Goal: Task Accomplishment & Management: Manage account settings

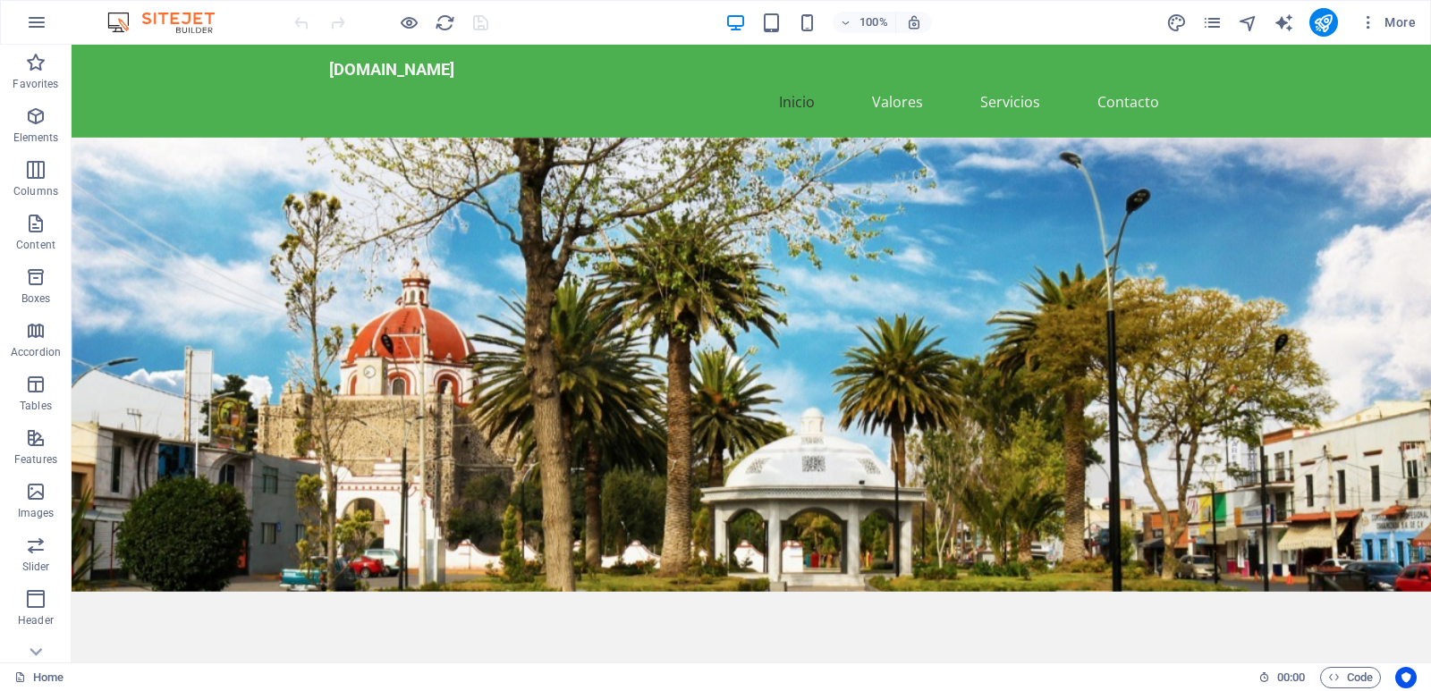
drag, startPoint x: 81, startPoint y: 177, endPoint x: 119, endPoint y: 45, distance: 137.6
click at [81, 177] on figure at bounding box center [751, 365] width 1359 height 454
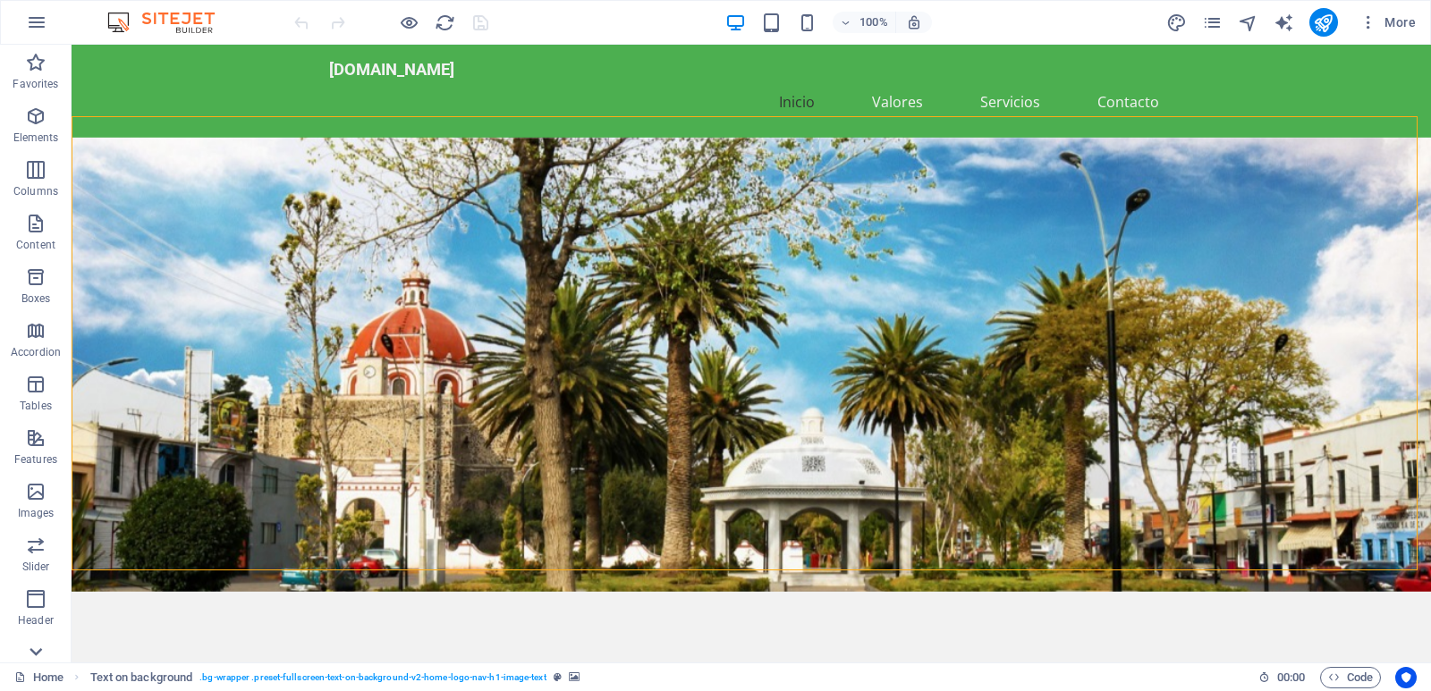
click at [38, 650] on icon at bounding box center [35, 651] width 25 height 25
click at [38, 650] on p "Collections" at bounding box center [35, 648] width 55 height 14
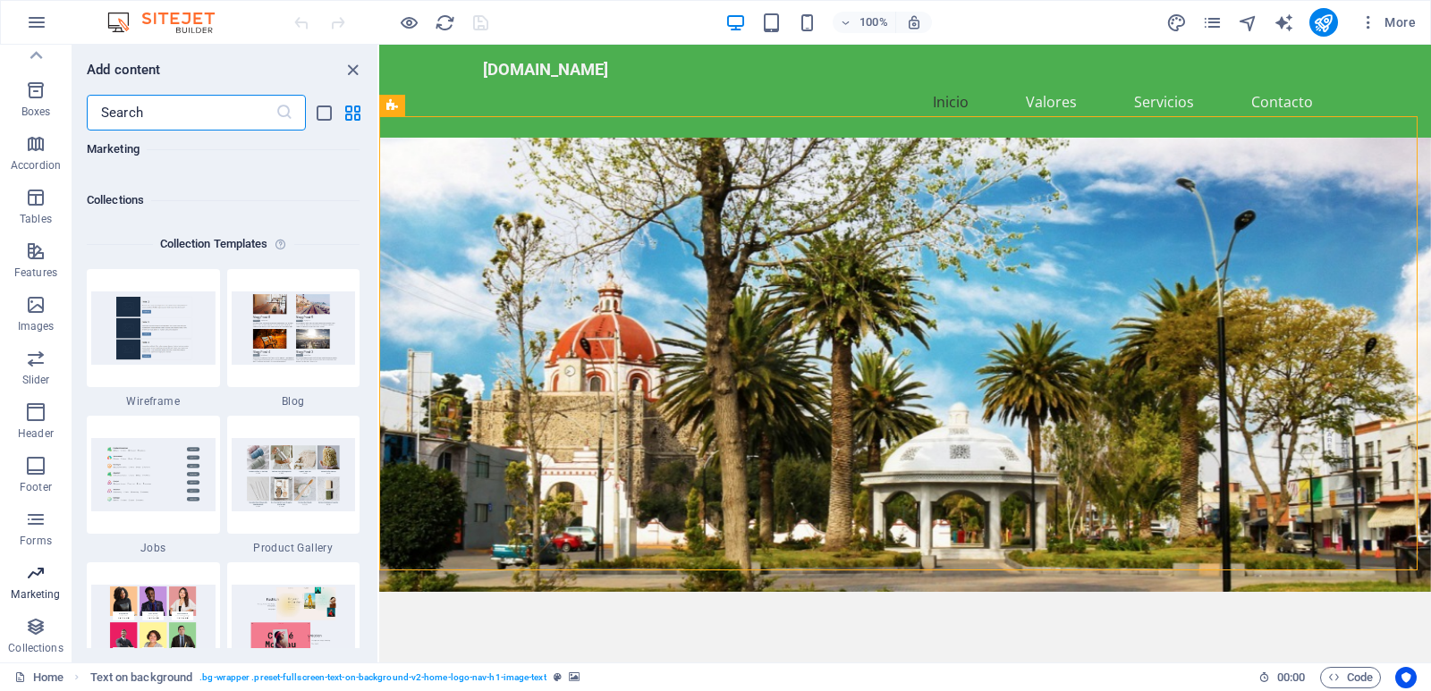
scroll to position [16370, 0]
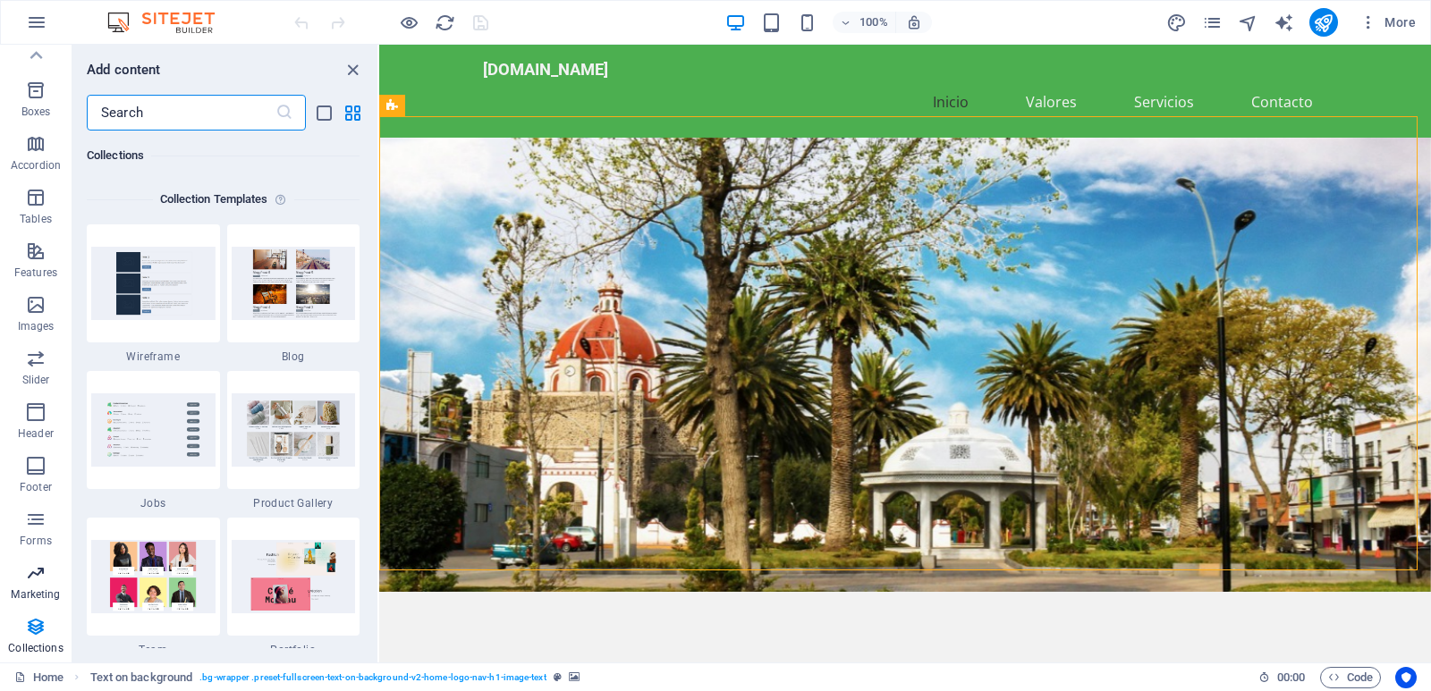
click at [39, 570] on icon "button" at bounding box center [35, 572] width 21 height 21
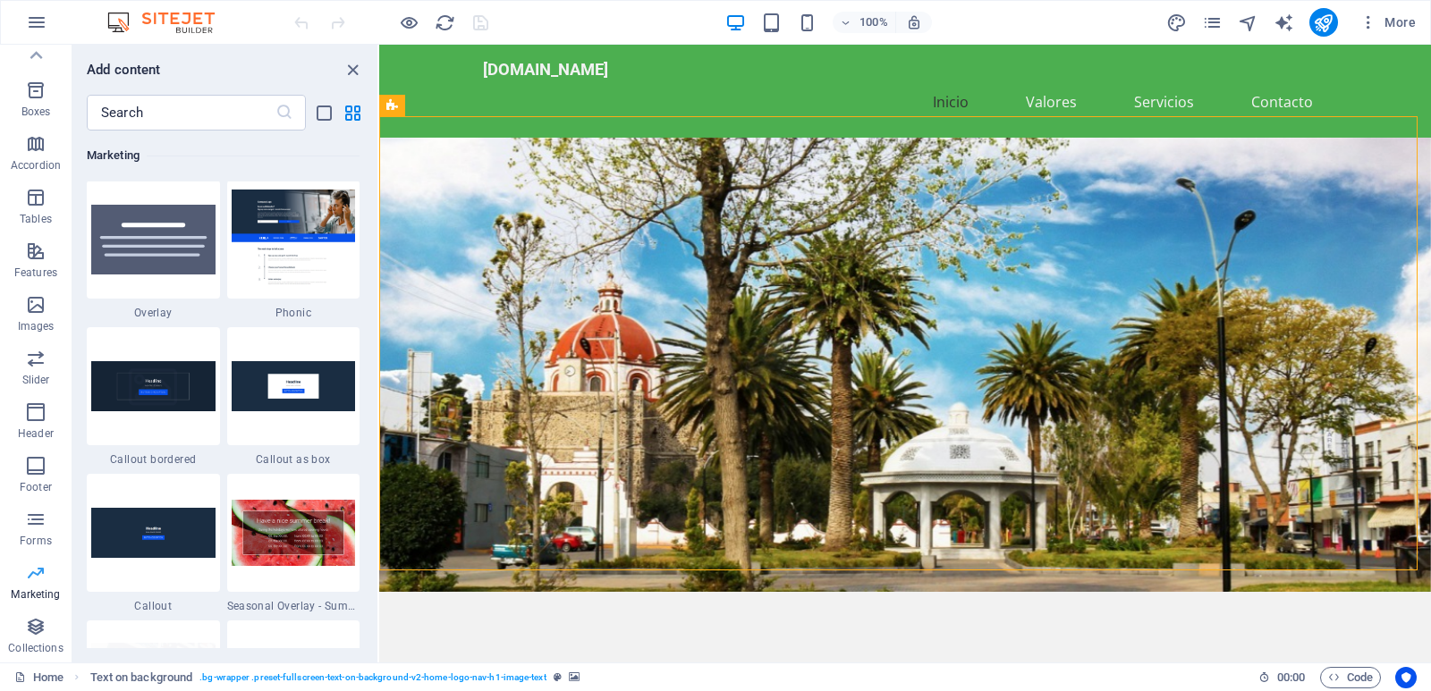
scroll to position [14566, 0]
click at [37, 21] on icon "button" at bounding box center [36, 22] width 21 height 21
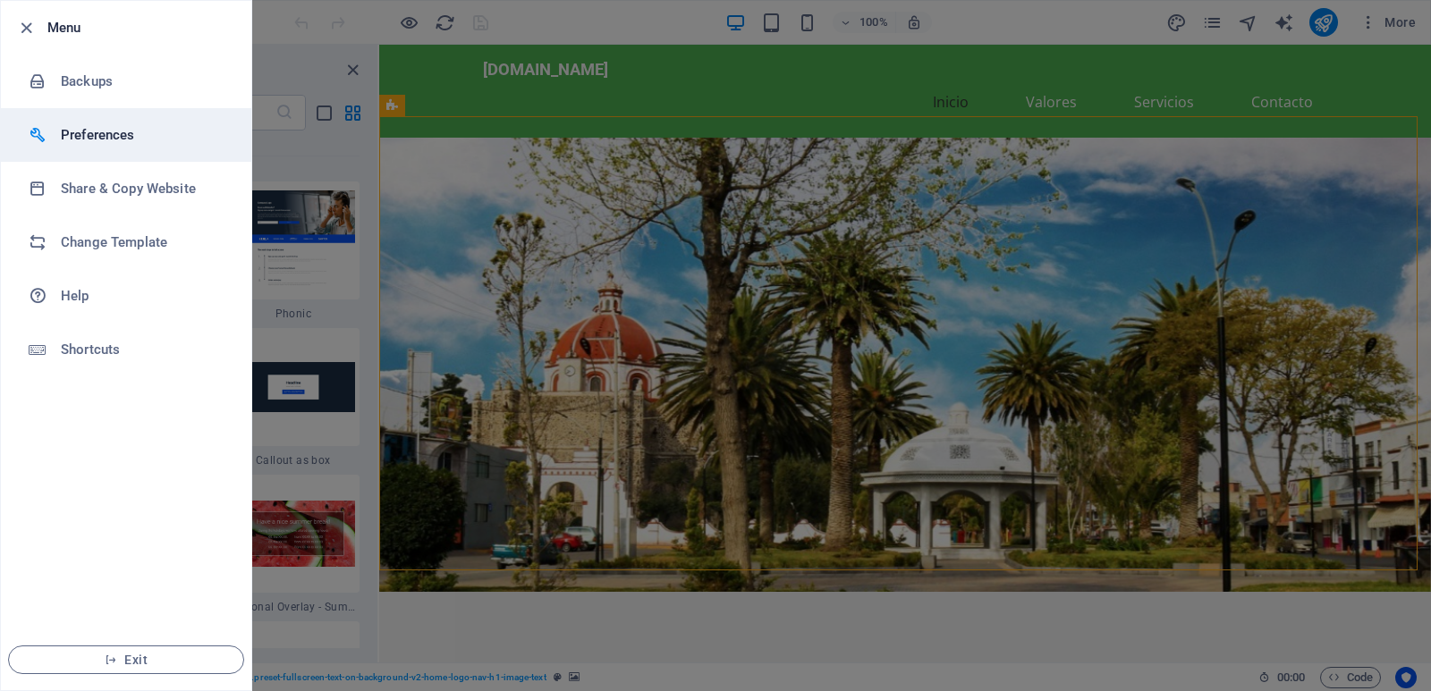
click at [112, 135] on h6 "Preferences" at bounding box center [143, 134] width 165 height 21
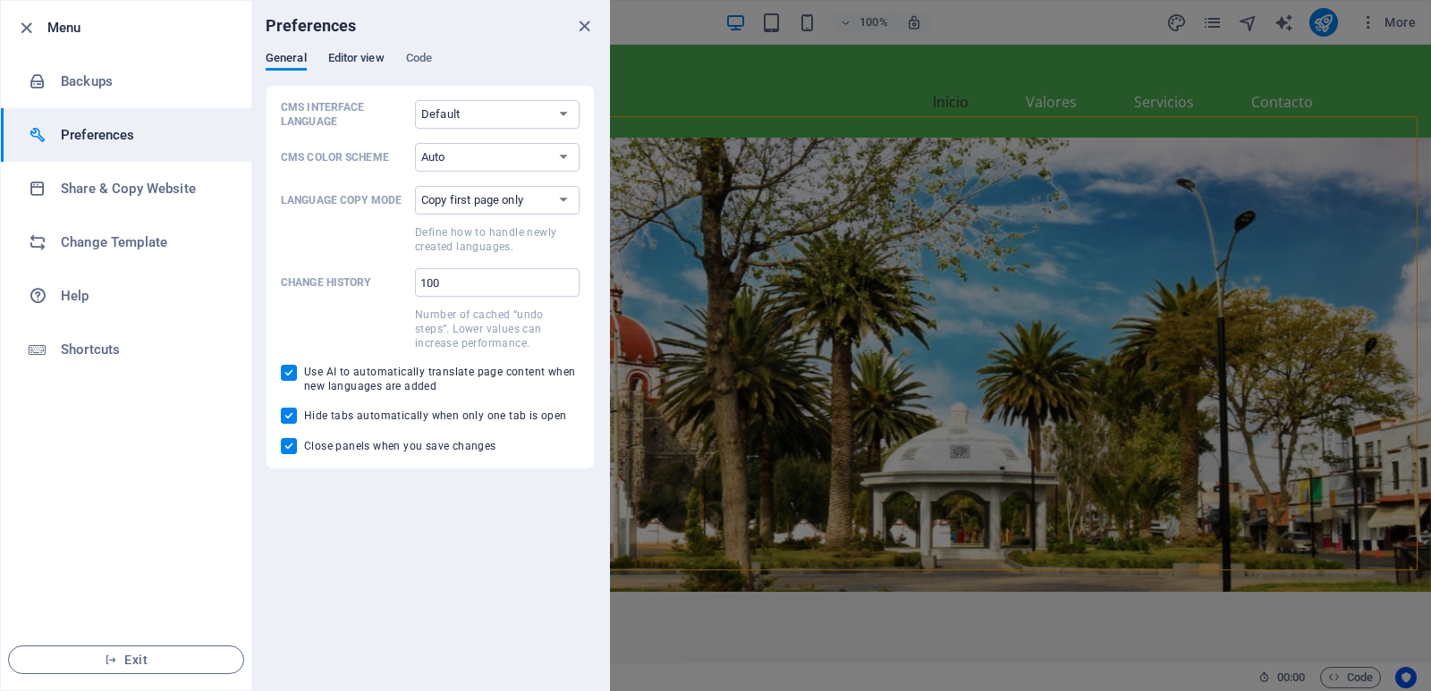
click at [368, 58] on span "Editor view" at bounding box center [356, 59] width 56 height 25
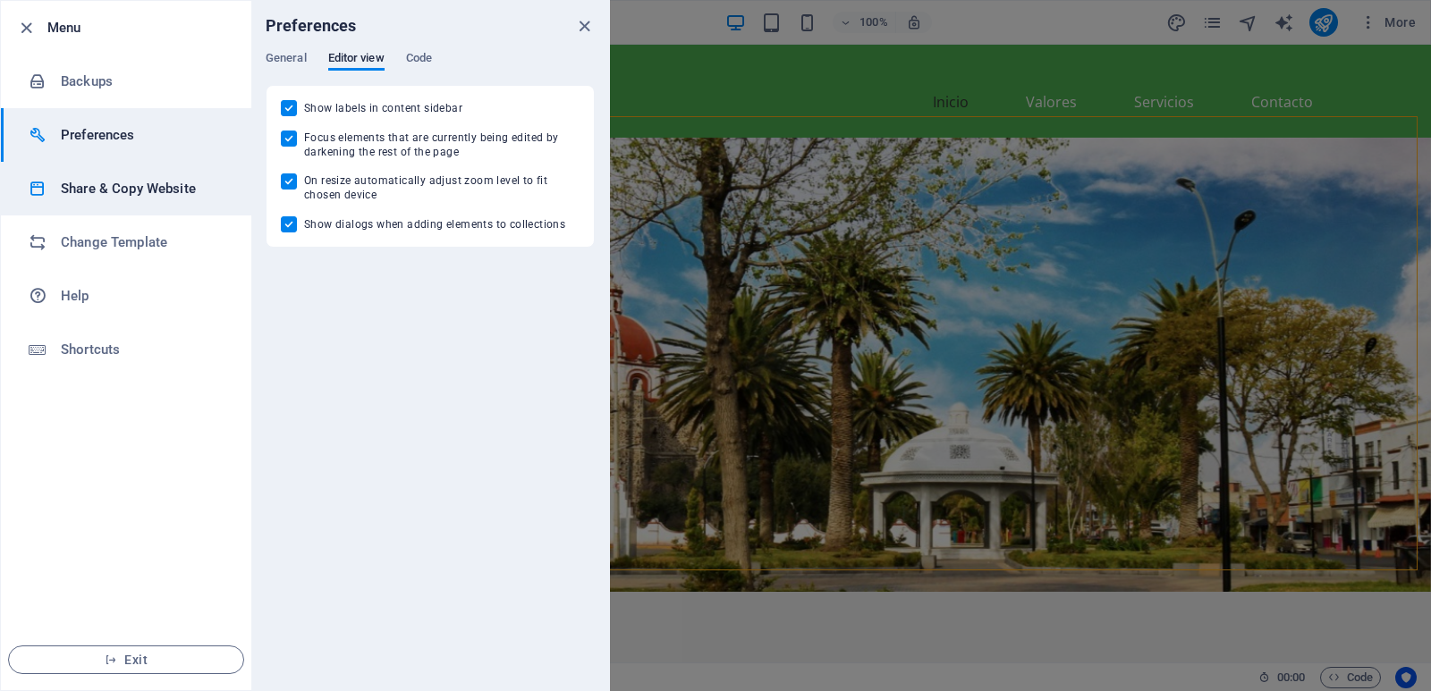
click at [114, 186] on h6 "Share & Copy Website" at bounding box center [143, 188] width 165 height 21
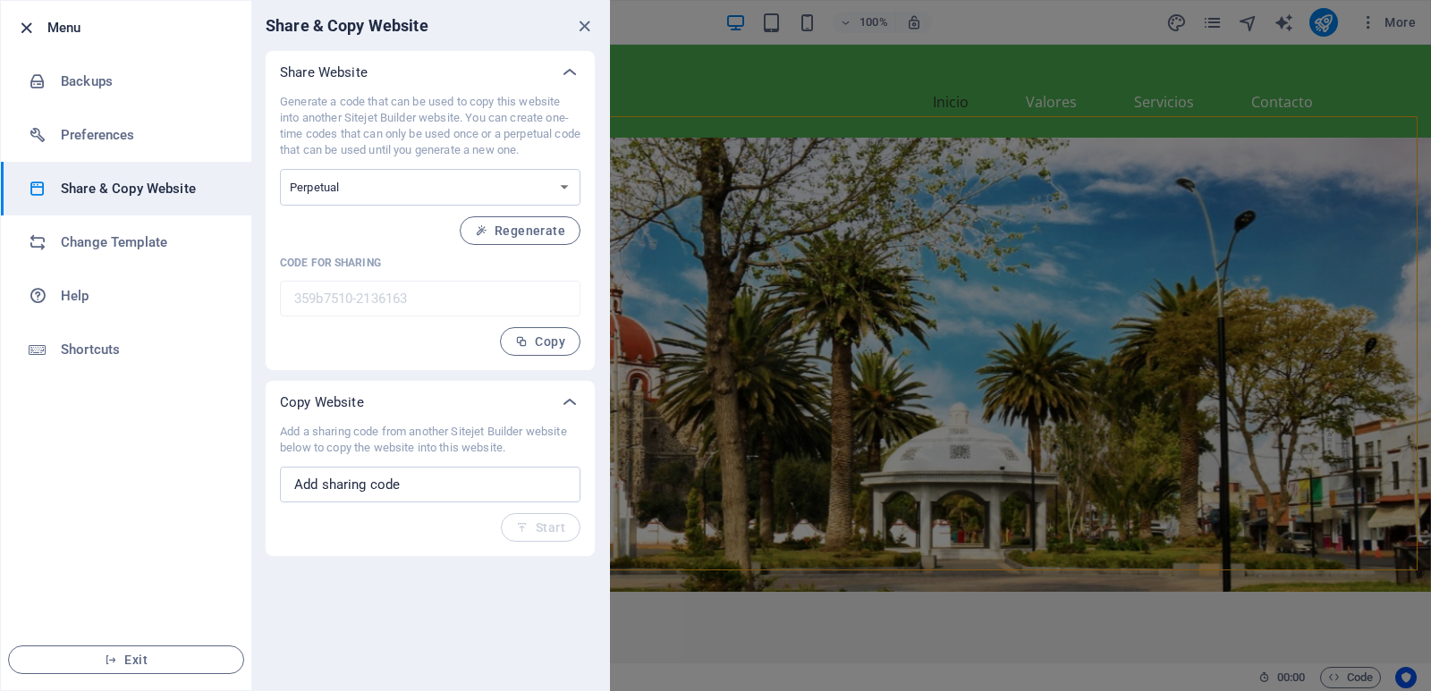
click at [29, 22] on icon "button" at bounding box center [26, 28] width 21 height 21
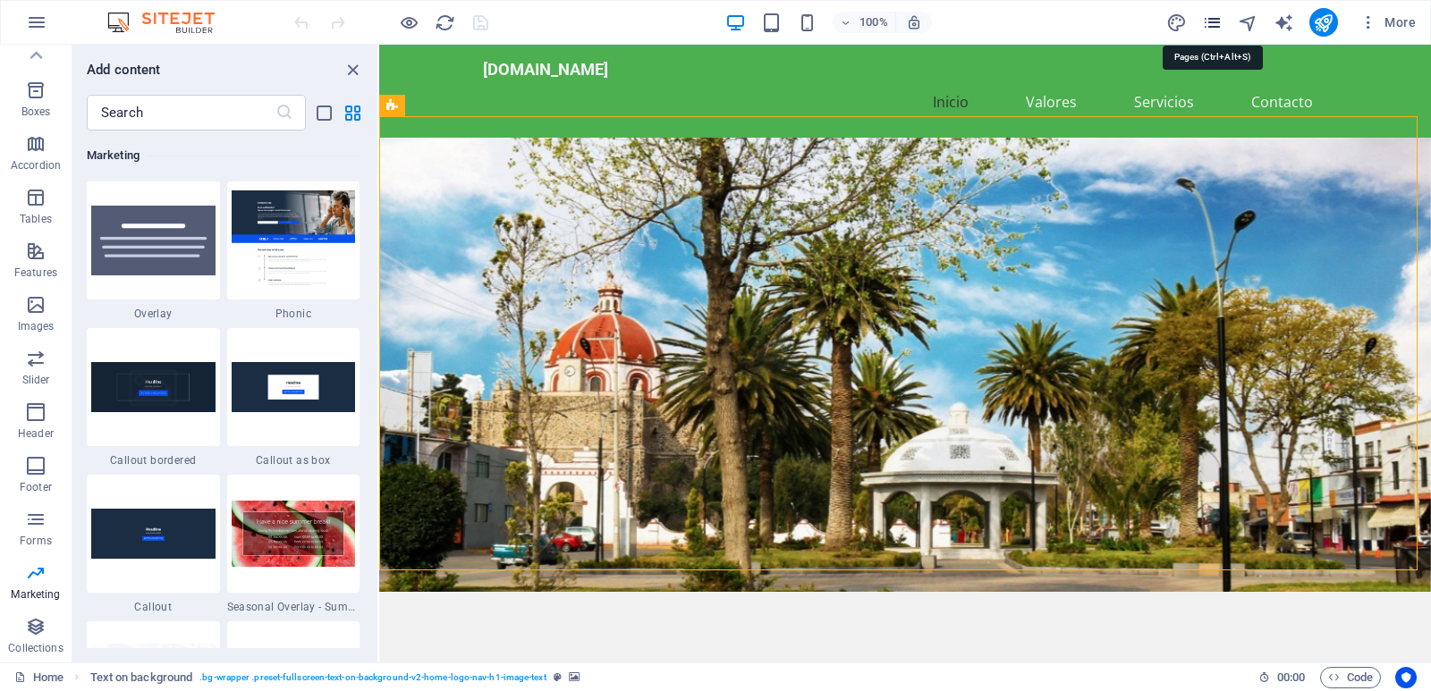
click at [1214, 16] on icon "pages" at bounding box center [1212, 23] width 21 height 21
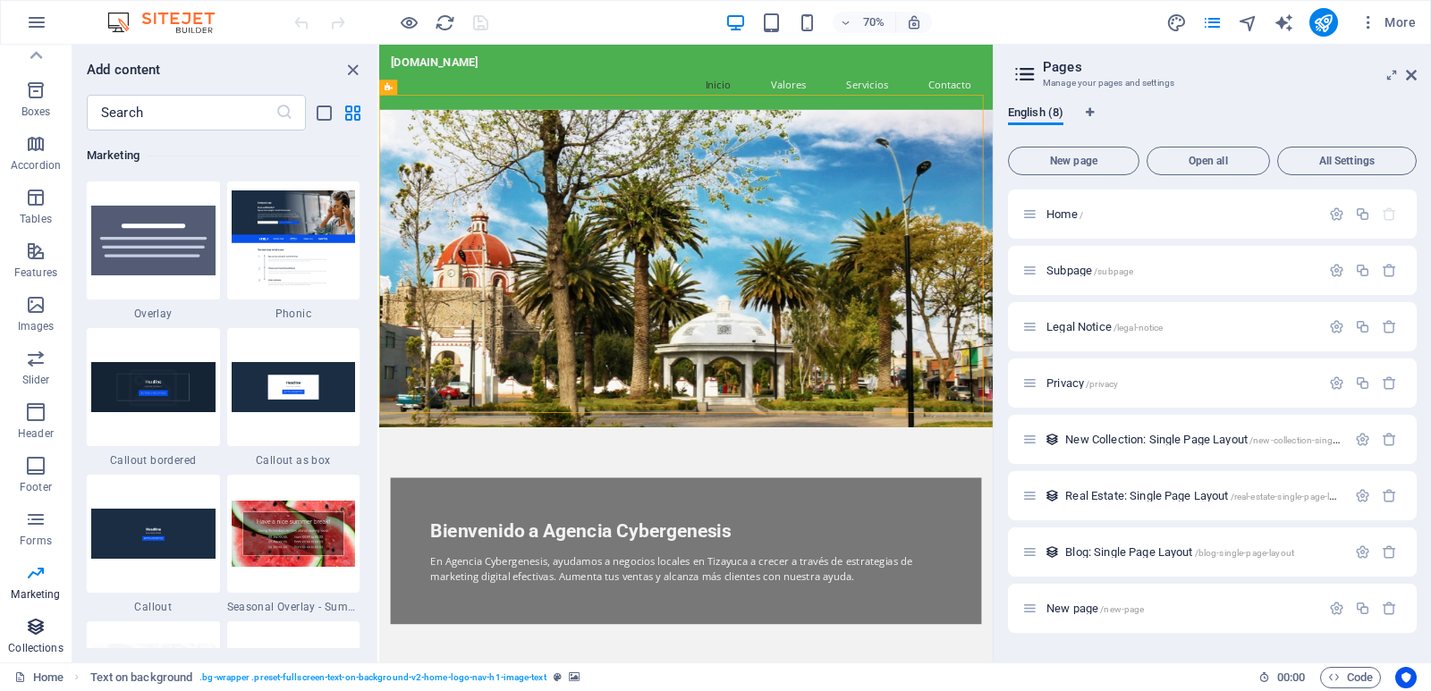
click at [38, 640] on span "Collections" at bounding box center [36, 637] width 72 height 43
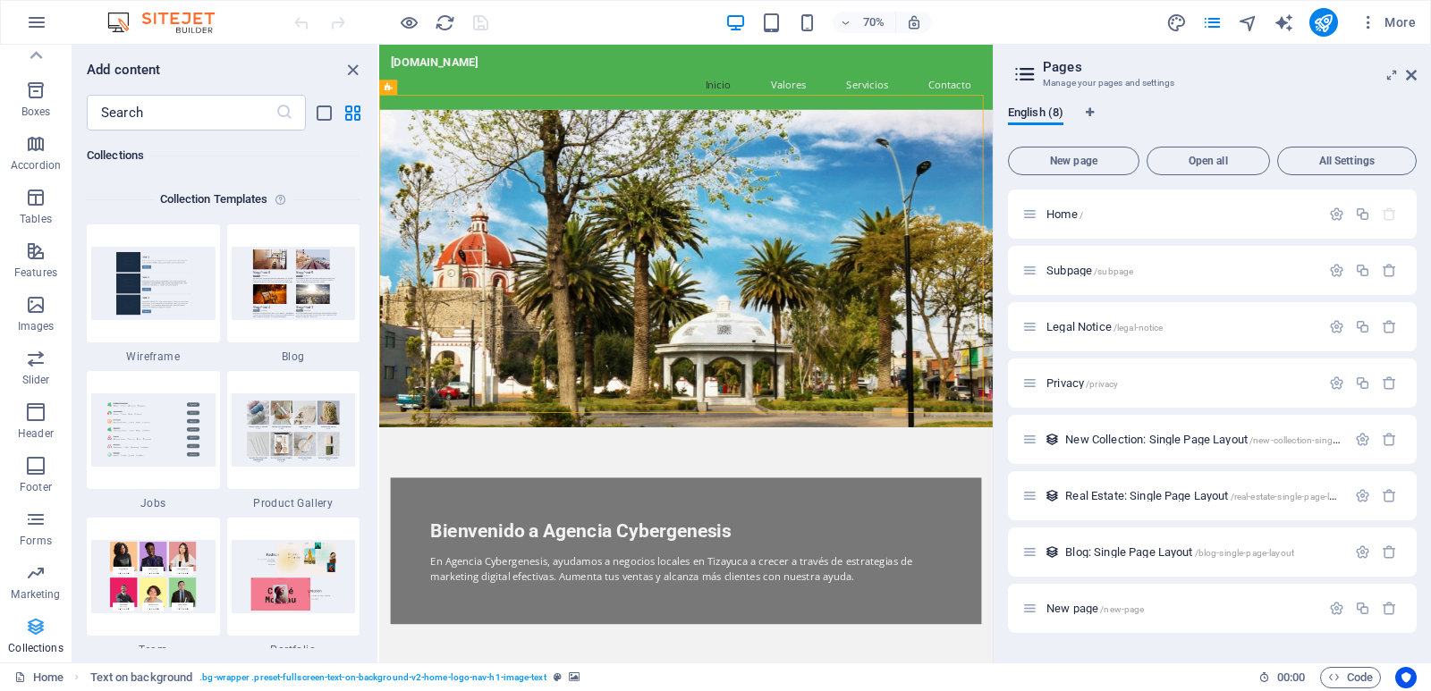
scroll to position [16370, 0]
click at [40, 678] on link "Home" at bounding box center [38, 677] width 49 height 21
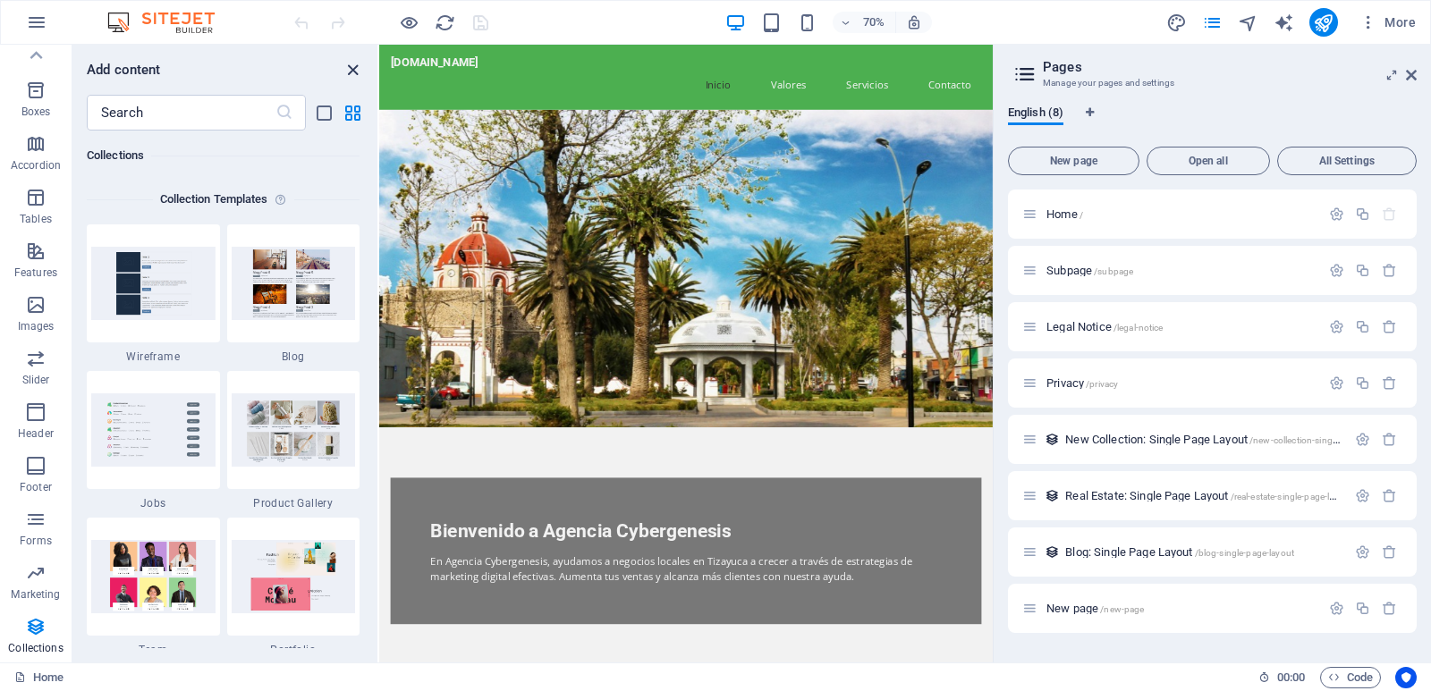
click at [351, 74] on icon "close panel" at bounding box center [352, 70] width 21 height 21
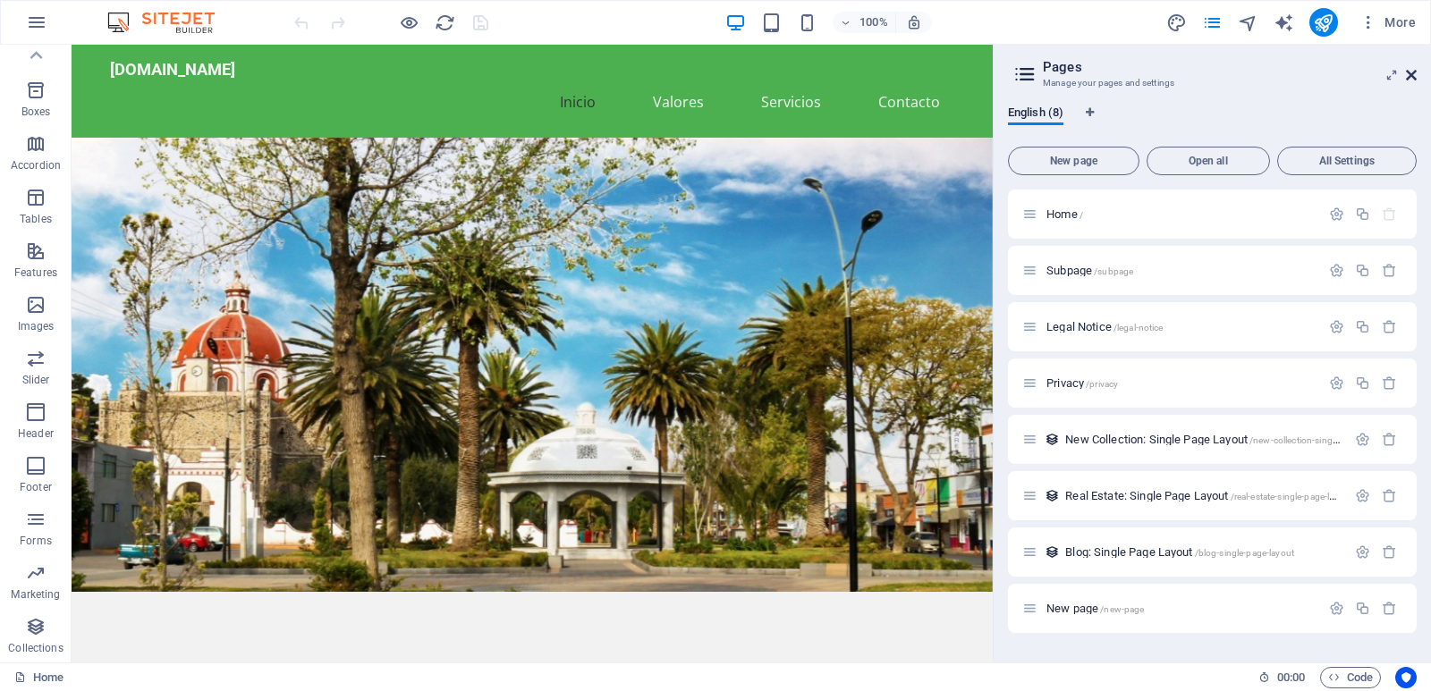
click at [1413, 72] on icon at bounding box center [1411, 75] width 11 height 14
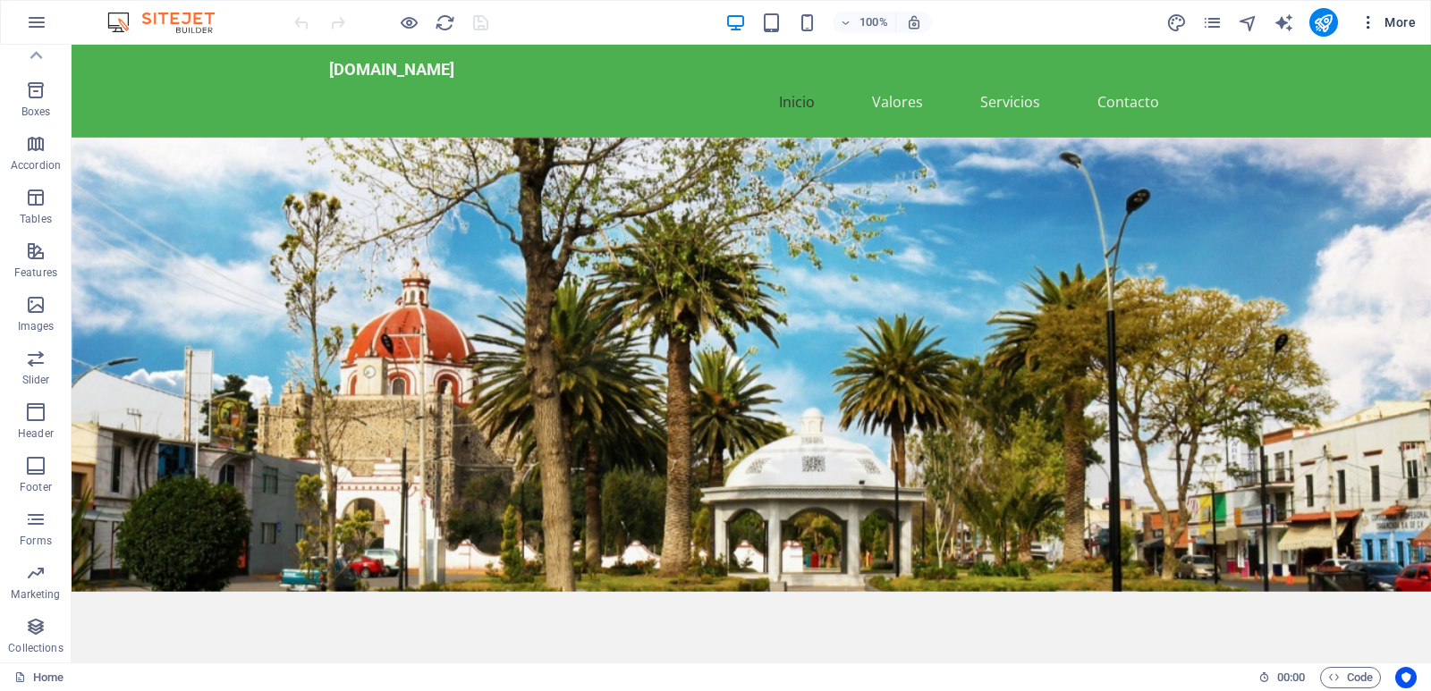
click at [1405, 20] on span "More" at bounding box center [1387, 22] width 56 height 18
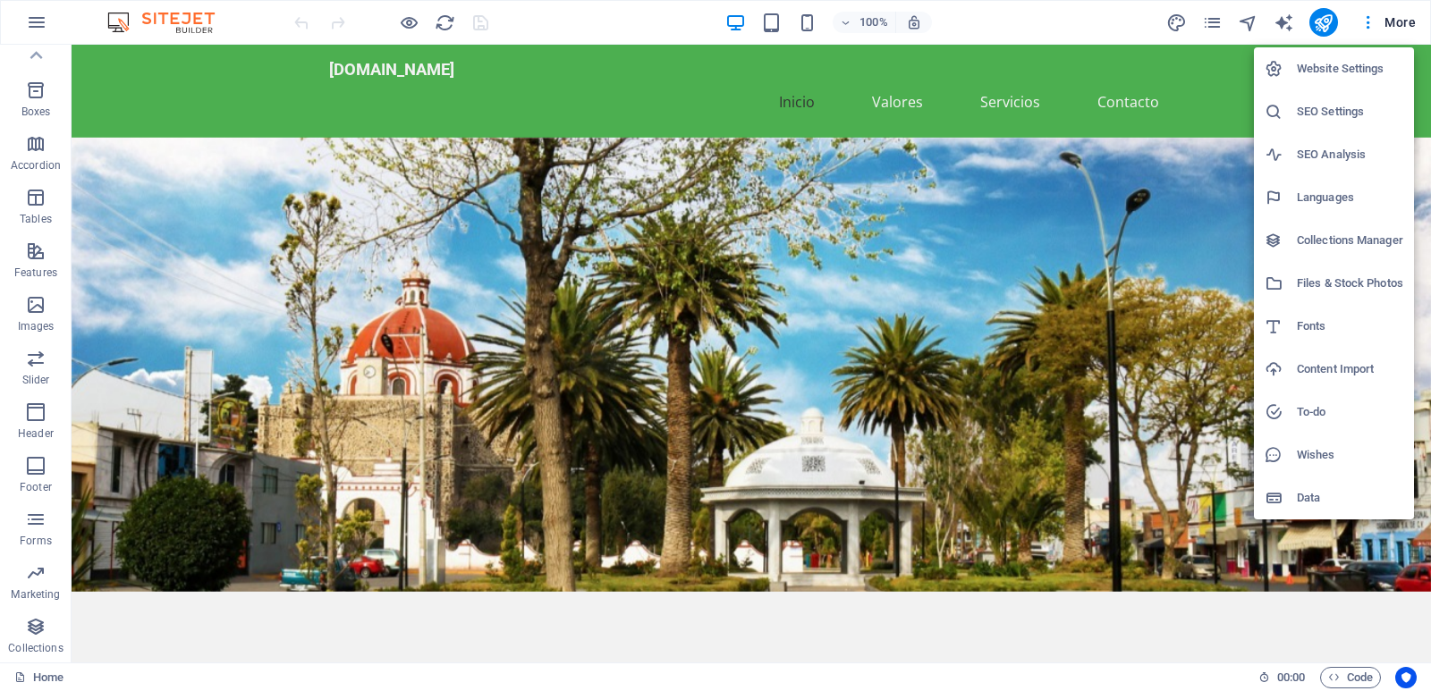
click at [1349, 72] on h6 "Website Settings" at bounding box center [1350, 68] width 106 height 21
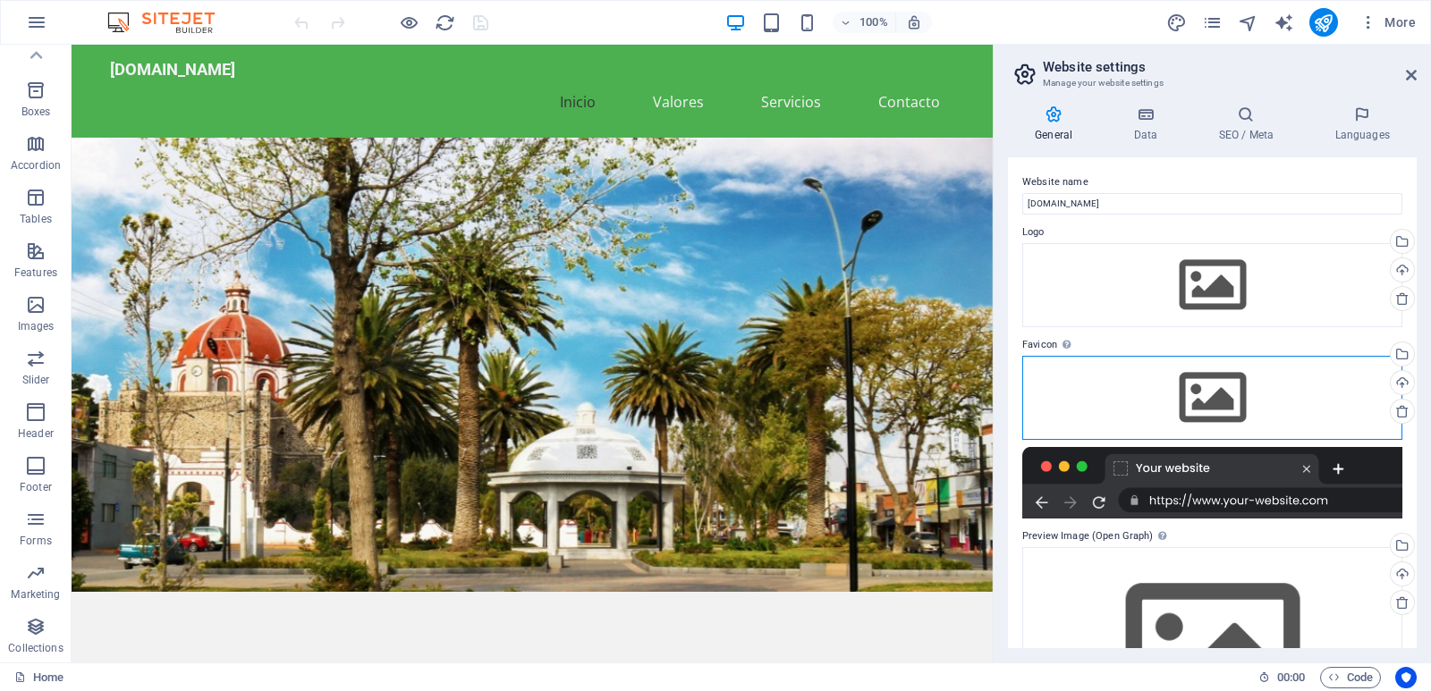
click at [1294, 370] on div "Drag files here, click to choose files or select files from Files or our free s…" at bounding box center [1212, 398] width 380 height 84
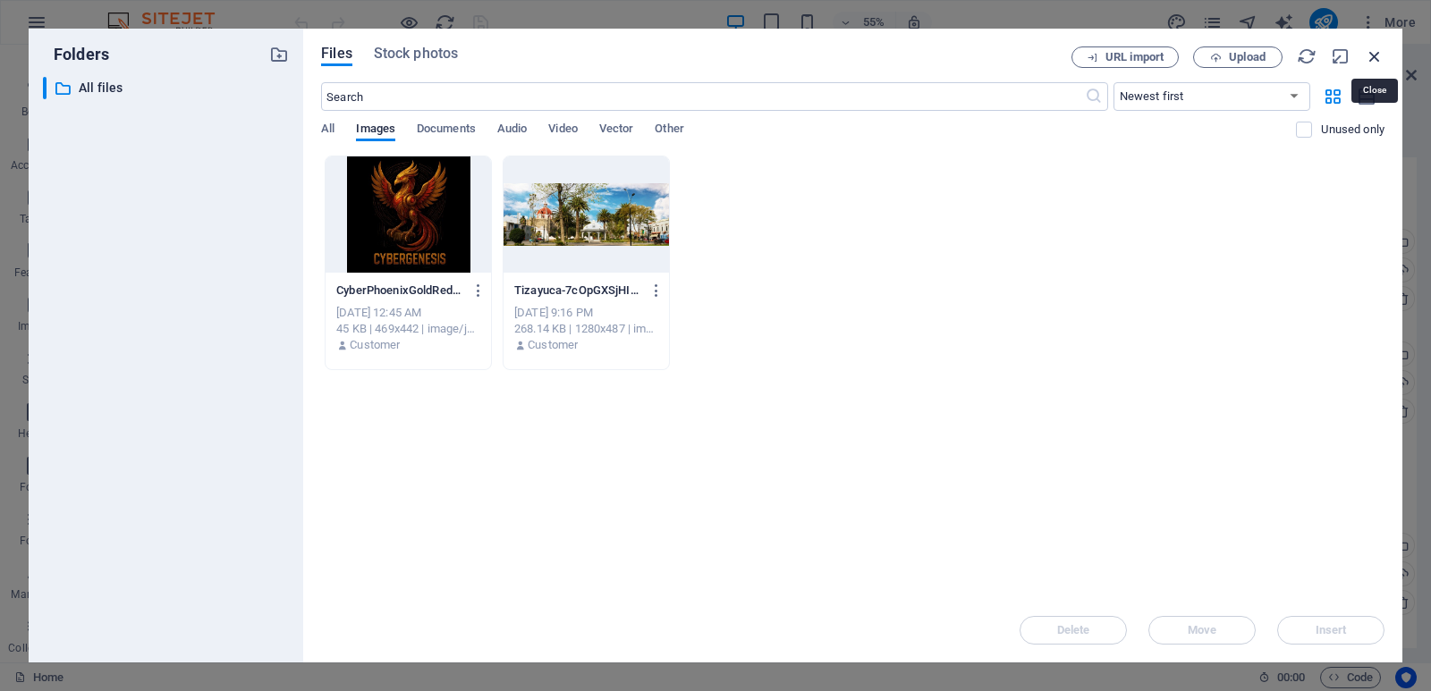
click at [1376, 53] on icon "button" at bounding box center [1375, 57] width 20 height 20
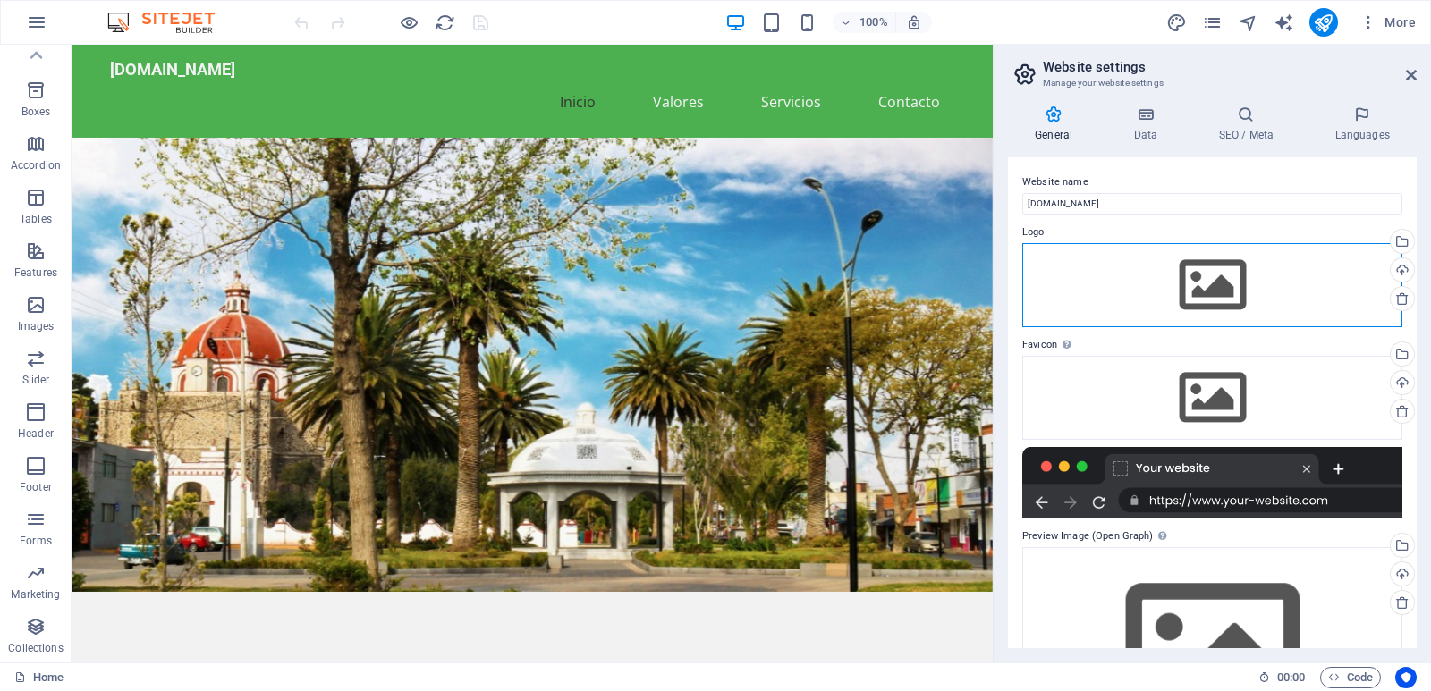
click at [1212, 283] on div "Drag files here, click to choose files or select files from Files or our free s…" at bounding box center [1212, 285] width 380 height 84
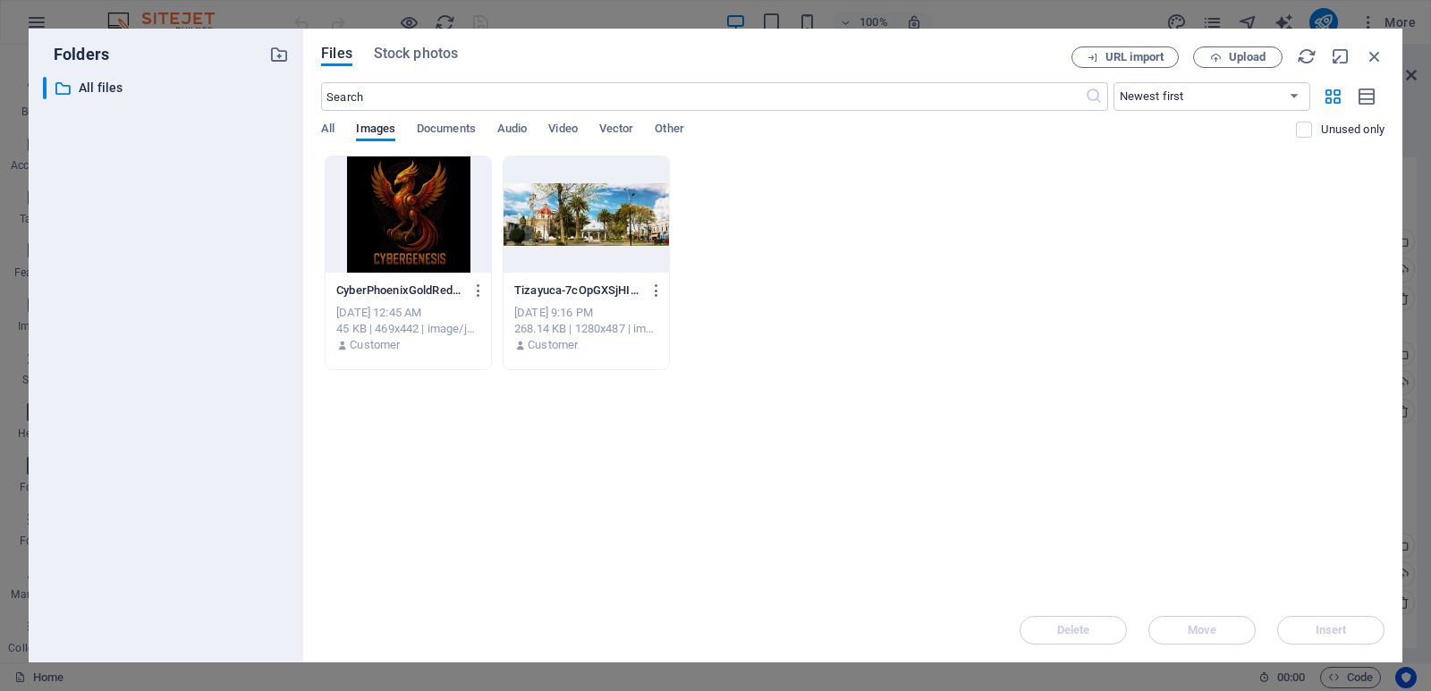
click at [1212, 283] on div "CyberPhoenixGoldRed-2e83NowitxUpYpWFpWfDxw.jpg CyberPhoenixGoldRed-2e83NowitxUp…" at bounding box center [852, 263] width 1063 height 215
click at [391, 207] on div at bounding box center [408, 214] width 165 height 116
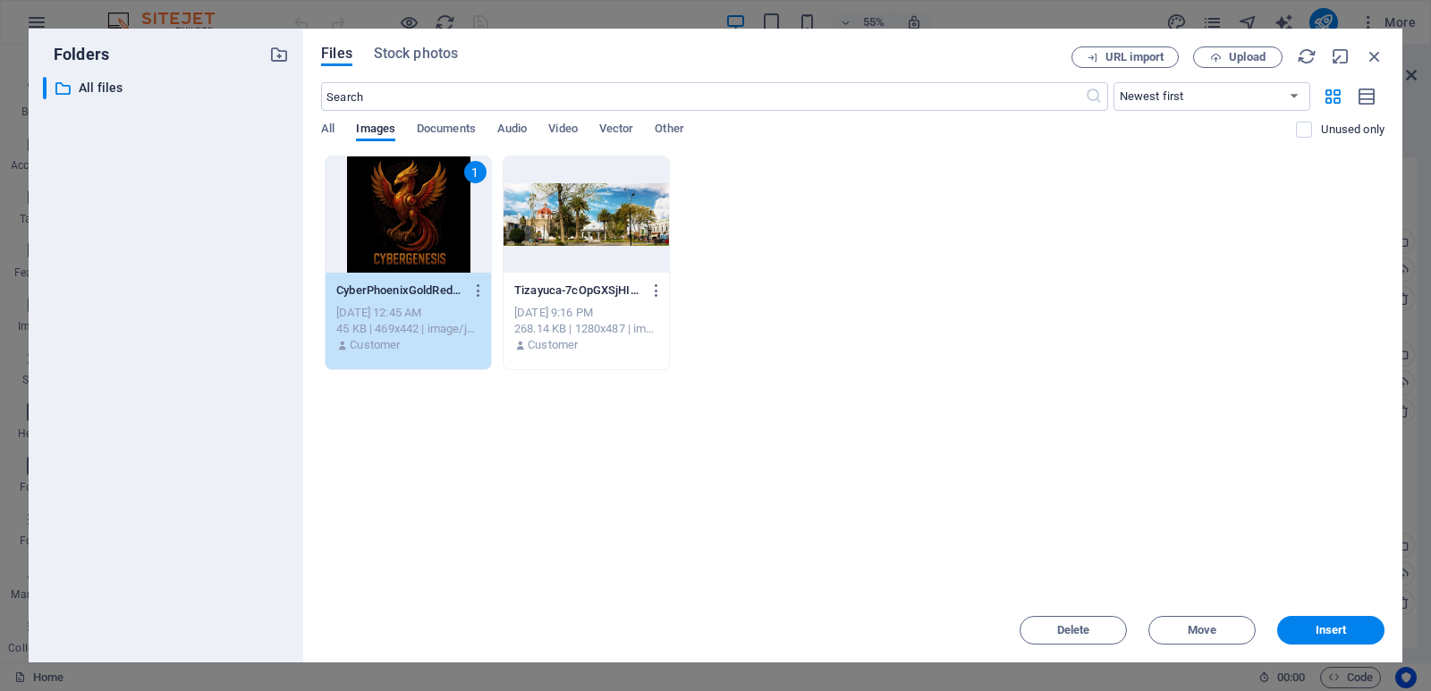
click at [1312, 618] on button "Insert" at bounding box center [1330, 630] width 107 height 29
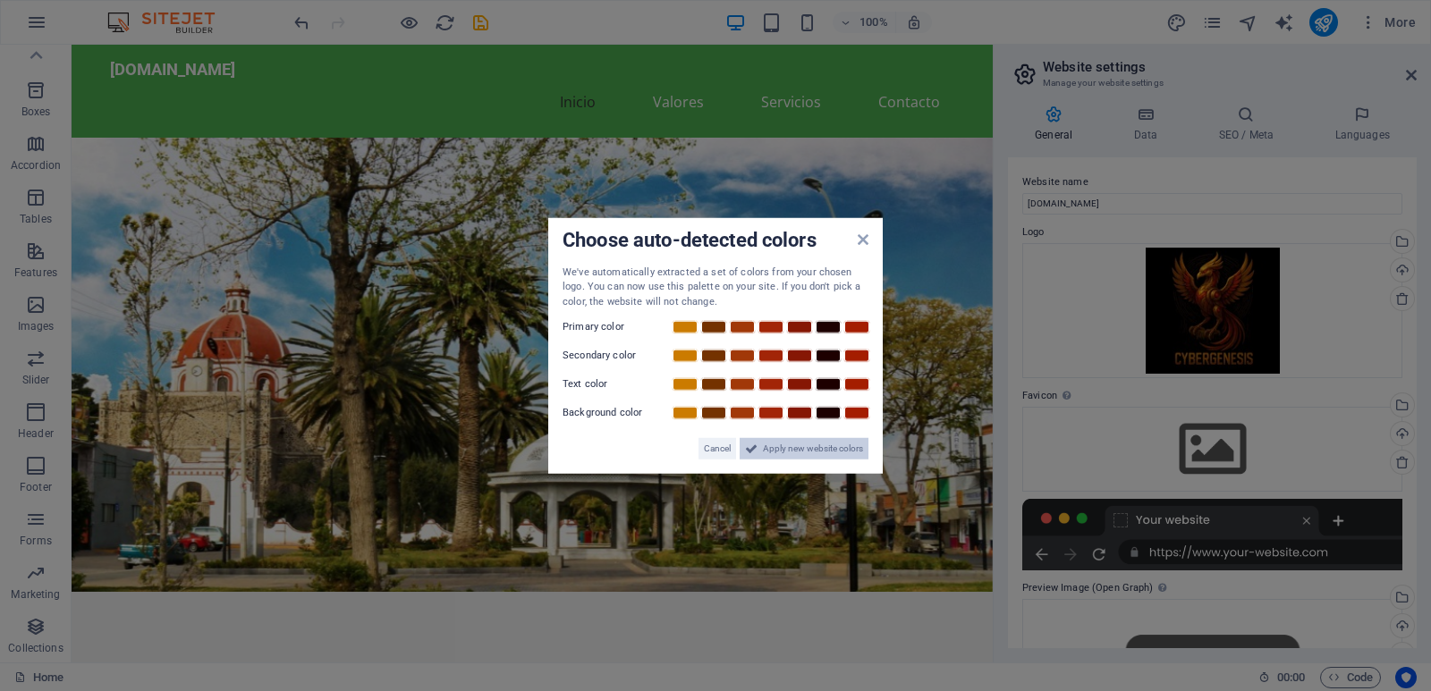
click at [776, 453] on span "Apply new website colors" at bounding box center [813, 448] width 100 height 21
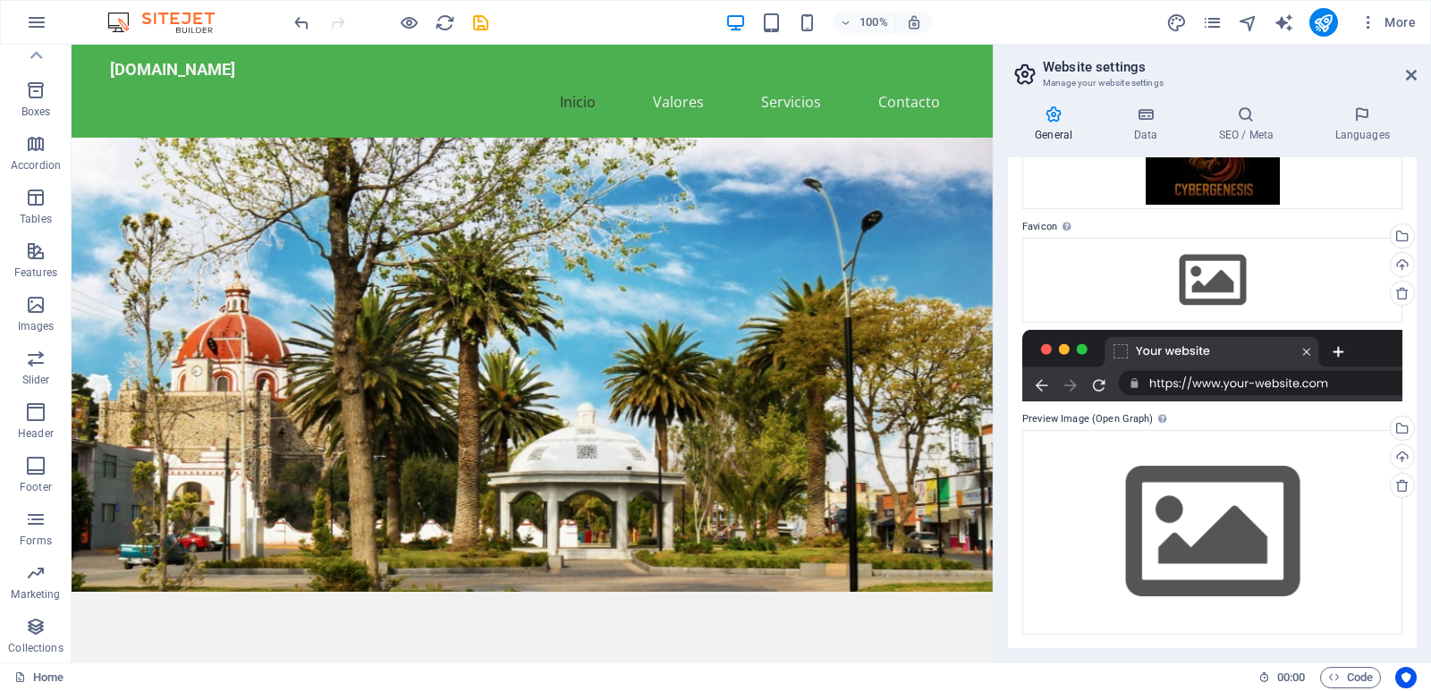
scroll to position [170, 0]
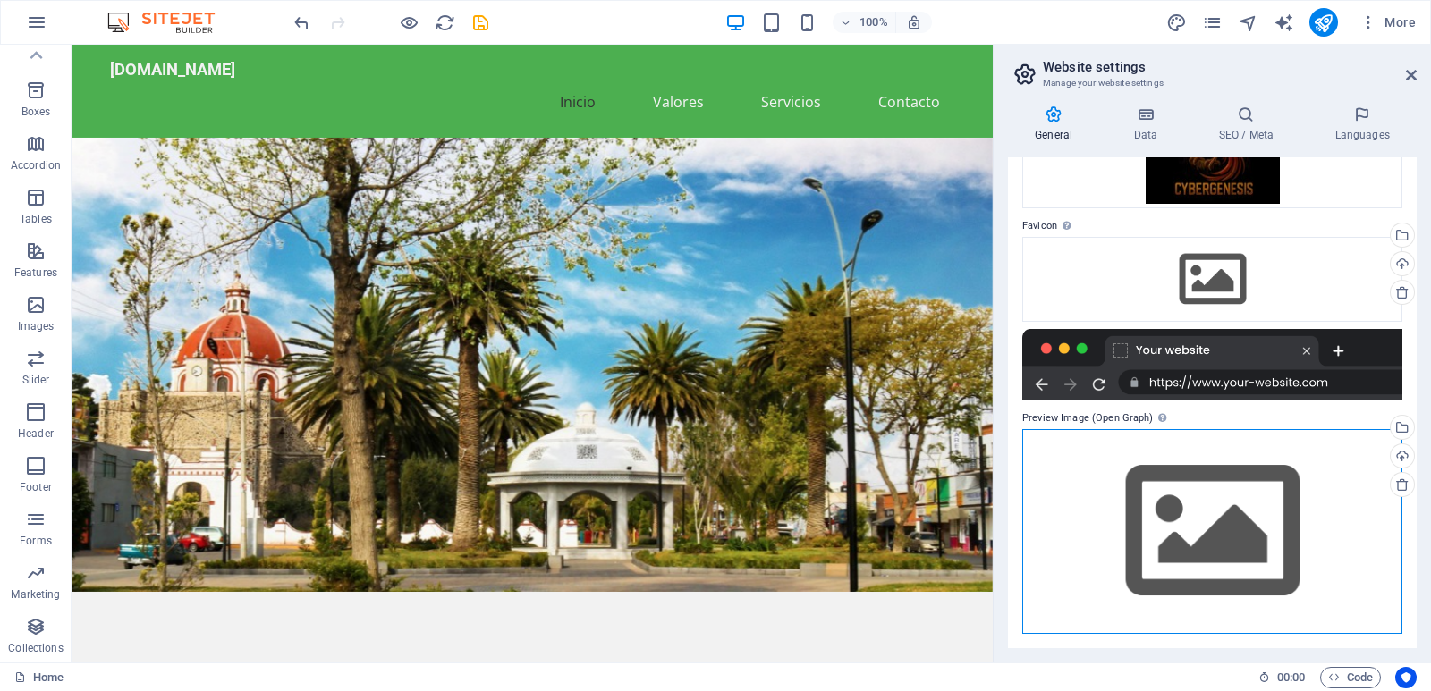
click at [1126, 453] on div "Drag files here, click to choose files or select files from Files or our free s…" at bounding box center [1212, 531] width 380 height 205
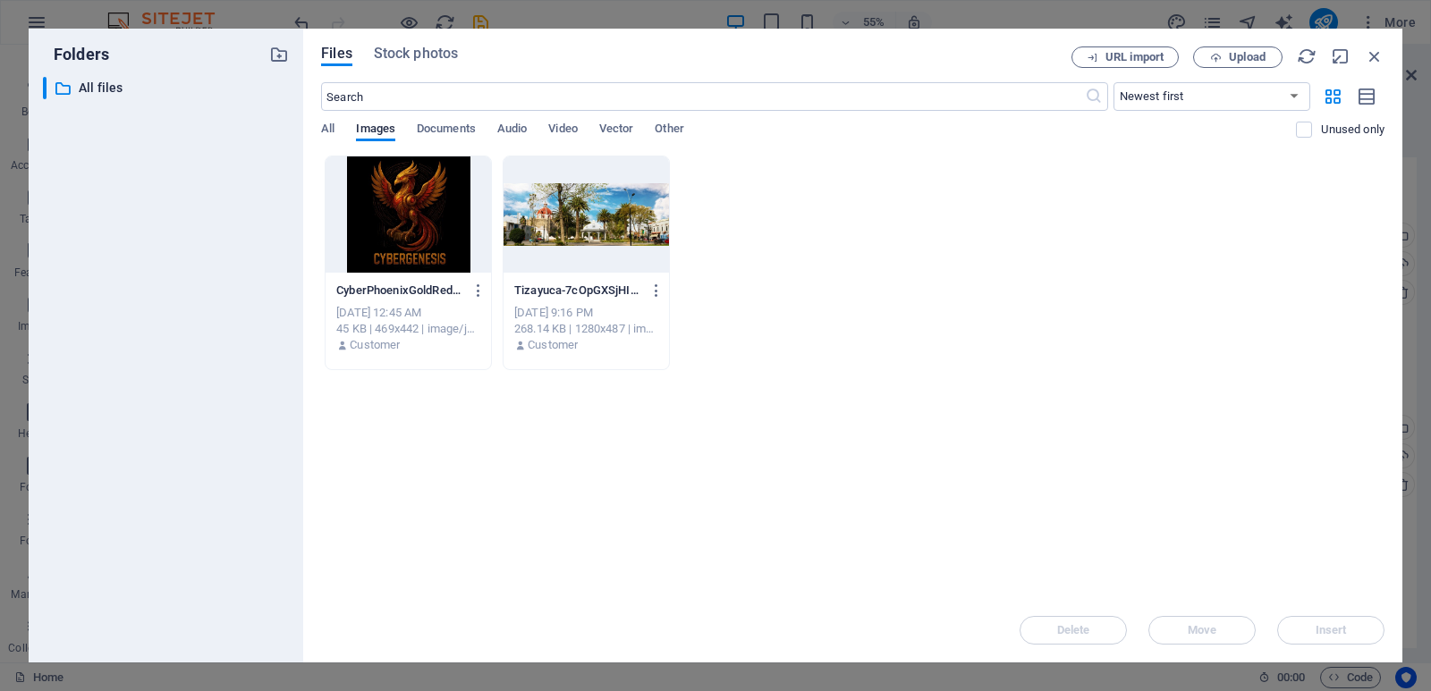
click at [404, 224] on div at bounding box center [408, 214] width 165 height 116
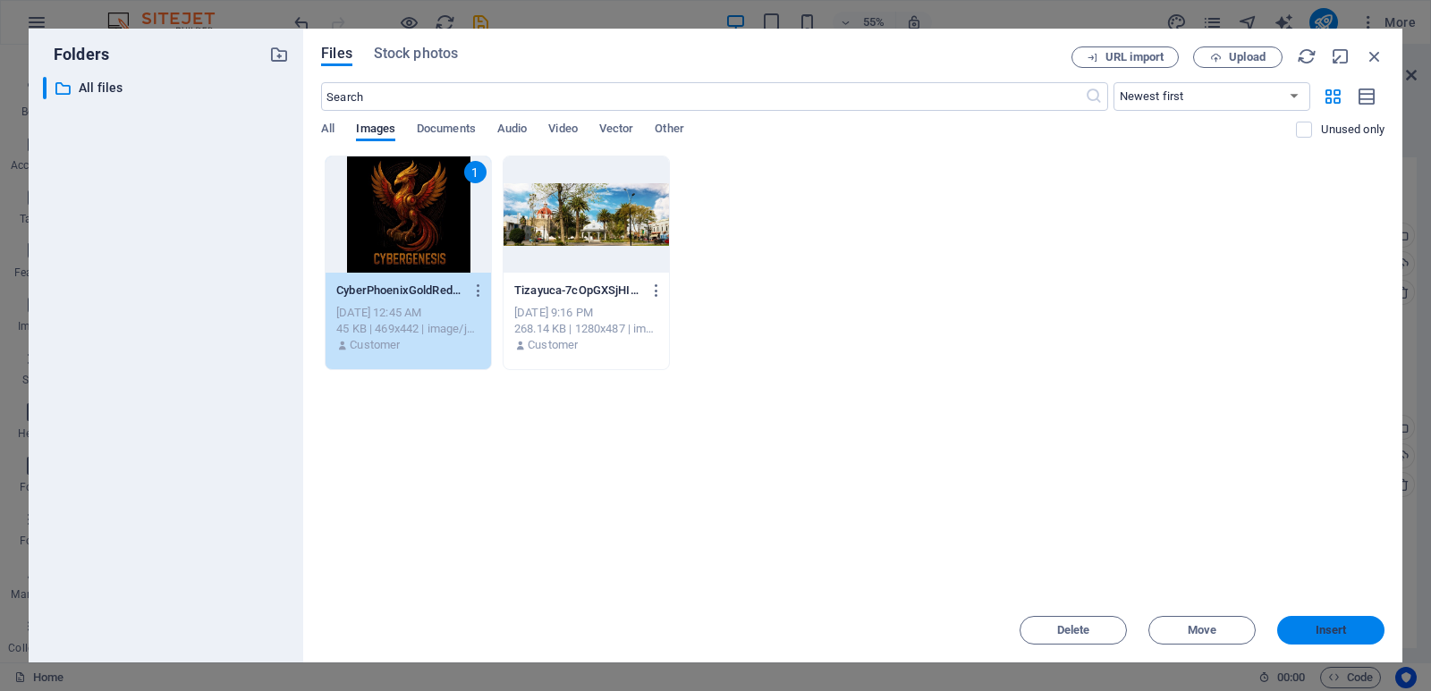
click at [1349, 621] on button "Insert" at bounding box center [1330, 630] width 107 height 29
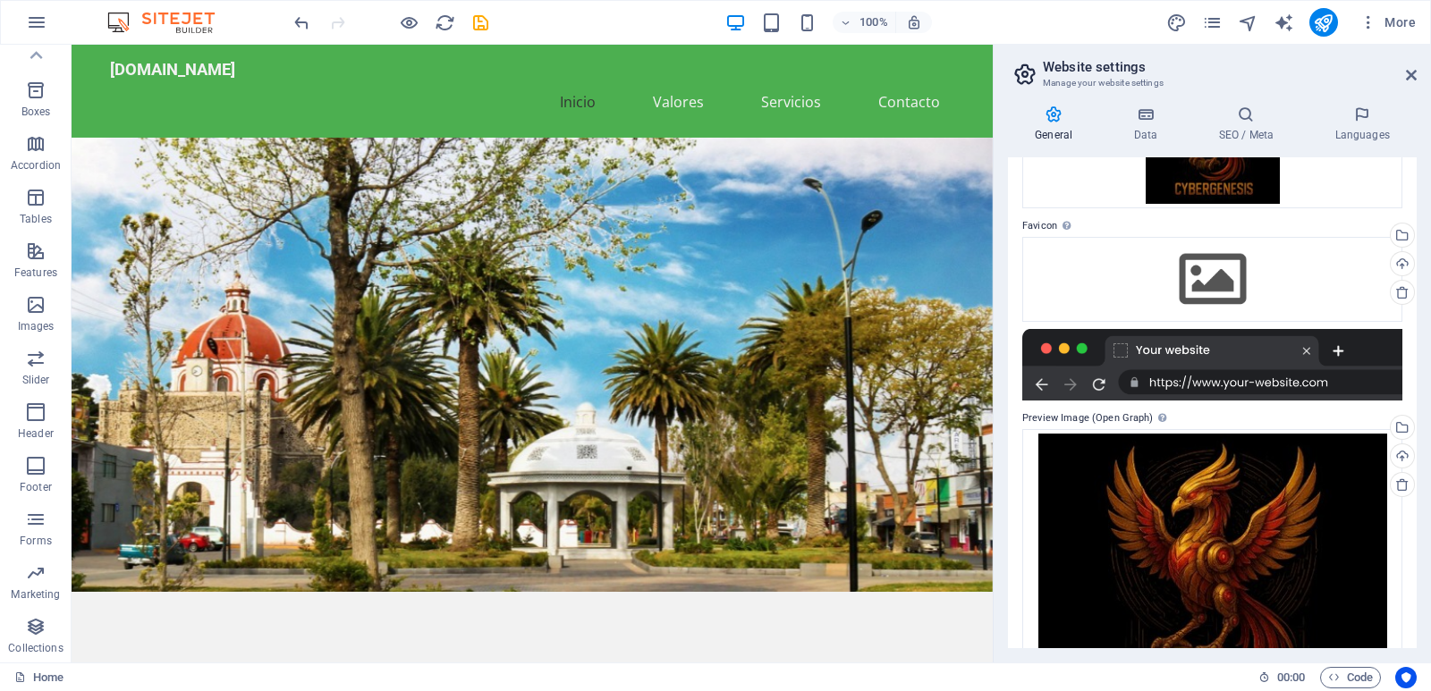
drag, startPoint x: 1416, startPoint y: 465, endPoint x: 1425, endPoint y: 557, distance: 92.5
click at [1425, 557] on div "General Data SEO / Meta Languages Website name [DOMAIN_NAME] Logo Drag files he…" at bounding box center [1212, 376] width 437 height 571
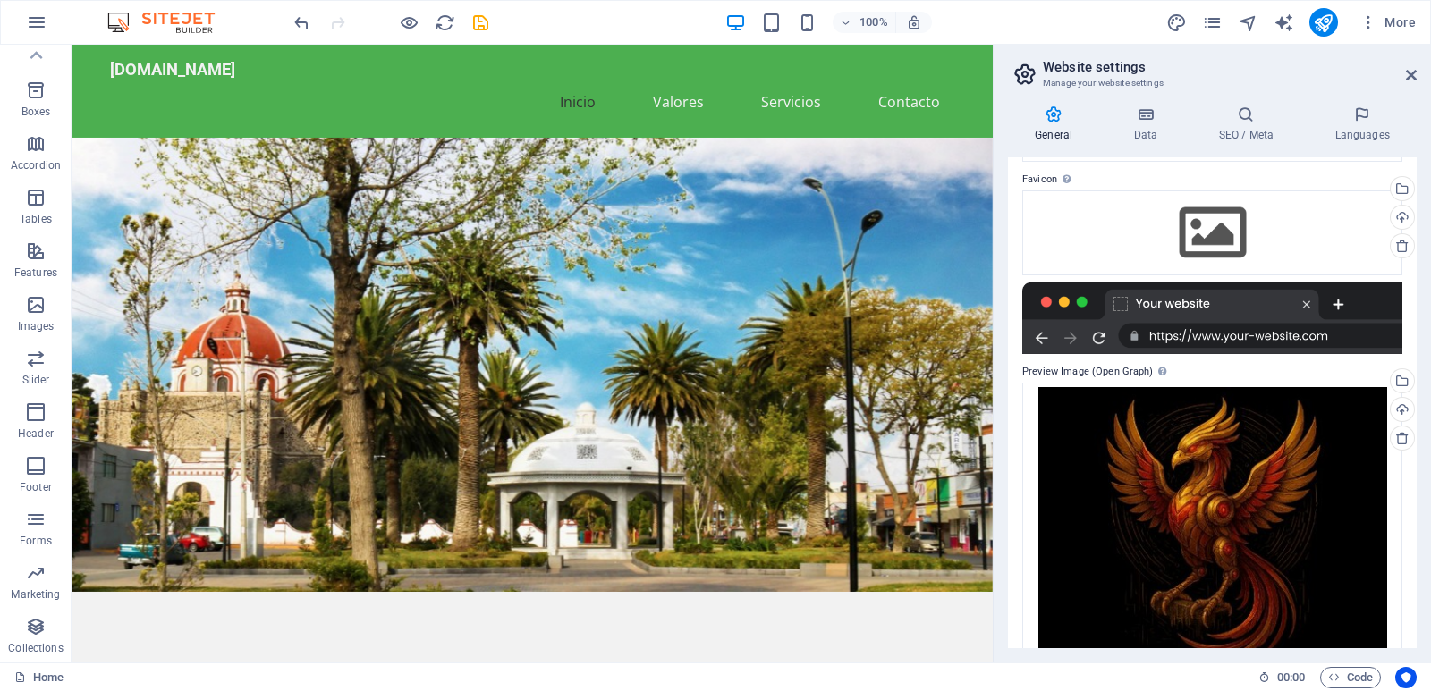
scroll to position [0, 0]
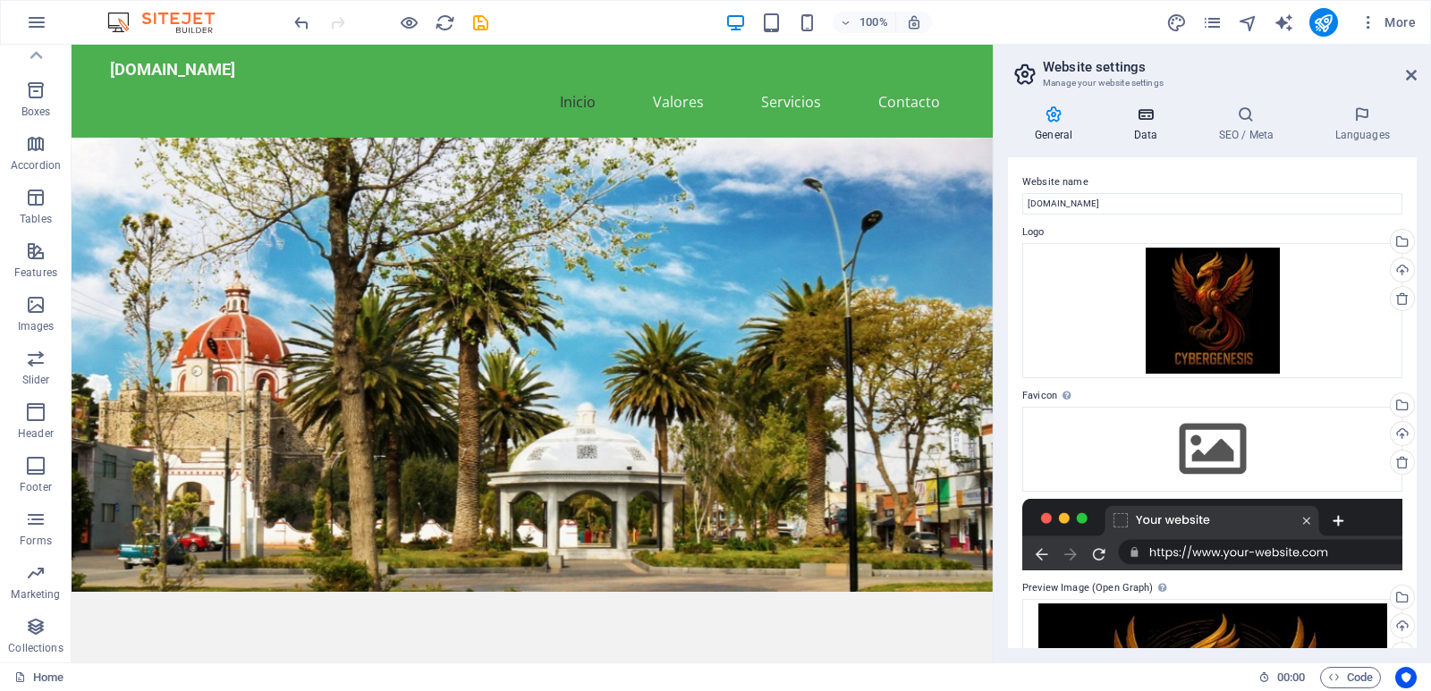
click at [1140, 116] on icon at bounding box center [1145, 115] width 78 height 18
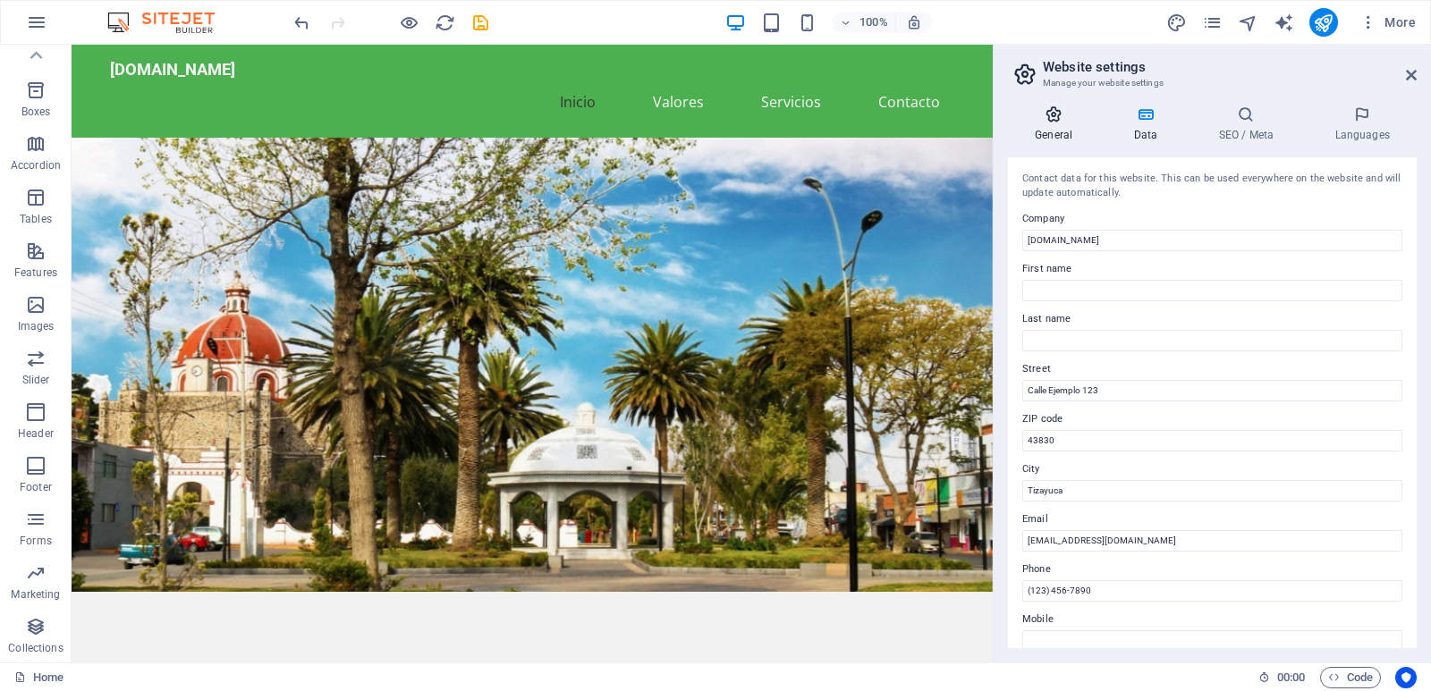
click at [1044, 119] on icon at bounding box center [1053, 115] width 91 height 18
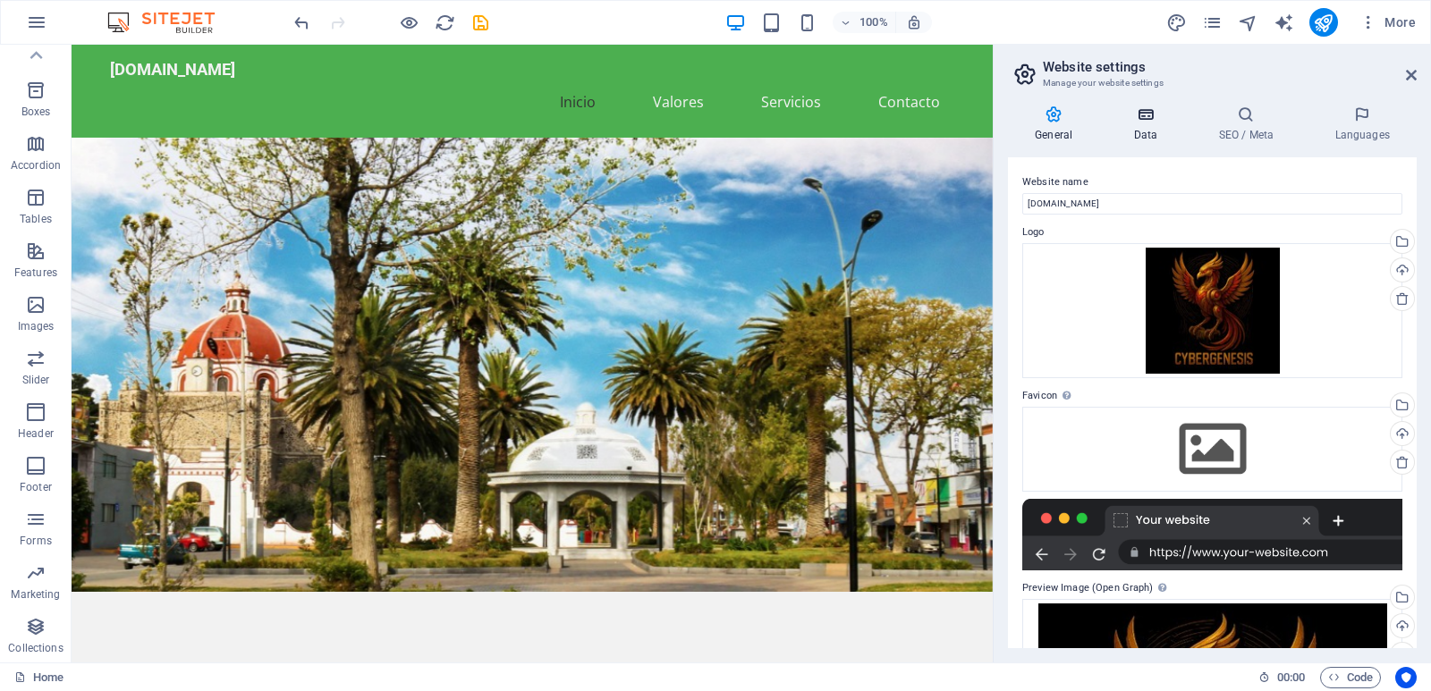
click at [1145, 129] on h4 "Data" at bounding box center [1148, 125] width 85 height 38
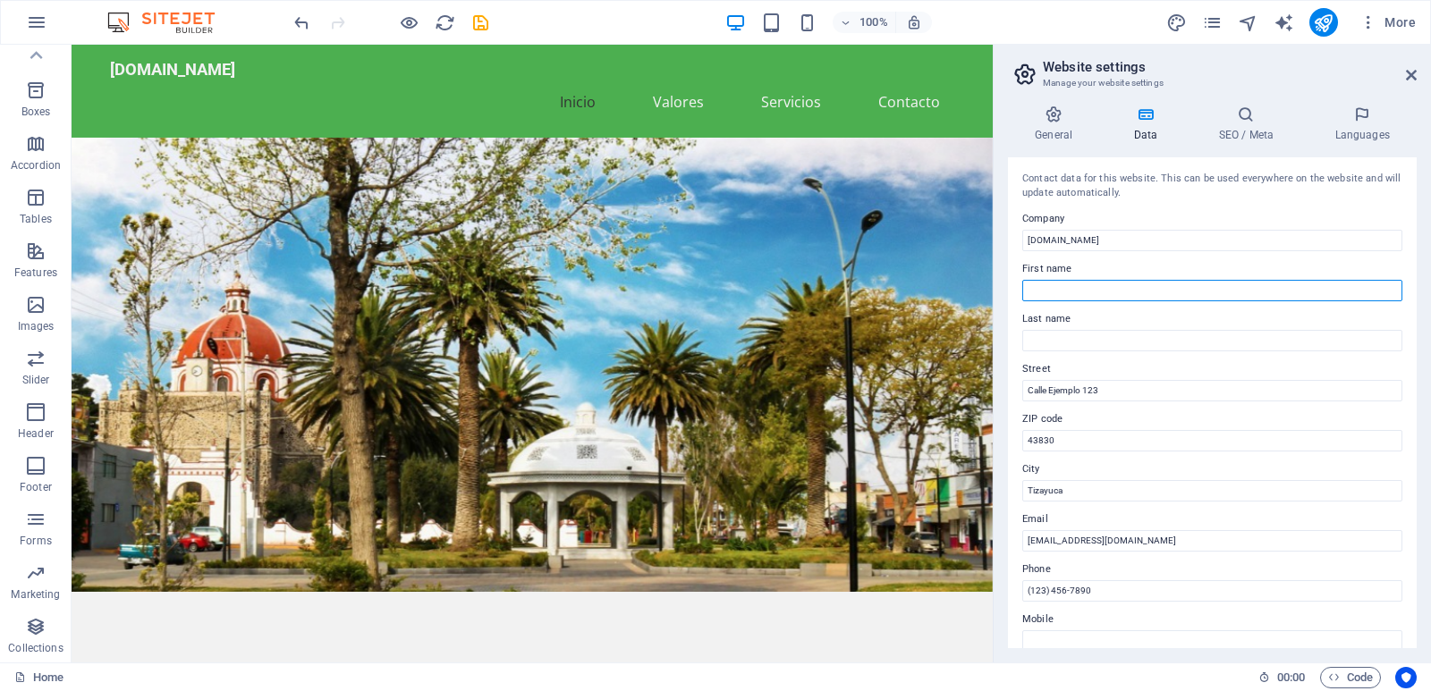
click at [1056, 293] on input "First name" at bounding box center [1212, 290] width 380 height 21
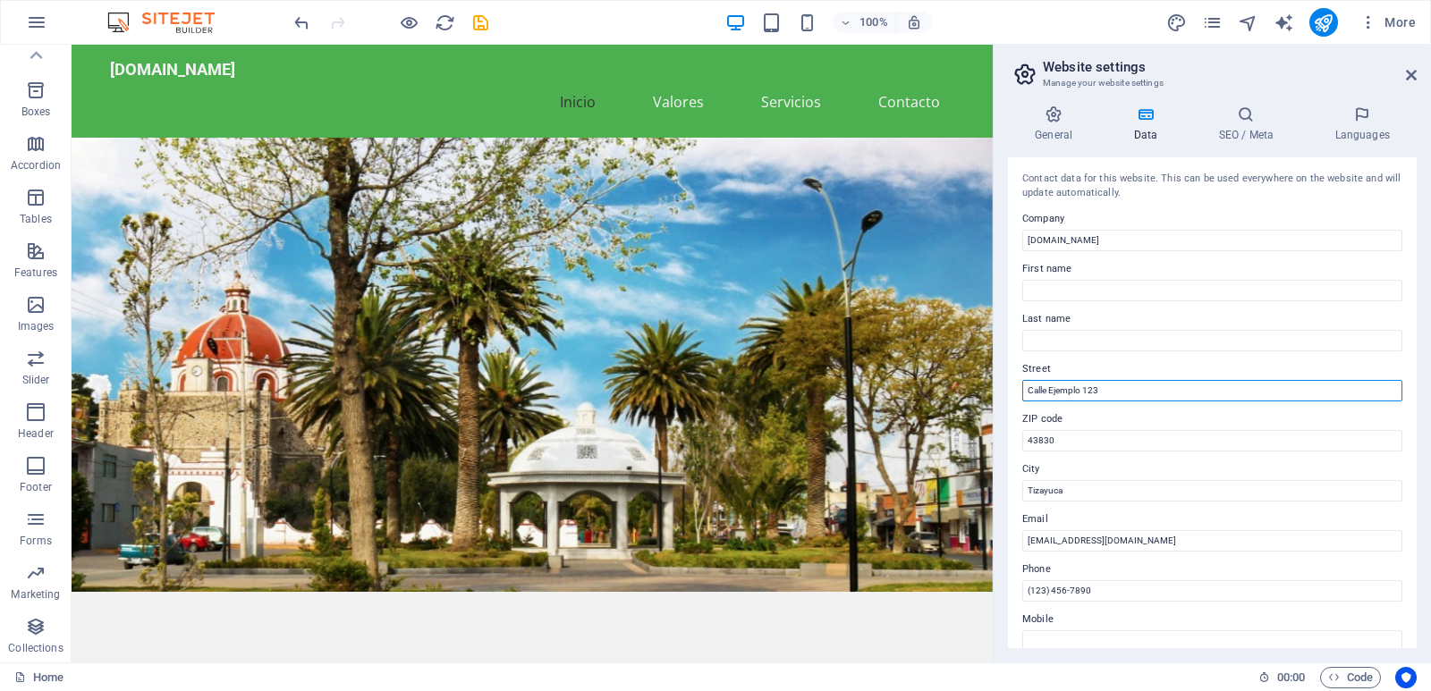
click at [1060, 389] on input "Calle Ejemplo 123" at bounding box center [1212, 390] width 380 height 21
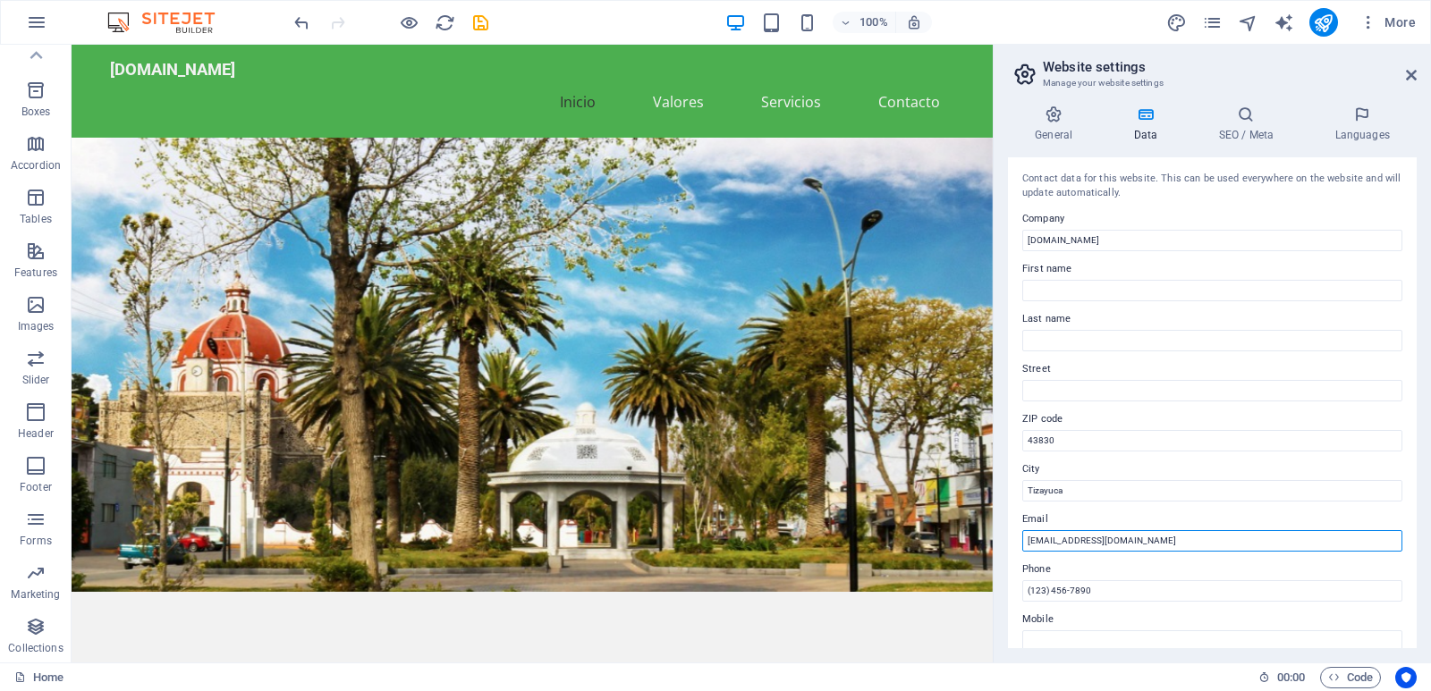
click at [1045, 542] on input "[EMAIL_ADDRESS][DOMAIN_NAME]" at bounding box center [1212, 540] width 380 height 21
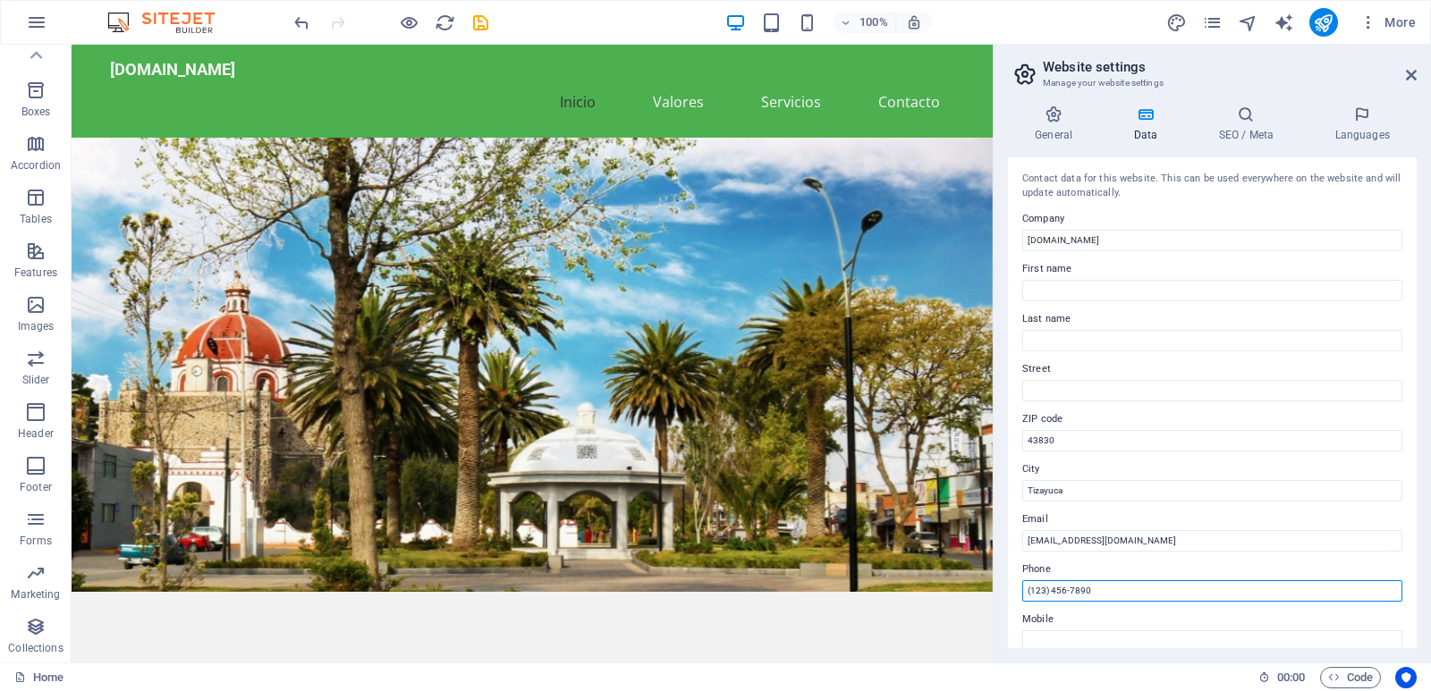
click at [1069, 590] on input "(123) 456-7890" at bounding box center [1212, 590] width 380 height 21
type input "55 2258 3468"
click at [1248, 123] on h4 "SEO / Meta" at bounding box center [1249, 125] width 116 height 38
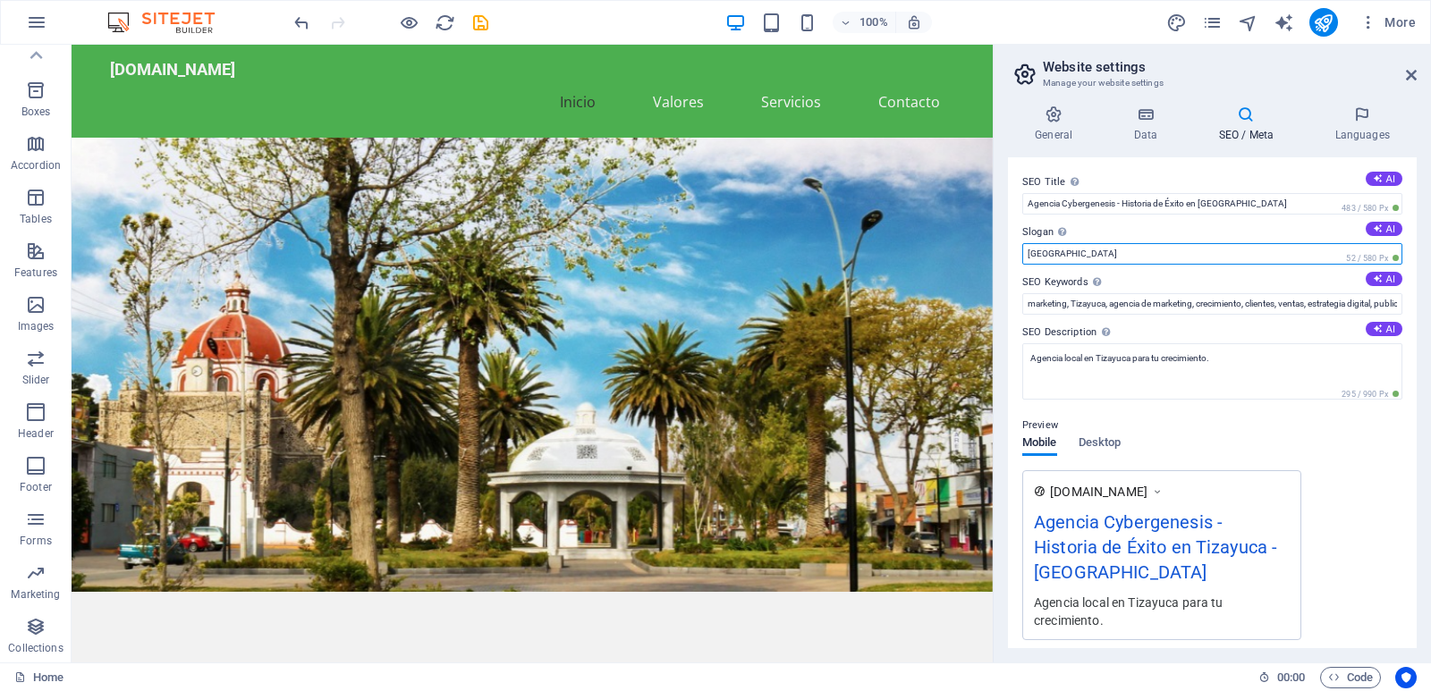
click at [1147, 253] on input "[GEOGRAPHIC_DATA]" at bounding box center [1212, 253] width 380 height 21
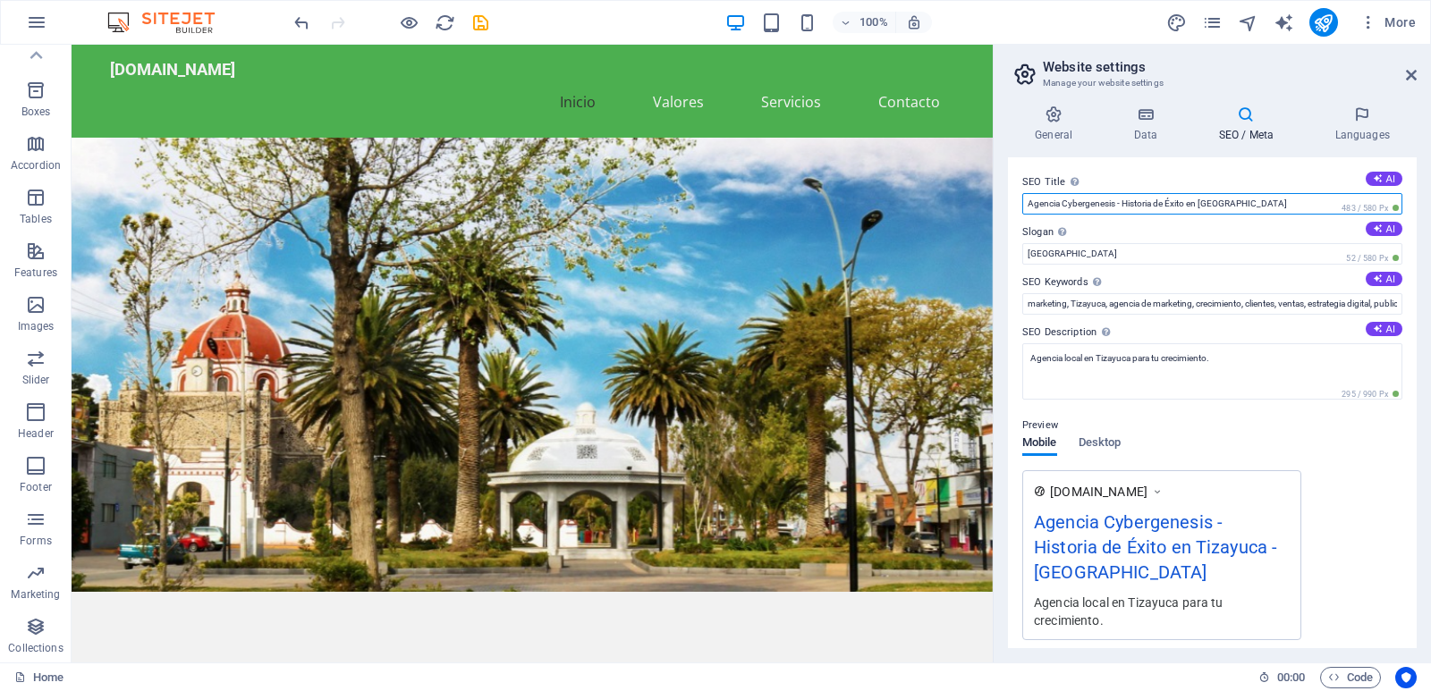
drag, startPoint x: 1120, startPoint y: 205, endPoint x: 1258, endPoint y: 191, distance: 139.3
click at [1258, 191] on div "SEO Title The title of your website - make it something that stands out in sear…" at bounding box center [1212, 193] width 380 height 43
click at [1240, 206] on input "Agencia Cybergenesis - Historia de Éxito en [GEOGRAPHIC_DATA]" at bounding box center [1212, 203] width 380 height 21
drag, startPoint x: 1187, startPoint y: 205, endPoint x: 1124, endPoint y: 214, distance: 63.2
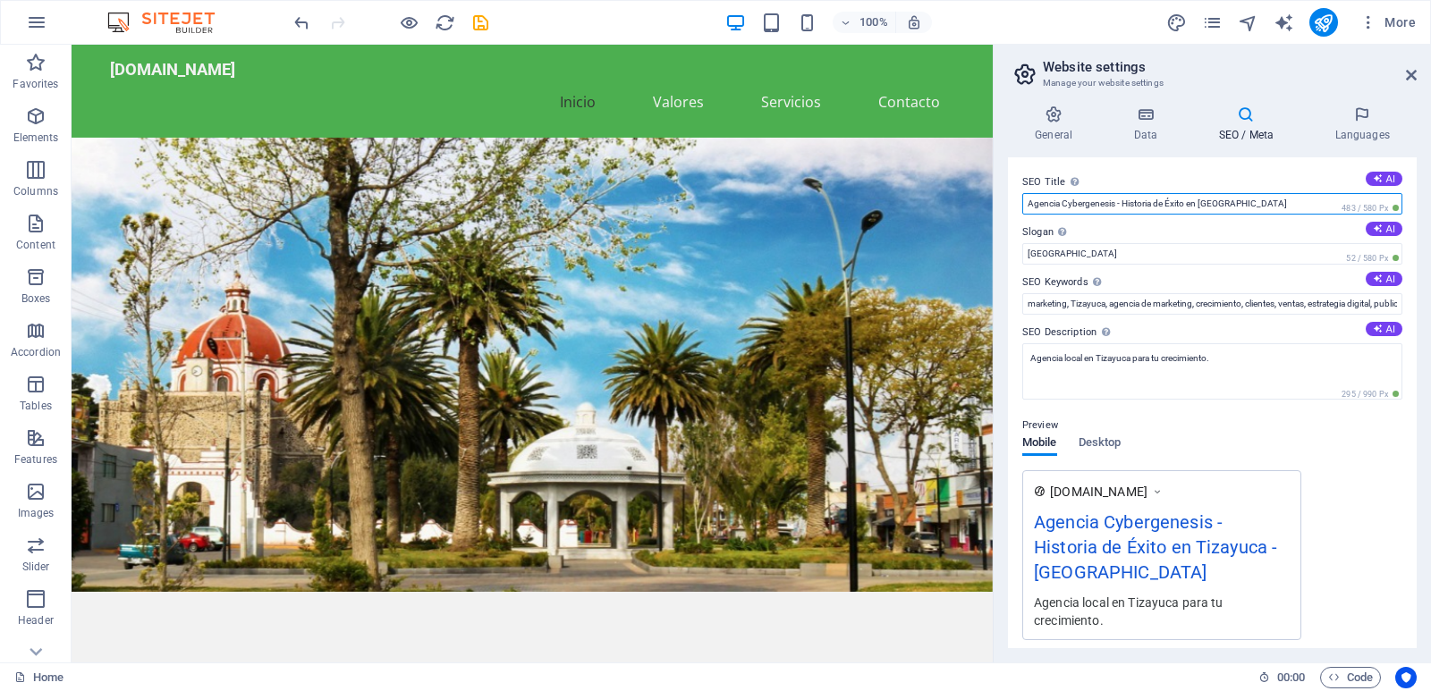
click at [1124, 214] on input "Agencia Cybergenesis - Historia de Éxito en [GEOGRAPHIC_DATA]" at bounding box center [1212, 203] width 380 height 21
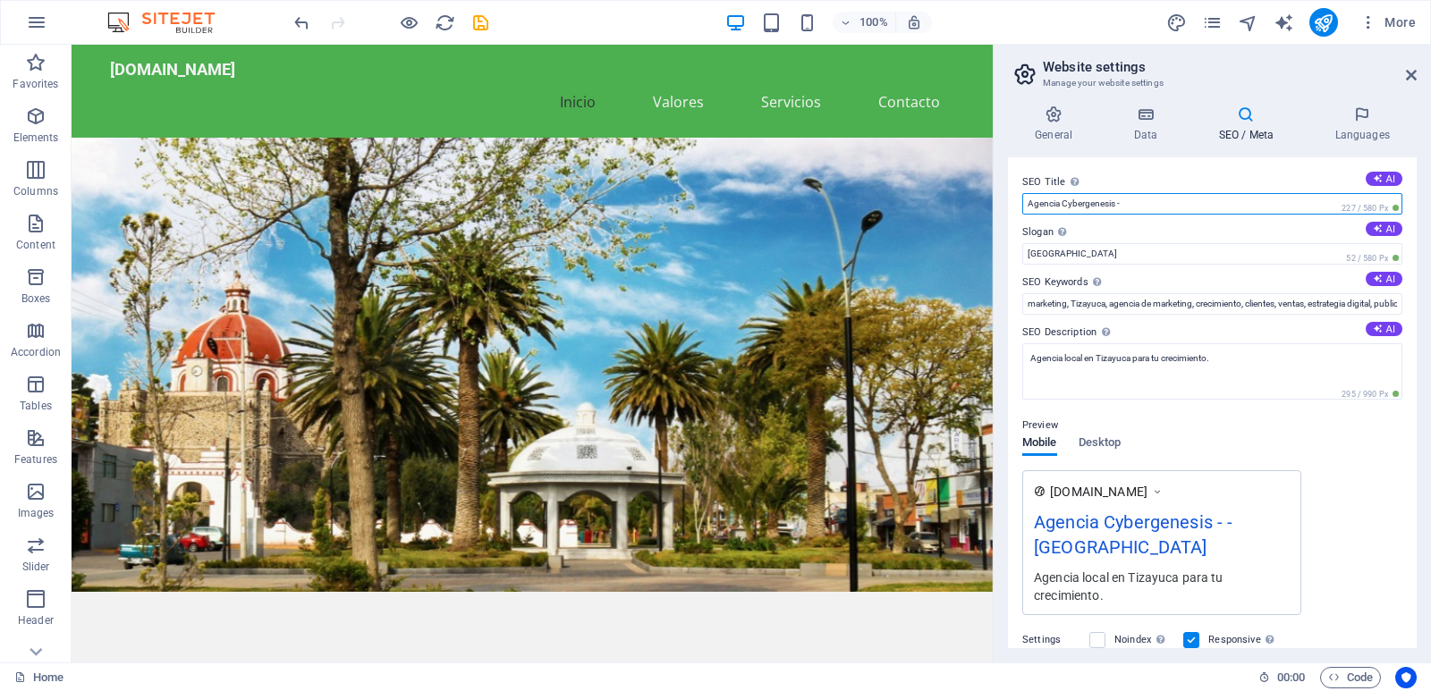
click at [1132, 211] on input "Agencia Cybergenesis -" at bounding box center [1212, 203] width 380 height 21
paste input "Agencia de marketing digital en [GEOGRAPHIC_DATA], [GEOGRAPHIC_DATA] y [GEOGRAP…"
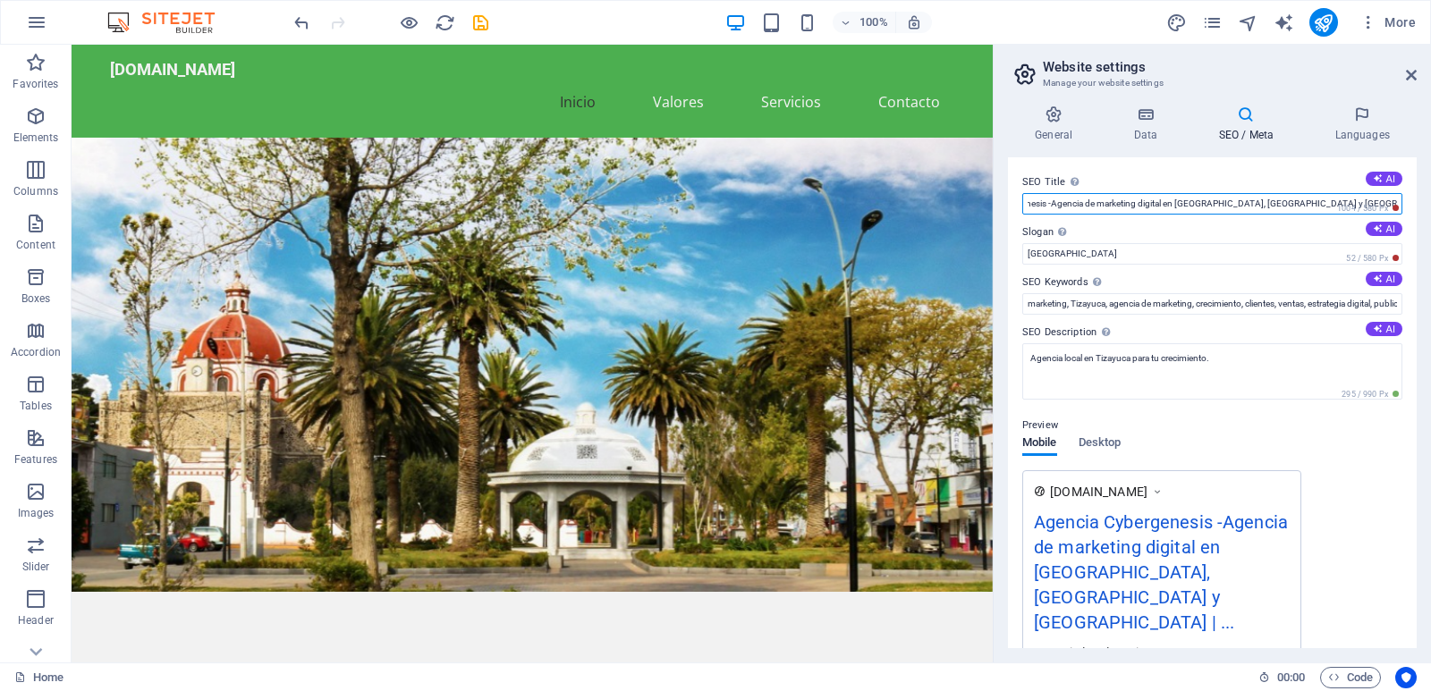
click at [1061, 206] on input "Agencia Cybergenesis -Agencia de marketing digital en [GEOGRAPHIC_DATA], [GEOGR…" at bounding box center [1212, 203] width 380 height 21
drag, startPoint x: 1048, startPoint y: 204, endPoint x: 1008, endPoint y: 215, distance: 41.6
click at [1008, 215] on div "SEO Title The title of your website - make it something that stands out in sear…" at bounding box center [1212, 402] width 409 height 491
click at [1124, 212] on input "Agencia Cybergenesis -Agencia de marketing digital en [GEOGRAPHIC_DATA], [GEOGR…" at bounding box center [1212, 203] width 380 height 21
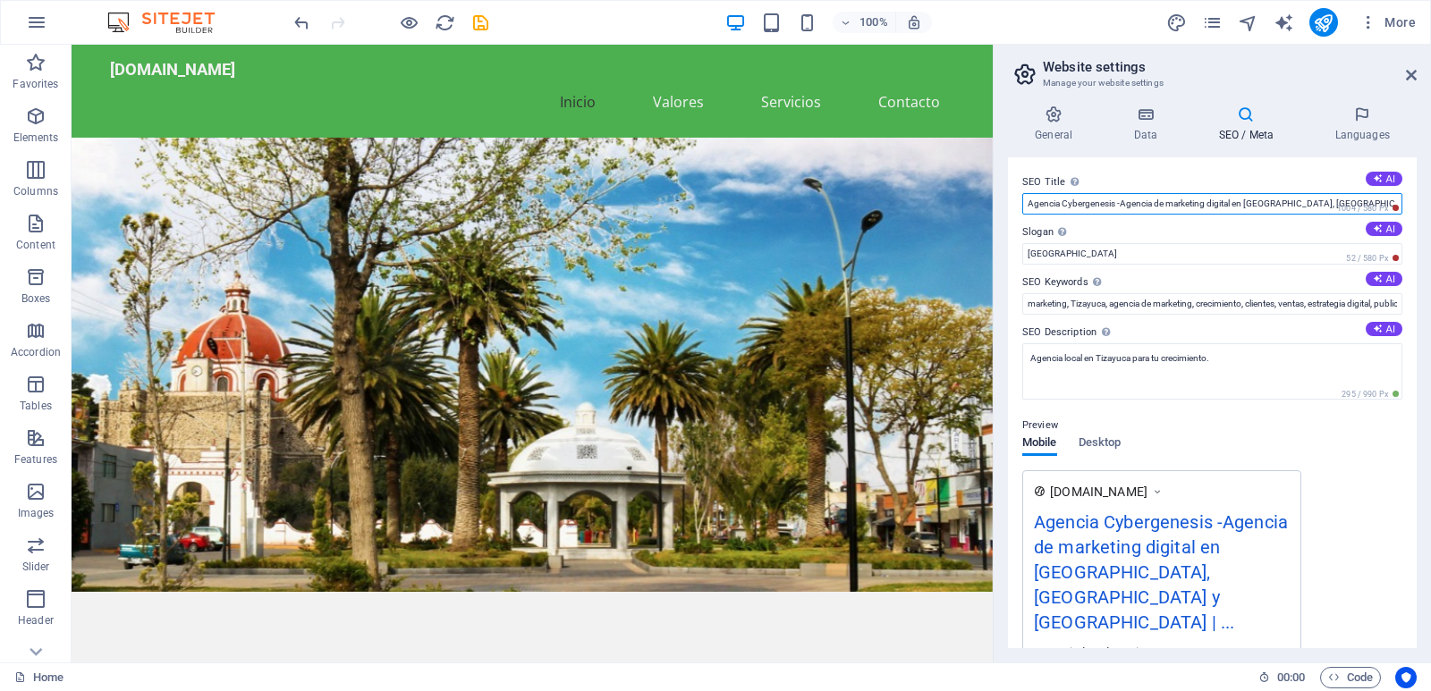
click at [1118, 203] on input "Agencia Cybergenesis -Agencia de marketing digital en [GEOGRAPHIC_DATA], [GEOGR…" at bounding box center [1212, 203] width 380 height 21
type input "Agencia de marketing digital en [GEOGRAPHIC_DATA], [GEOGRAPHIC_DATA] y [GEOGRAP…"
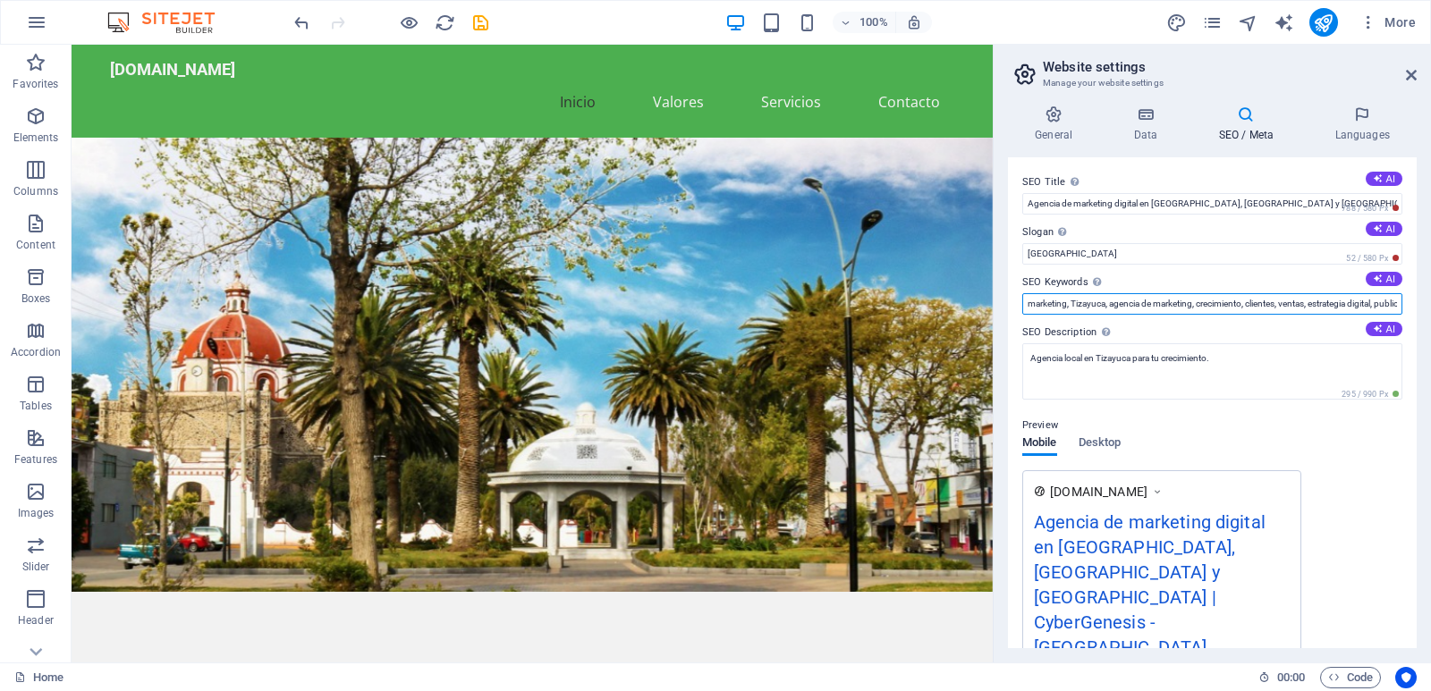
click at [1080, 306] on input "marketing, Tizayuca, agencia de marketing, crecimiento, clientes, ventas, estra…" at bounding box center [1212, 303] width 380 height 21
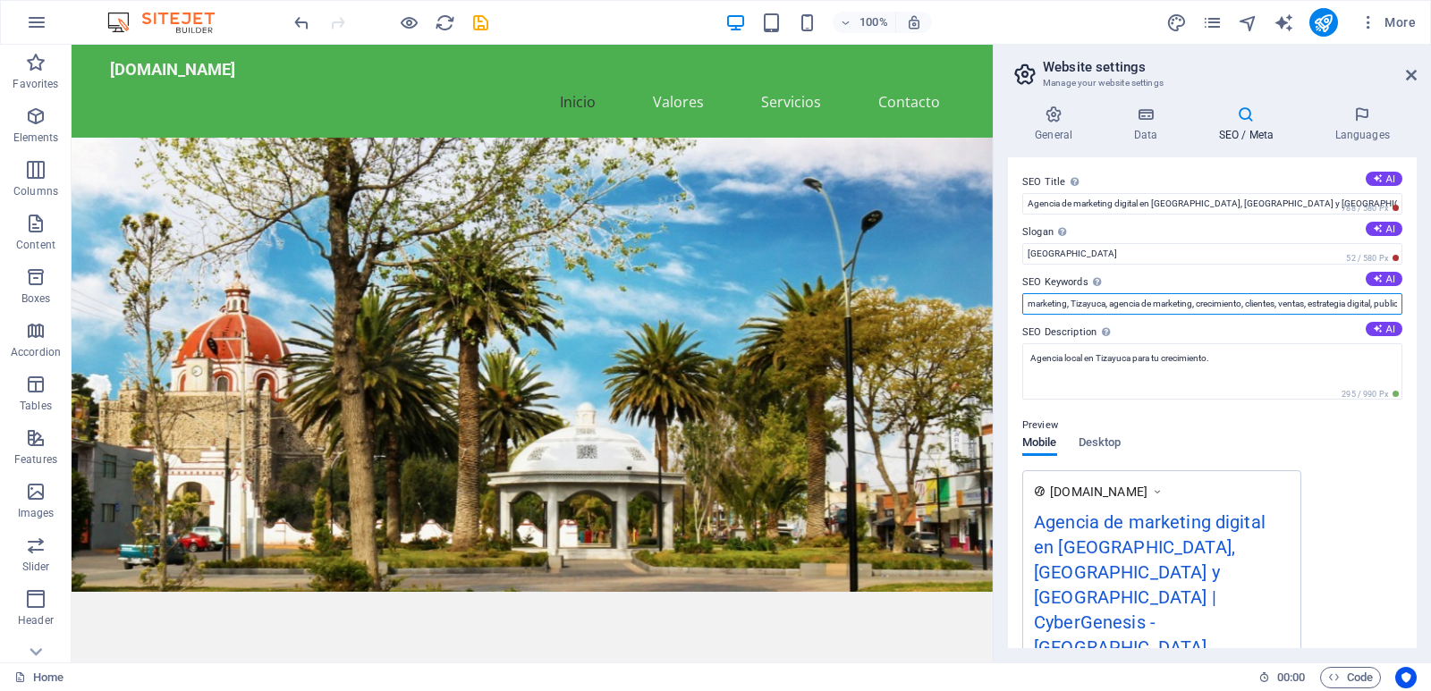
click at [1080, 306] on input "marketing, Tizayuca, agencia de marketing, crecimiento, clientes, ventas, estra…" at bounding box center [1212, 303] width 380 height 21
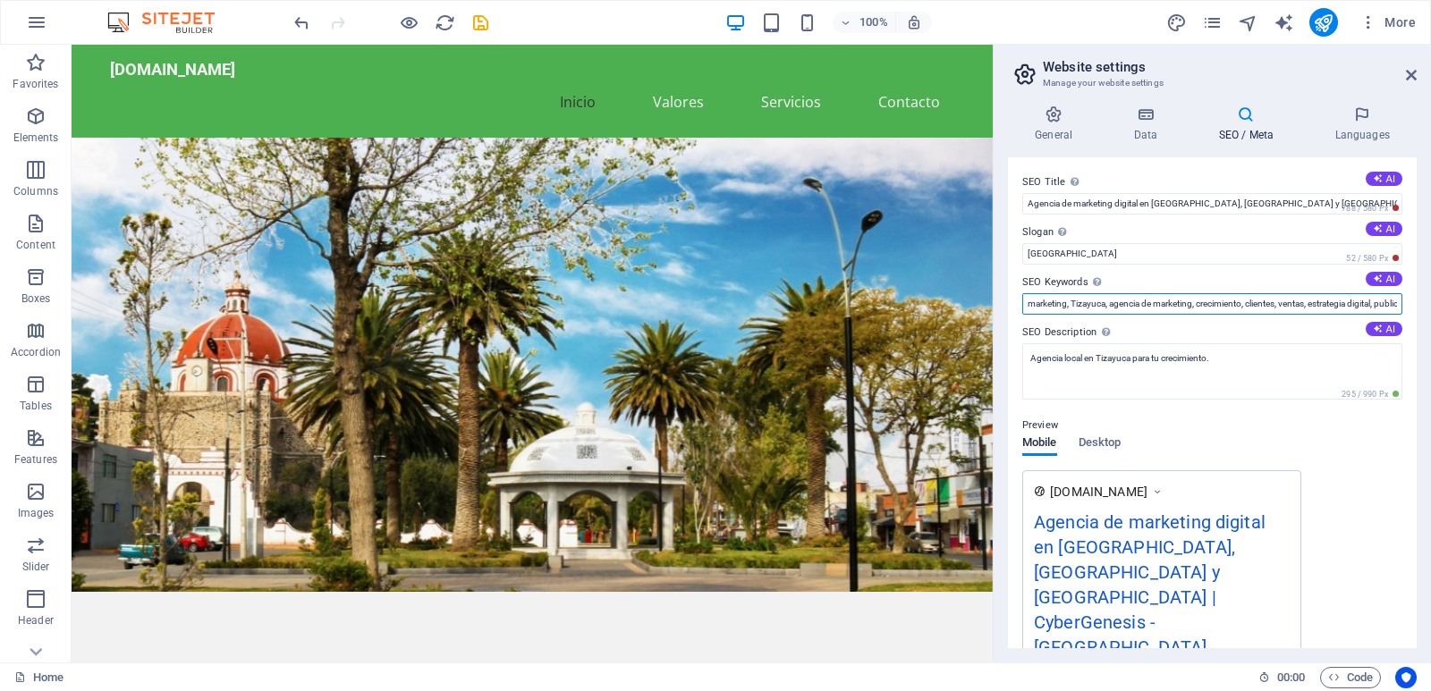
click at [1080, 306] on input "marketing, Tizayuca, agencia de marketing, crecimiento, clientes, ventas, estra…" at bounding box center [1212, 303] width 380 height 21
paste input "Agencia CyberGenesis: marketing digital, diseño web y branding para negocios lo…"
drag, startPoint x: 1393, startPoint y: 303, endPoint x: 1224, endPoint y: 309, distance: 169.1
click at [1224, 309] on input "Agencia CyberGenesis: marketing digital, diseño web y branding para negocios lo…" at bounding box center [1212, 303] width 380 height 21
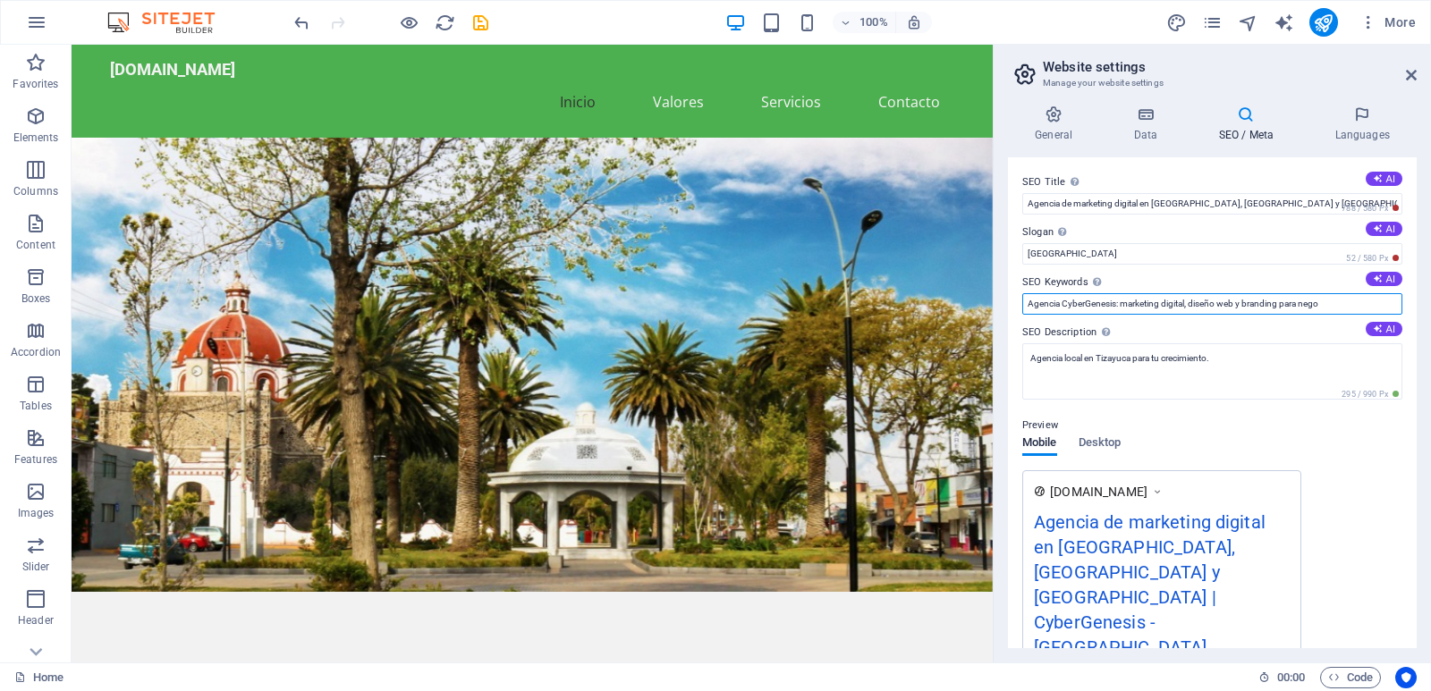
scroll to position [0, 0]
type input "Agencia CyberGenesis: marketing digital, diseño web y branding para negocios lo…"
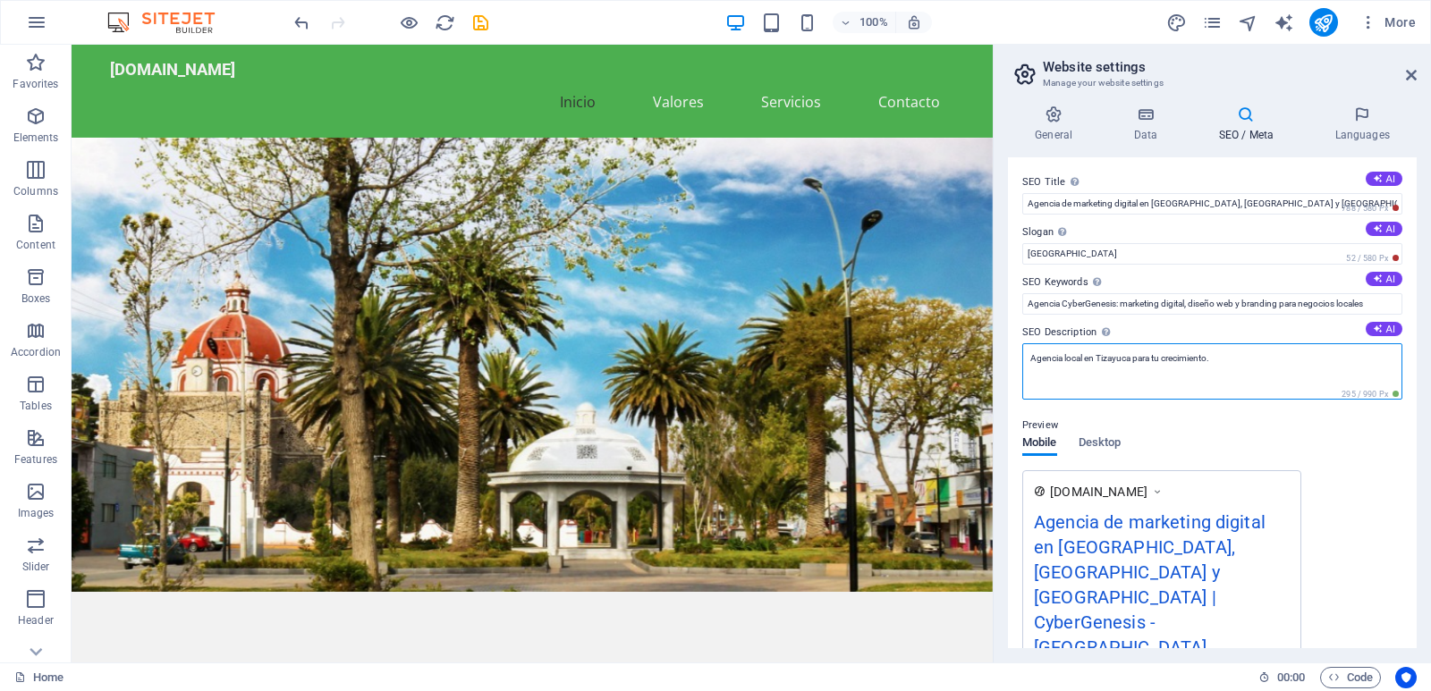
click at [1121, 383] on textarea "Agencia local en Tizayuca para tu crecimiento." at bounding box center [1212, 371] width 380 height 56
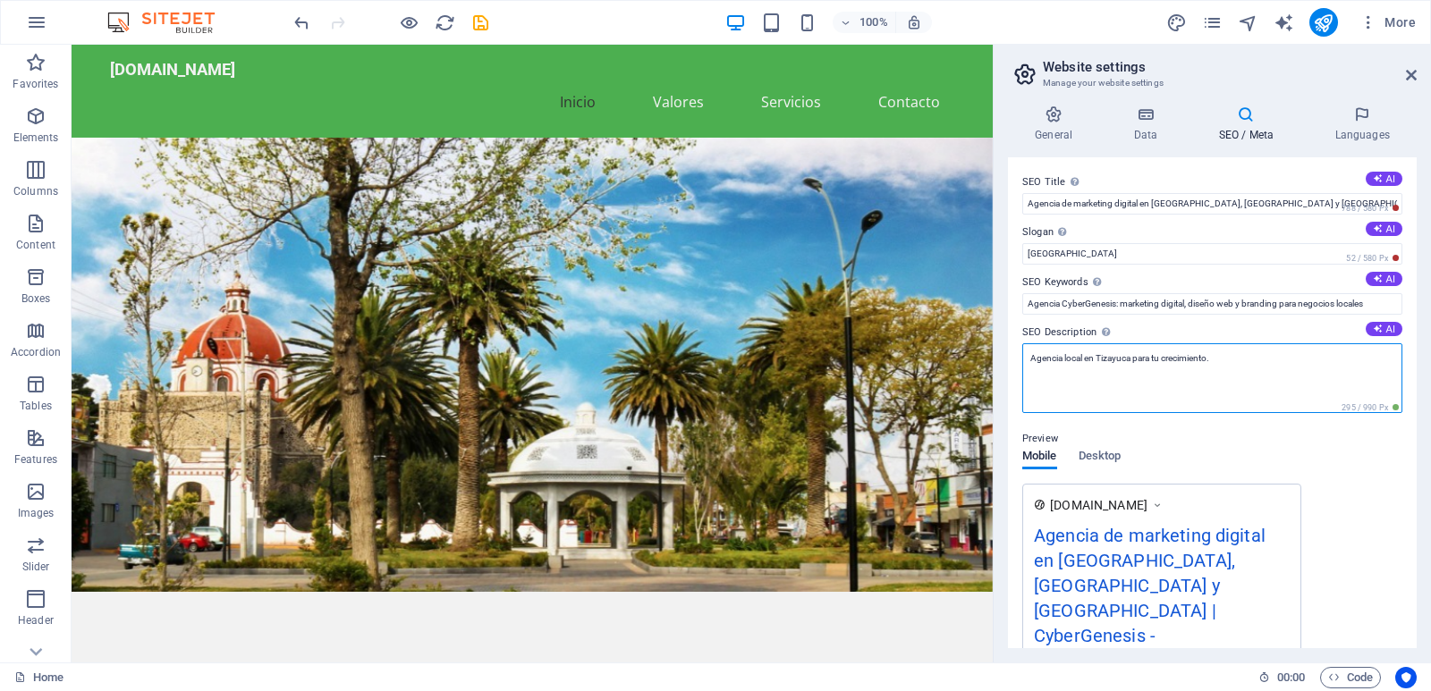
click at [1121, 383] on textarea "Agencia local en Tizayuca para tu crecimiento." at bounding box center [1212, 378] width 380 height 70
paste textarea "CyberGenesis: marketing digital, diseño web y branding para negocios locales en…"
type textarea "Agencia CyberGenesis: marketing digital, diseño web y branding para negocios lo…"
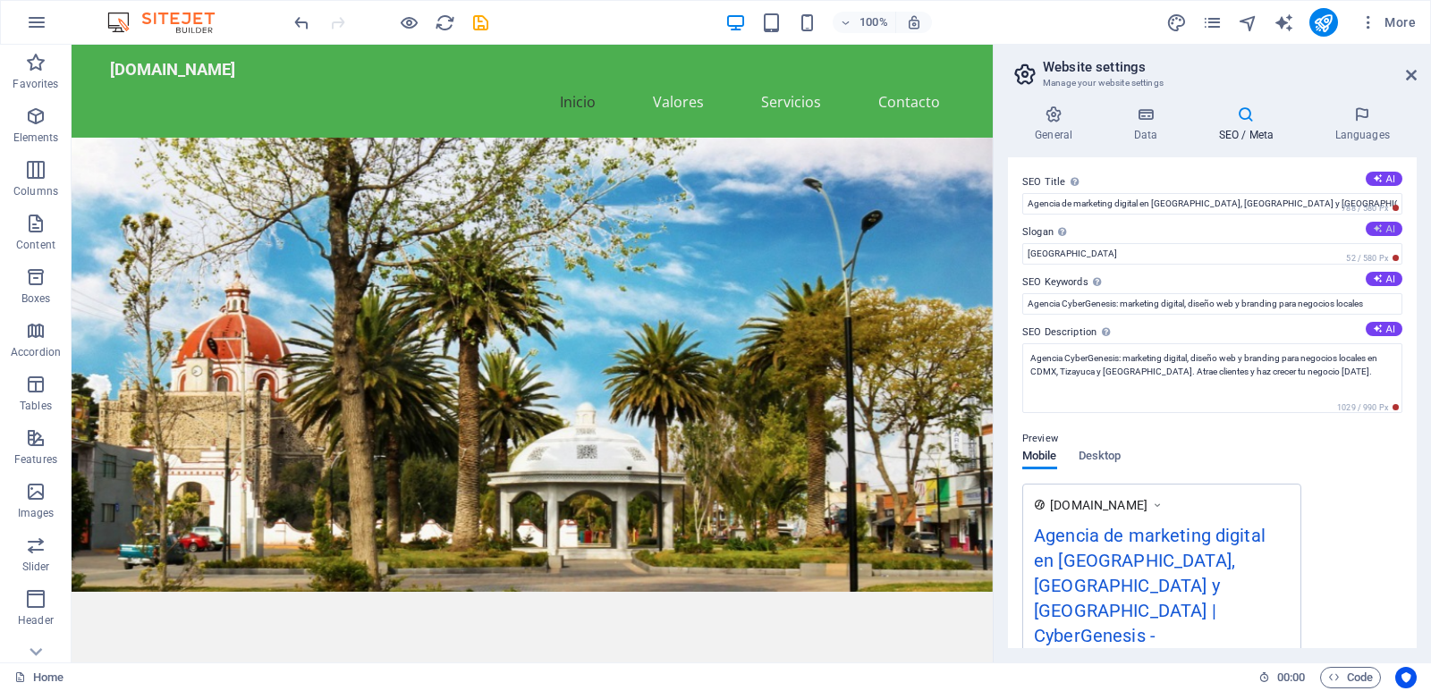
click at [1373, 230] on icon at bounding box center [1378, 229] width 10 height 10
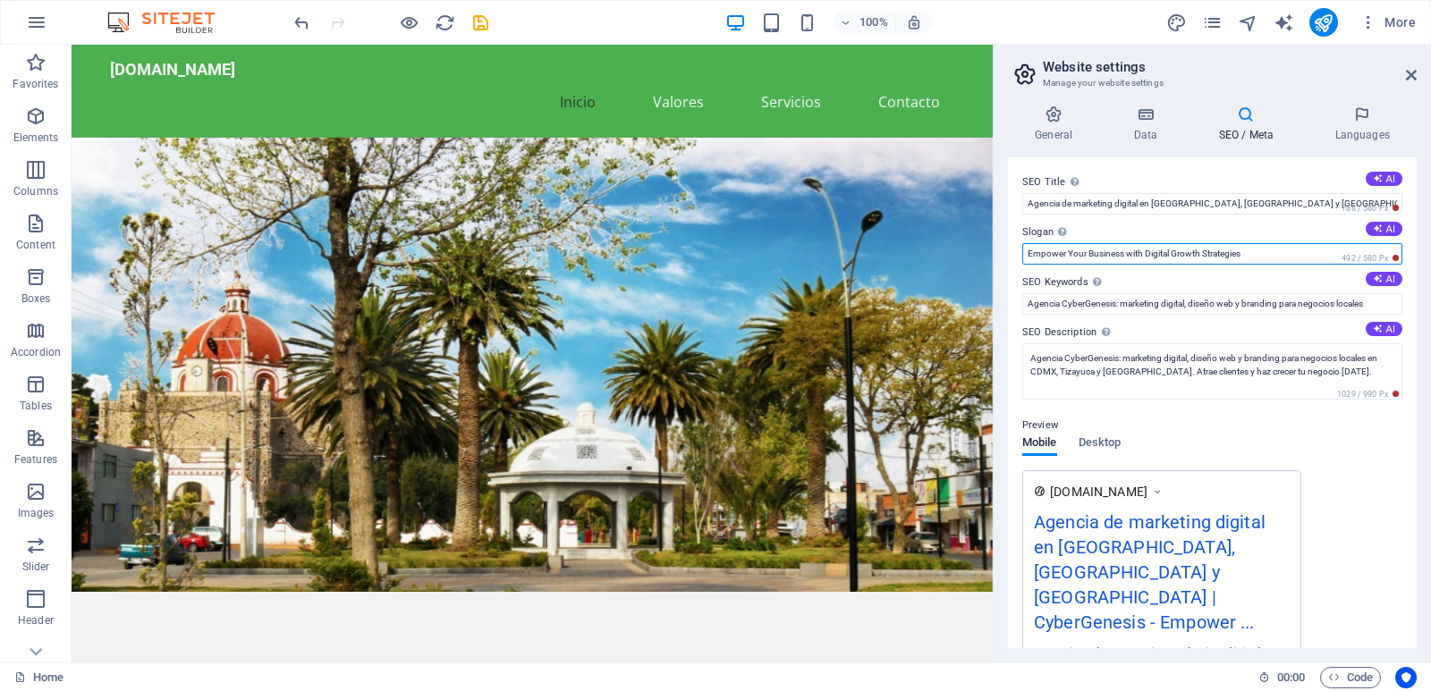
click at [1277, 248] on input "Empower Your Business with Digital Growth Strategies" at bounding box center [1212, 253] width 380 height 21
type input "E"
type input "Digitaliza tu negocio"
click at [1346, 124] on h4 "Languages" at bounding box center [1361, 125] width 109 height 38
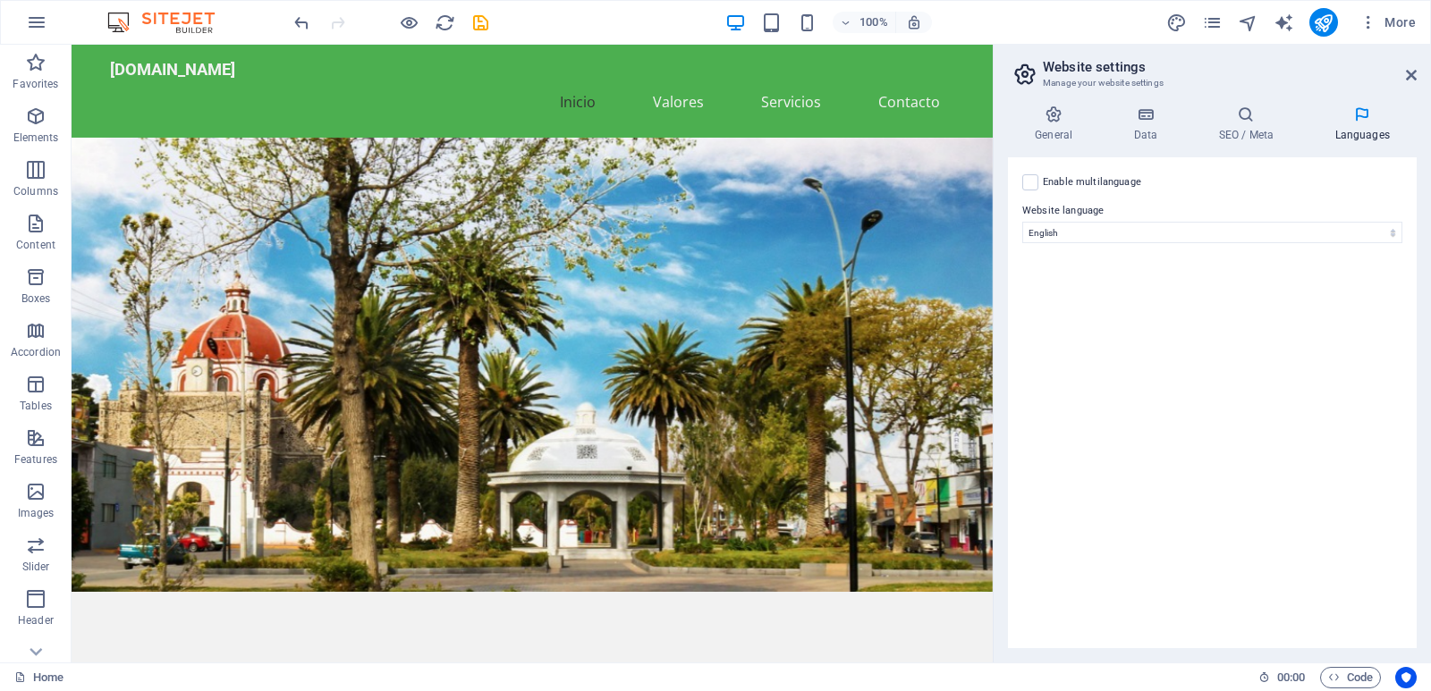
click at [1347, 123] on h4 "Languages" at bounding box center [1361, 125] width 109 height 38
click at [1081, 234] on select "Abkhazian Afar Afrikaans Akan Albanian Amharic Arabic Aragonese Armenian Assame…" at bounding box center [1212, 232] width 380 height 21
select select "148"
click at [1022, 222] on select "Abkhazian Afar Afrikaans Akan Albanian Amharic Arabic Aragonese Armenian Assame…" at bounding box center [1212, 232] width 380 height 21
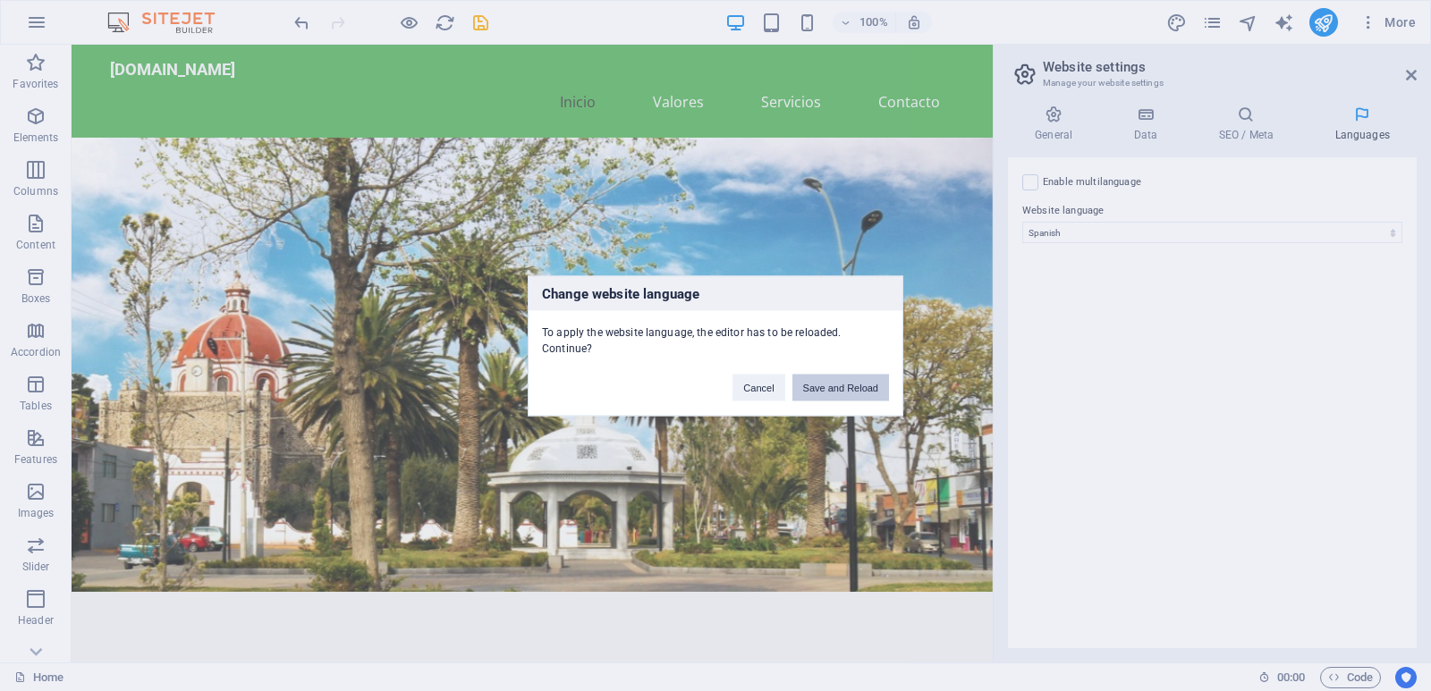
click at [824, 388] on button "Save and Reload" at bounding box center [840, 387] width 97 height 27
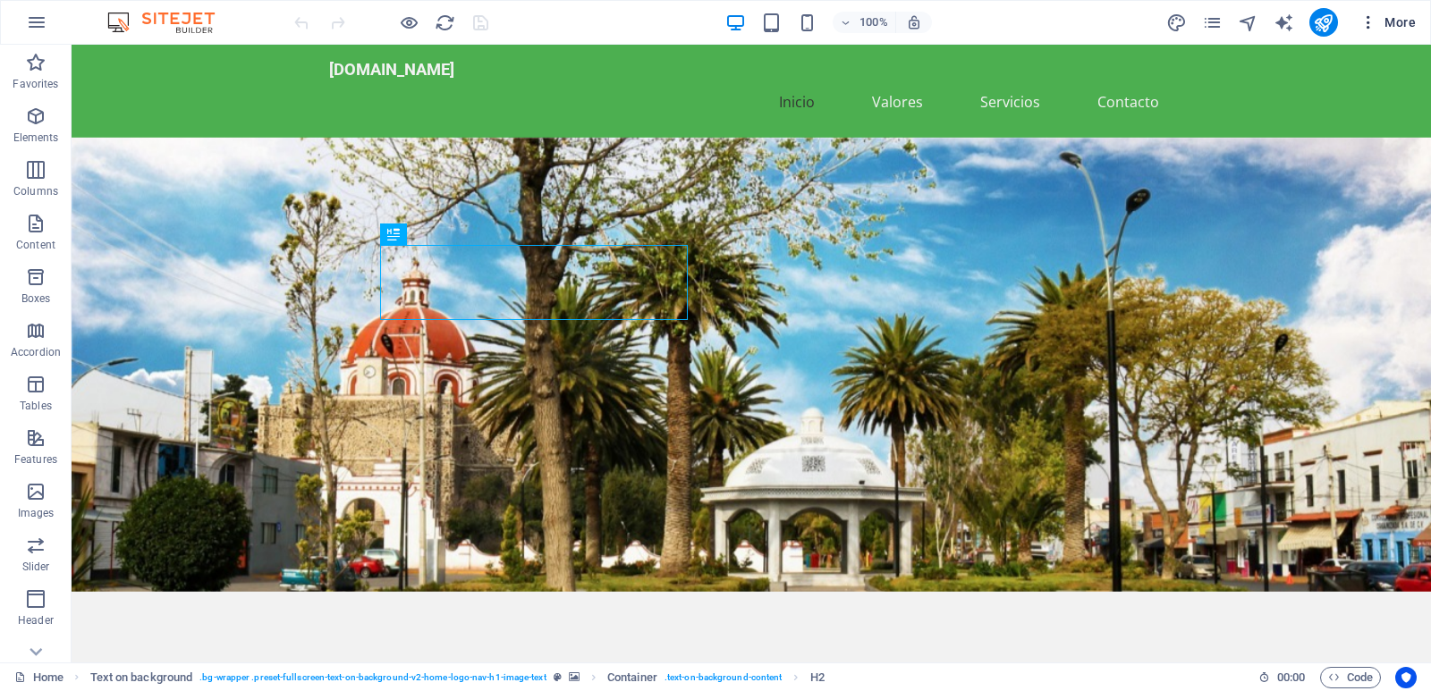
click at [1400, 28] on span "More" at bounding box center [1387, 22] width 56 height 18
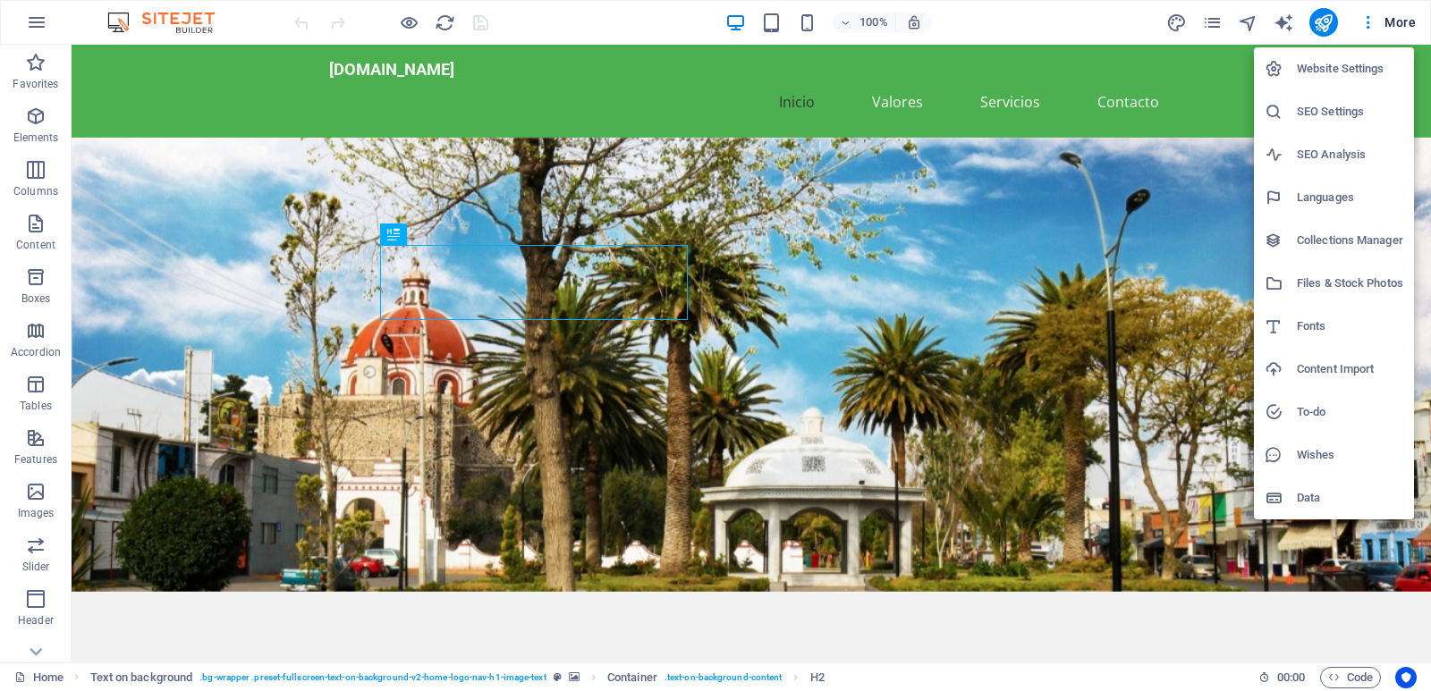
click at [1333, 65] on h6 "Website Settings" at bounding box center [1350, 68] width 106 height 21
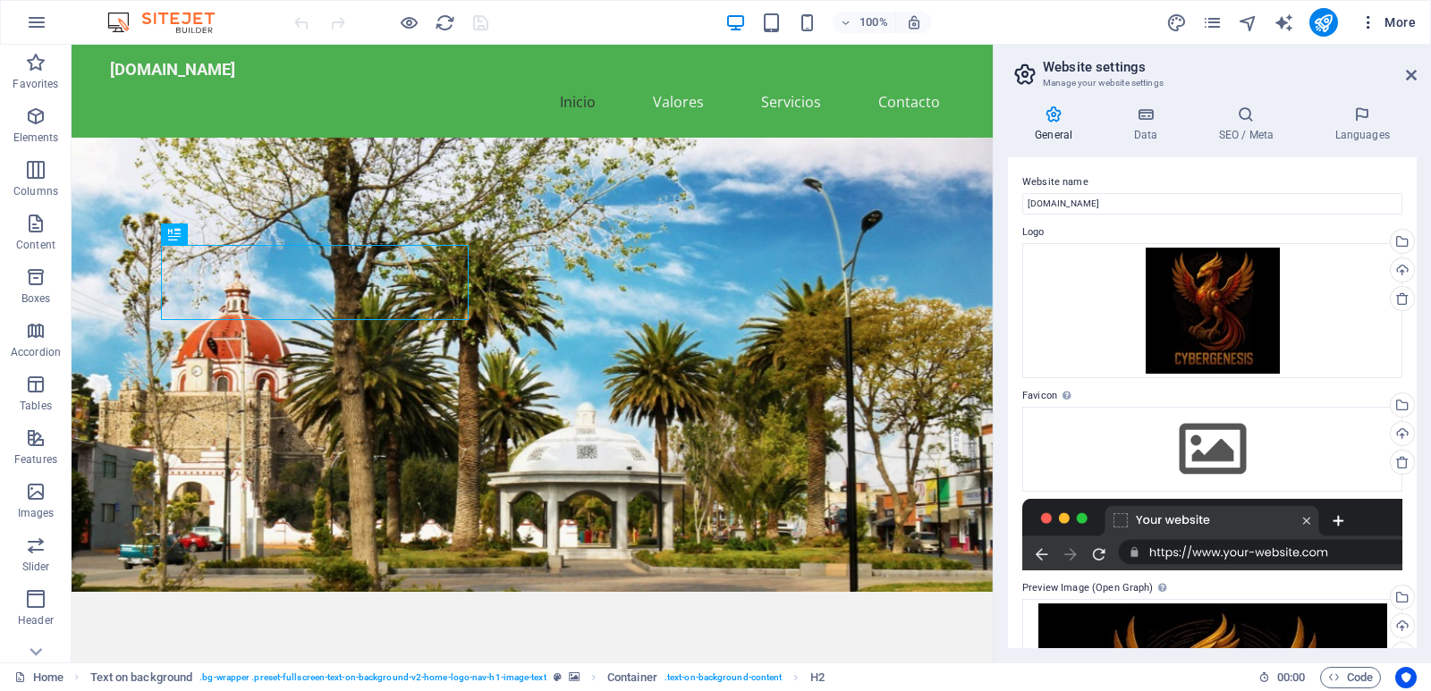
click at [1366, 20] on icon "button" at bounding box center [1368, 22] width 18 height 18
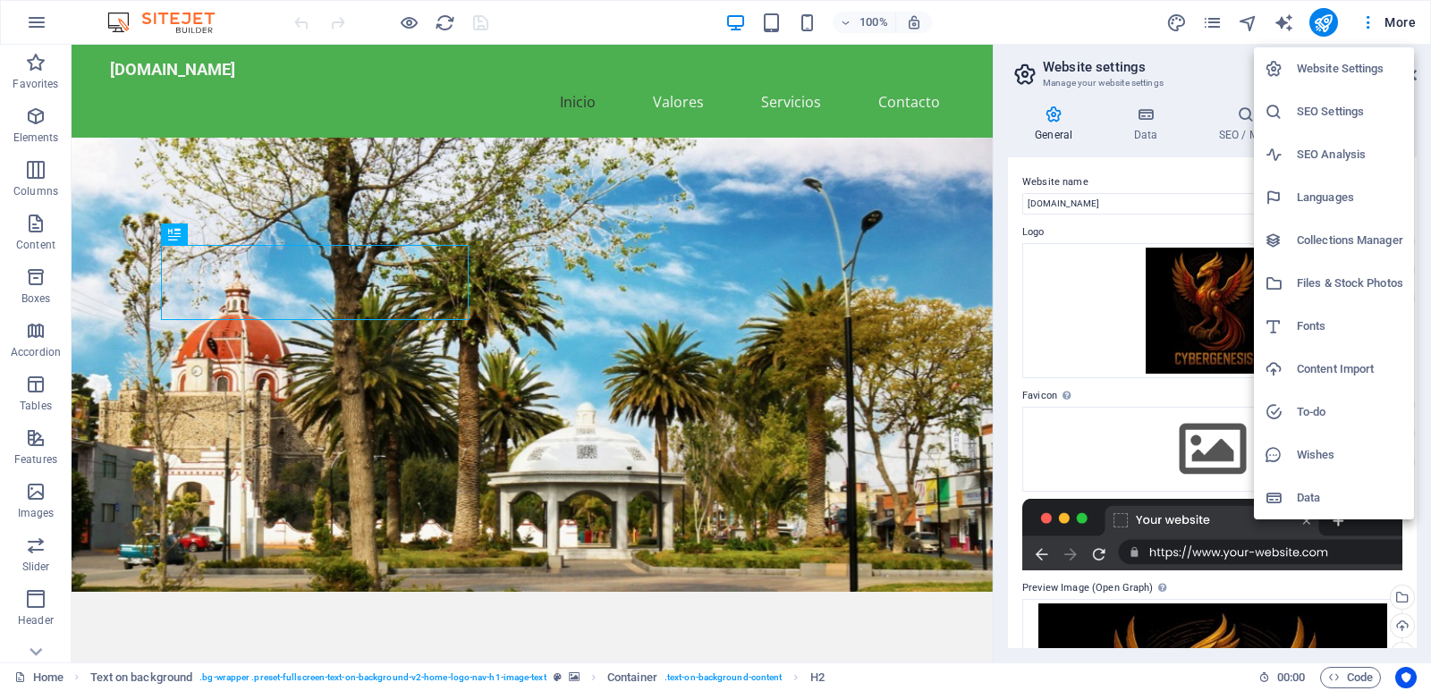
click at [1315, 114] on h6 "SEO Settings" at bounding box center [1350, 111] width 106 height 21
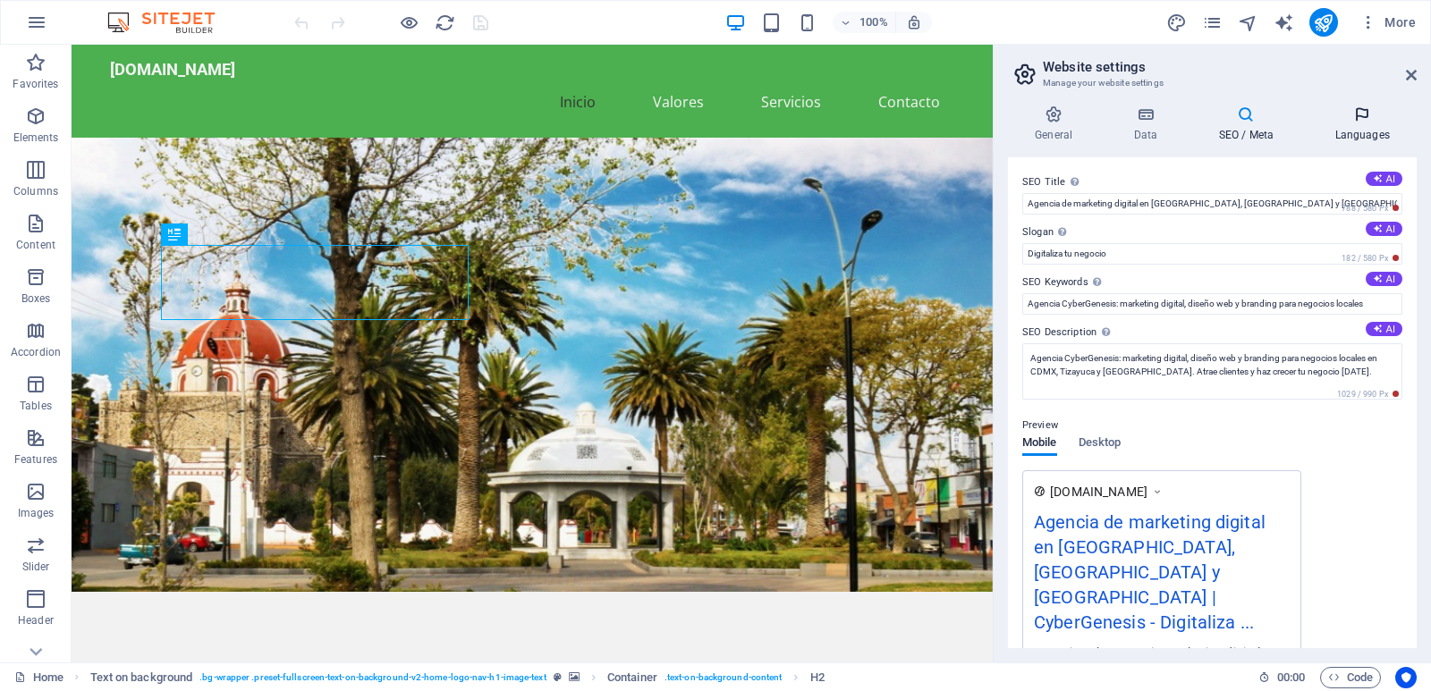
click at [1357, 111] on icon at bounding box center [1361, 115] width 109 height 18
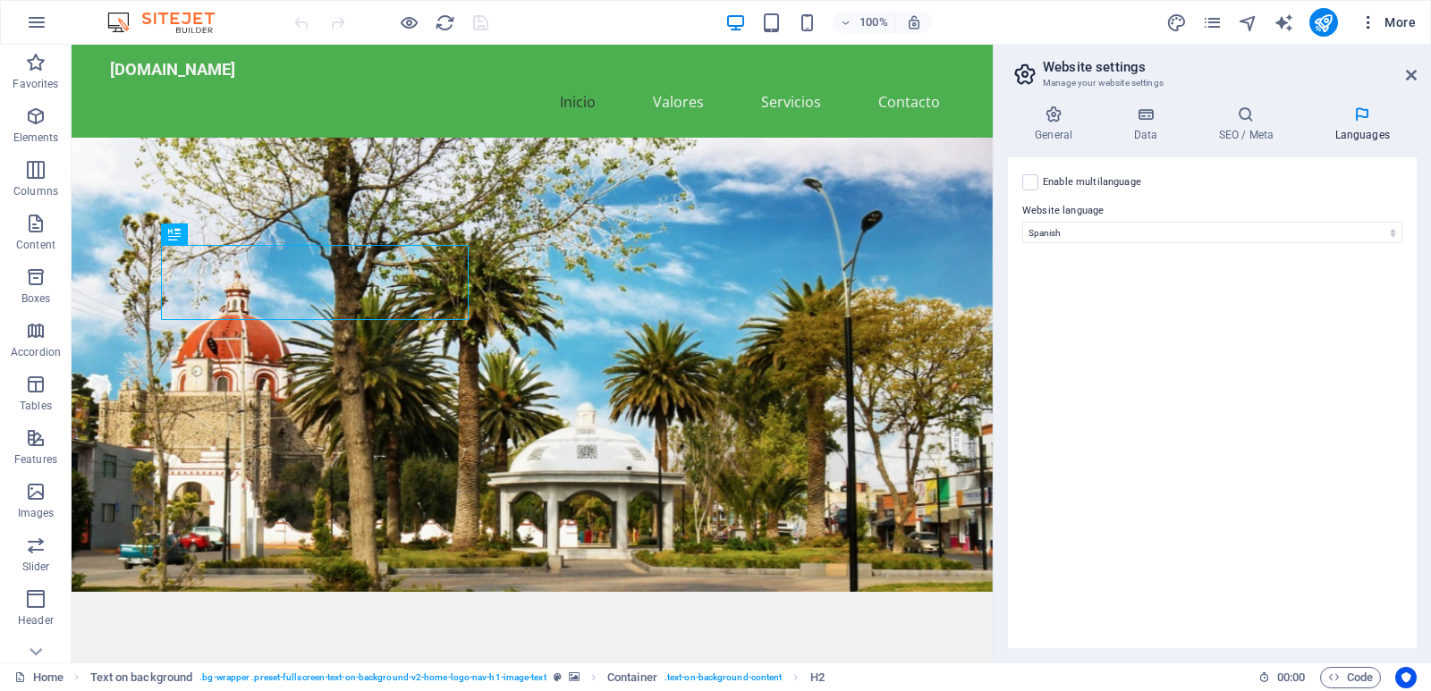
click at [1369, 21] on icon "button" at bounding box center [1368, 22] width 18 height 18
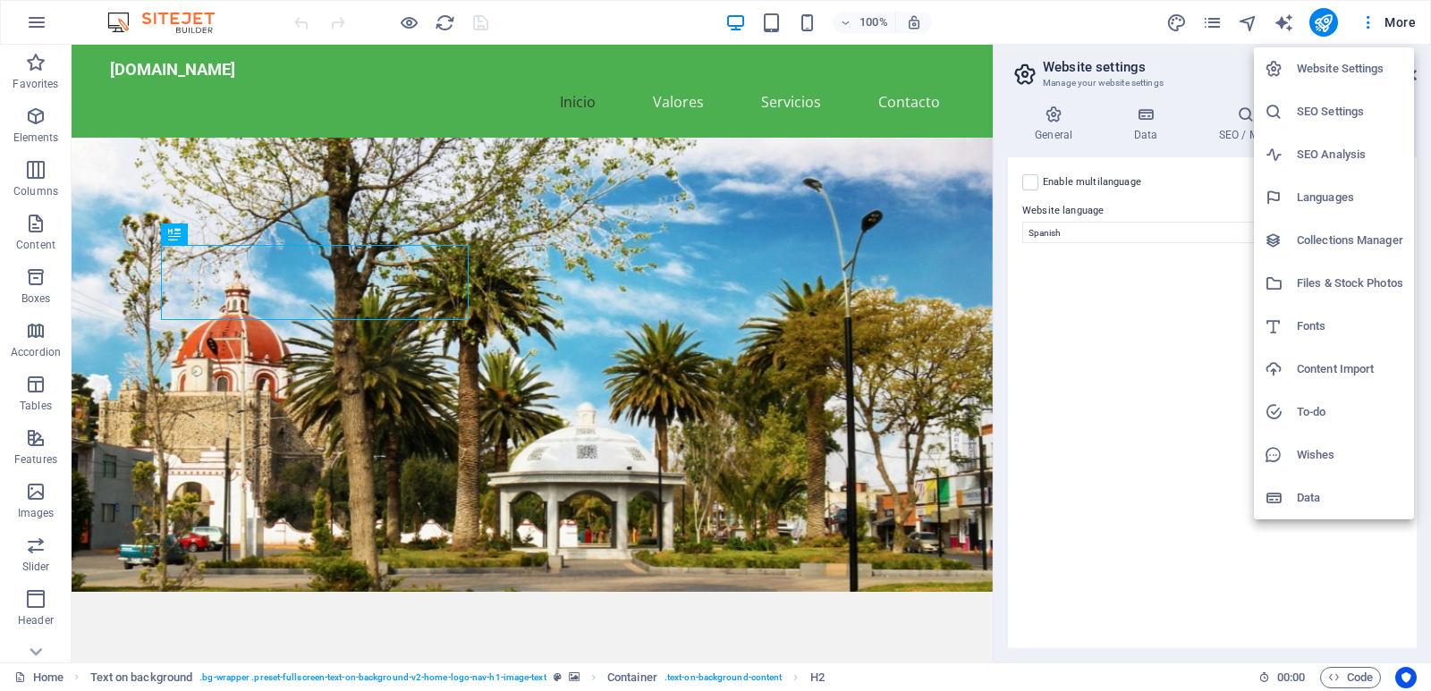
click at [1331, 158] on h6 "SEO Analysis" at bounding box center [1350, 154] width 106 height 21
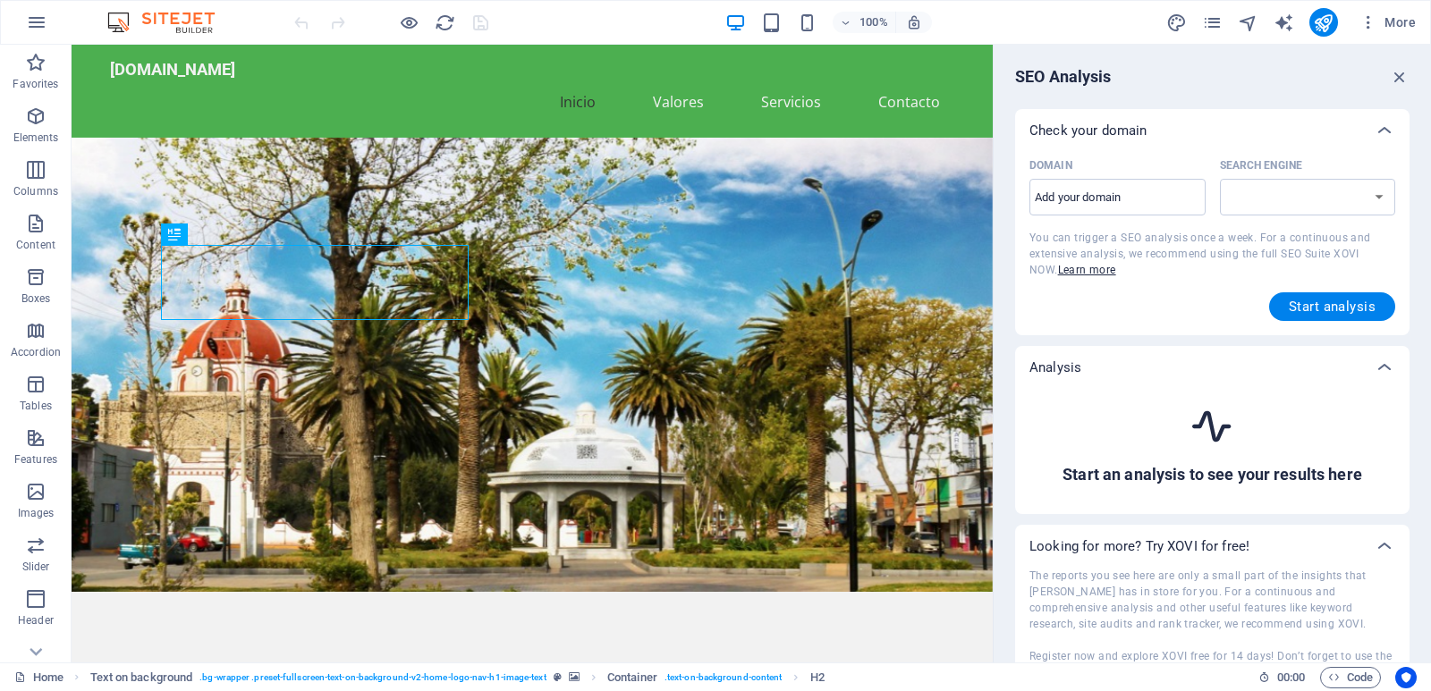
select select "google.com"
click at [1273, 224] on div "Domain ​ Search Engine google.de google.at google.es google.co.uk google.fr goo…" at bounding box center [1212, 191] width 366 height 78
click at [1144, 209] on input "Domain ​" at bounding box center [1117, 197] width 176 height 29
type input "agenciacybergenesis.co"
select select "google.co.uk"
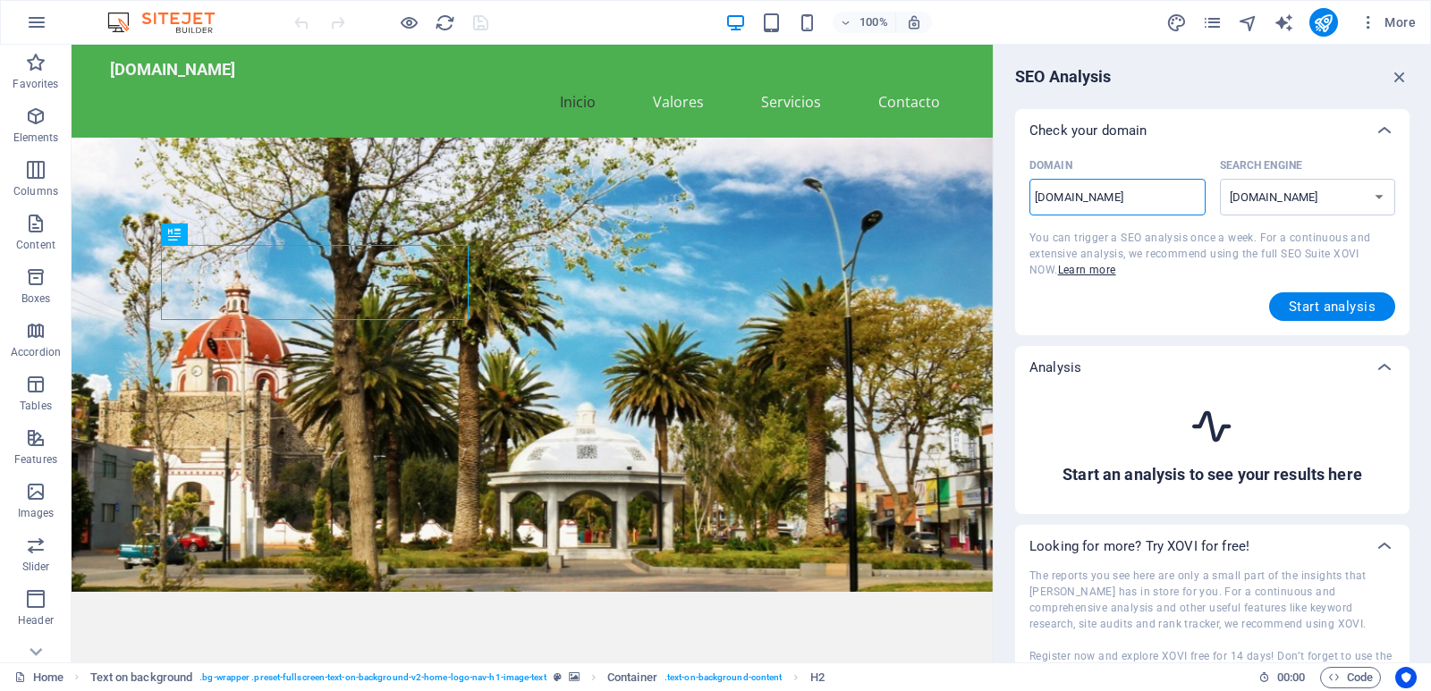
type input "[DOMAIN_NAME]"
select select "google.com"
type input "[DOMAIN_NAME]"
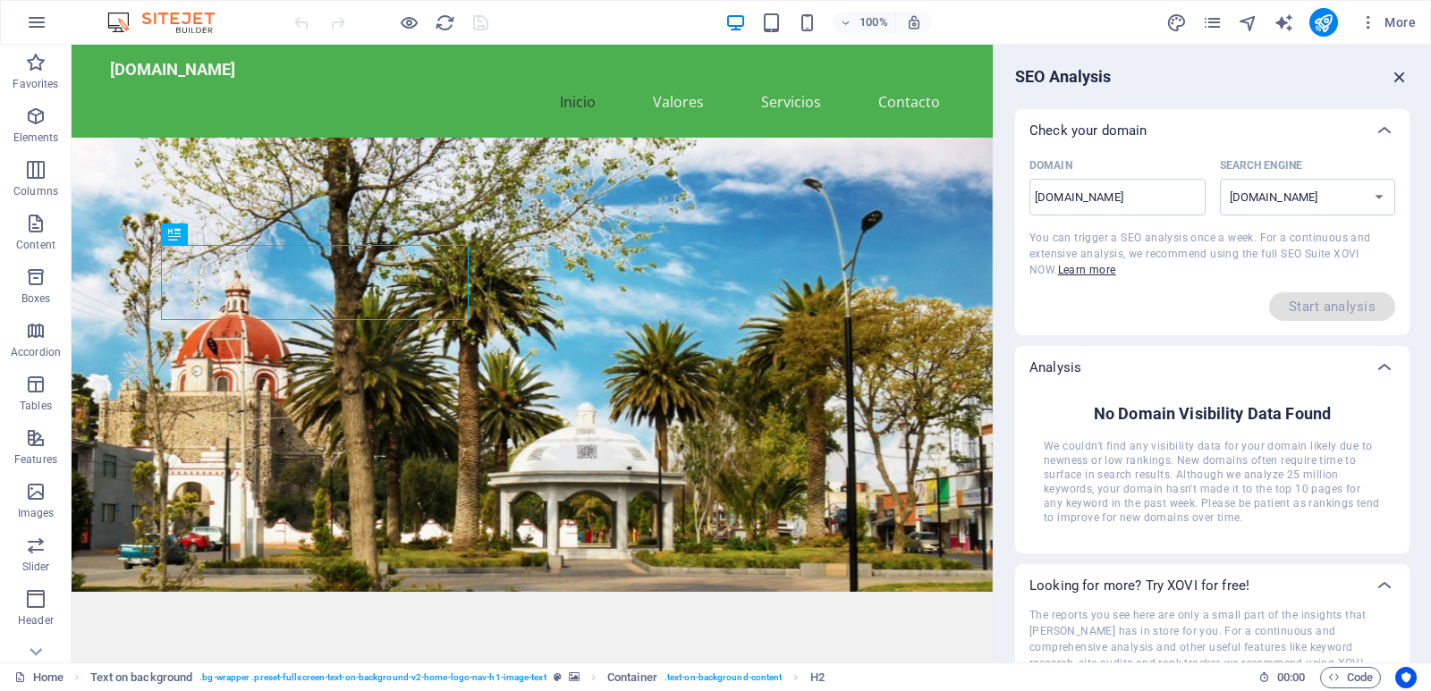
click at [1397, 70] on icon "button" at bounding box center [1400, 77] width 20 height 20
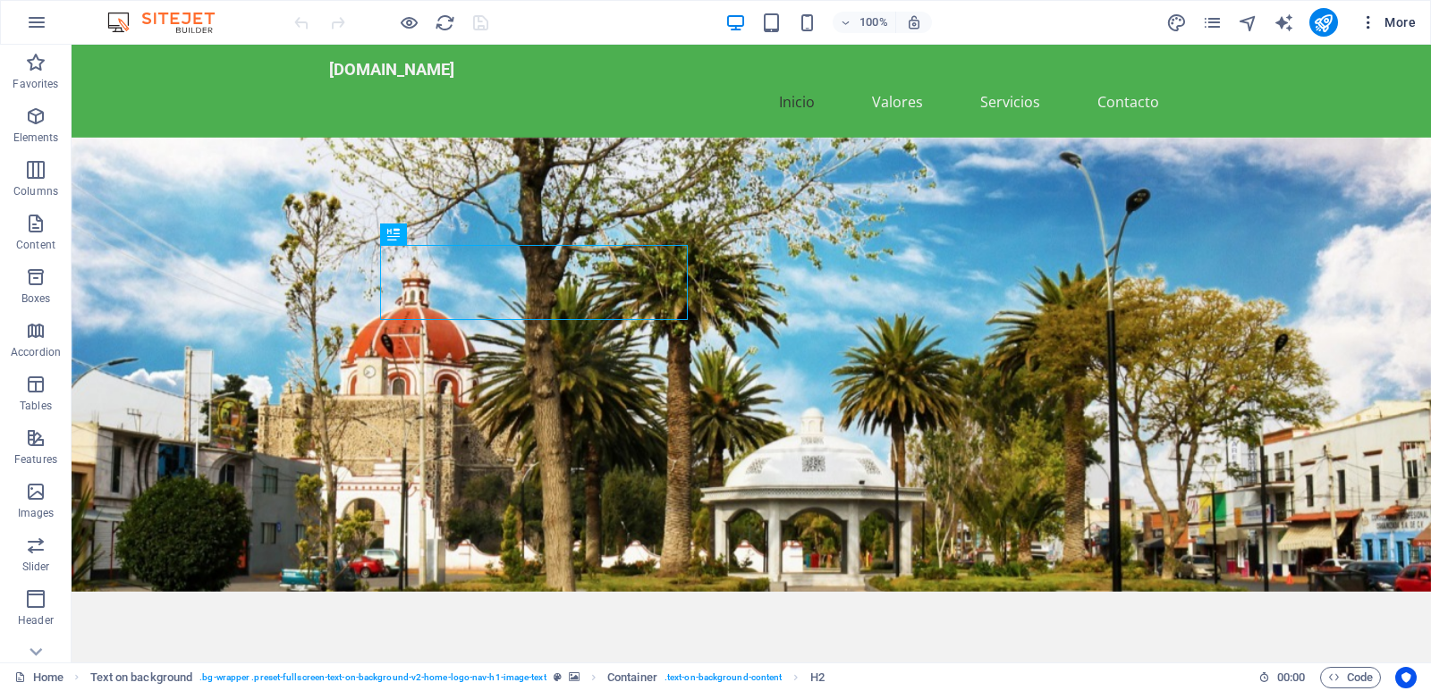
click at [1360, 18] on icon "button" at bounding box center [1368, 22] width 18 height 18
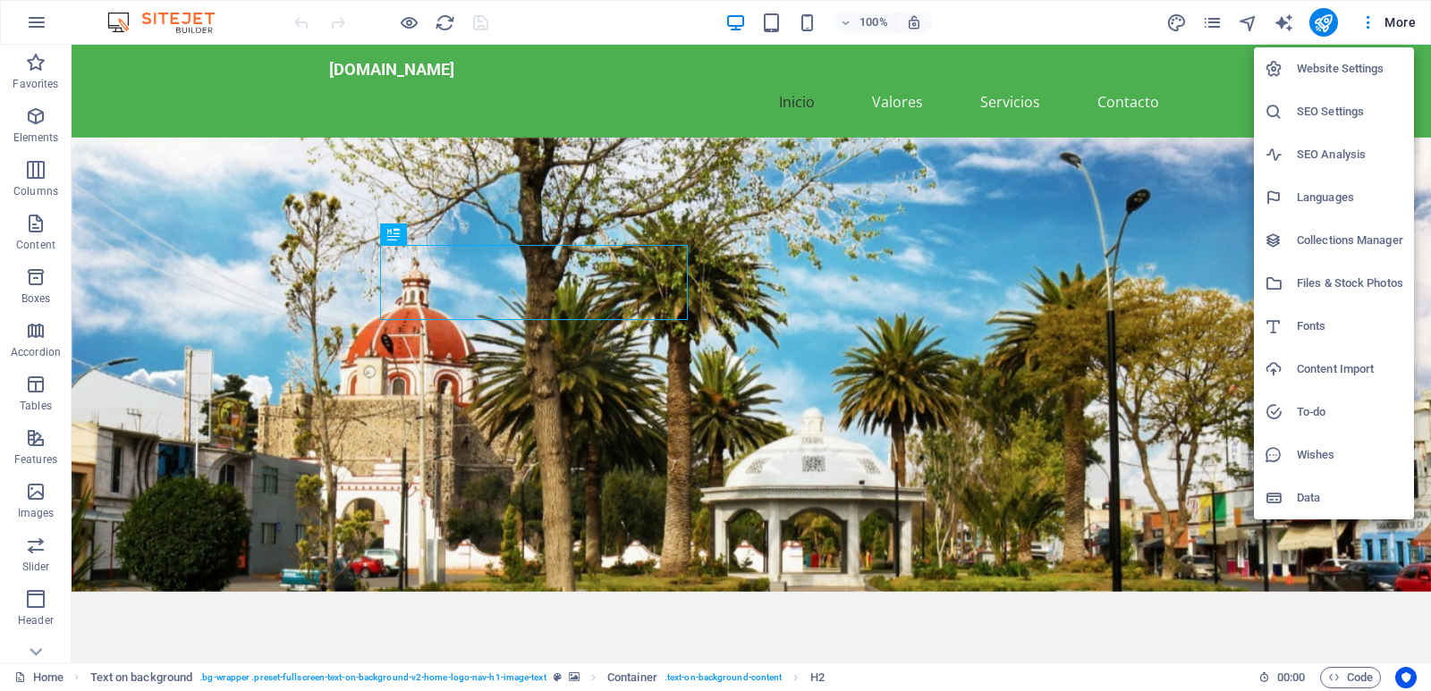
click at [1331, 197] on h6 "Languages" at bounding box center [1350, 197] width 106 height 21
select select "148"
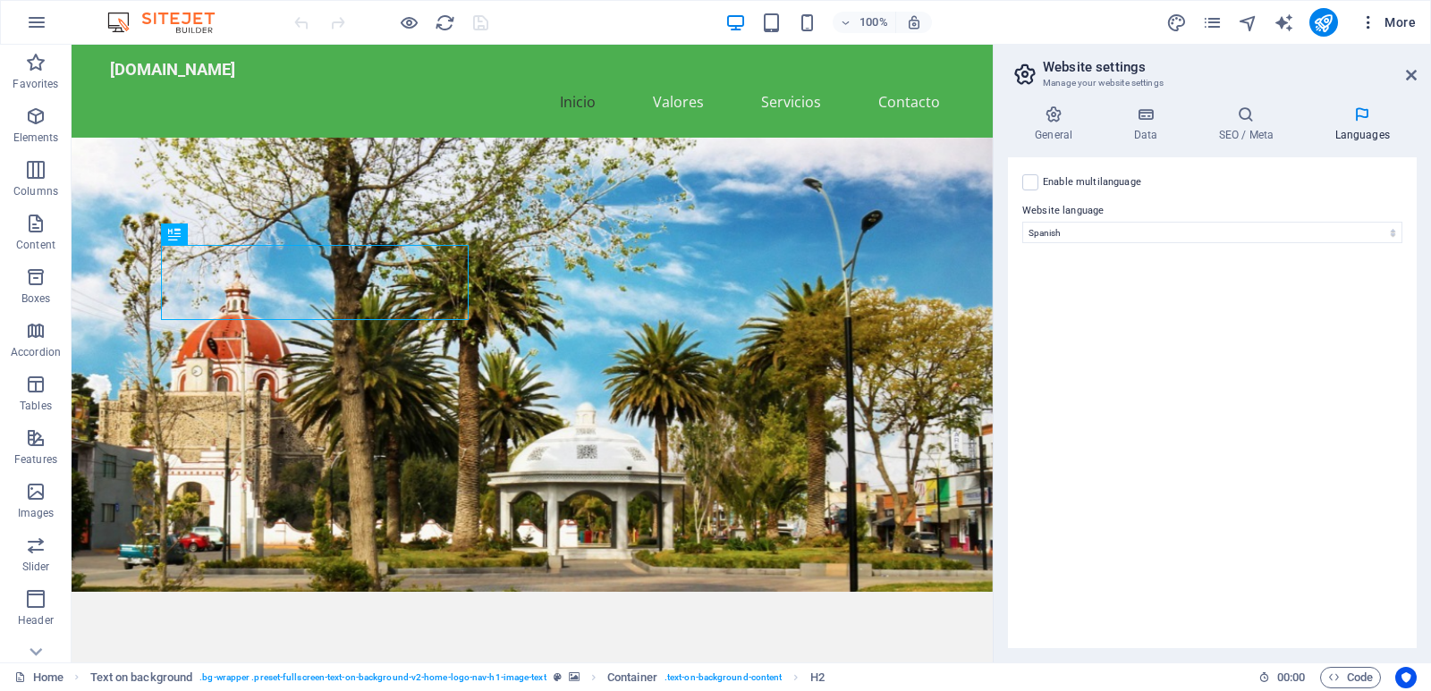
click at [1366, 24] on icon "button" at bounding box center [1368, 22] width 18 height 18
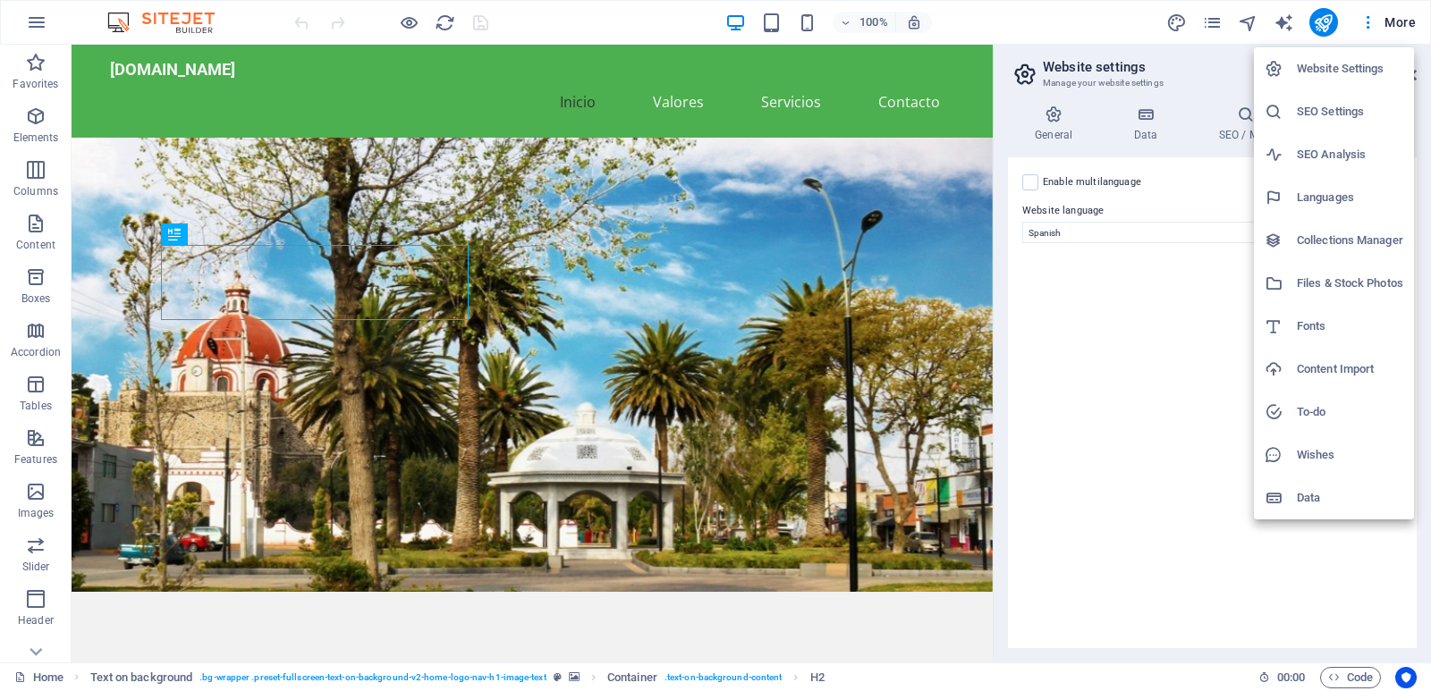
click at [1308, 492] on h6 "Data" at bounding box center [1350, 497] width 106 height 21
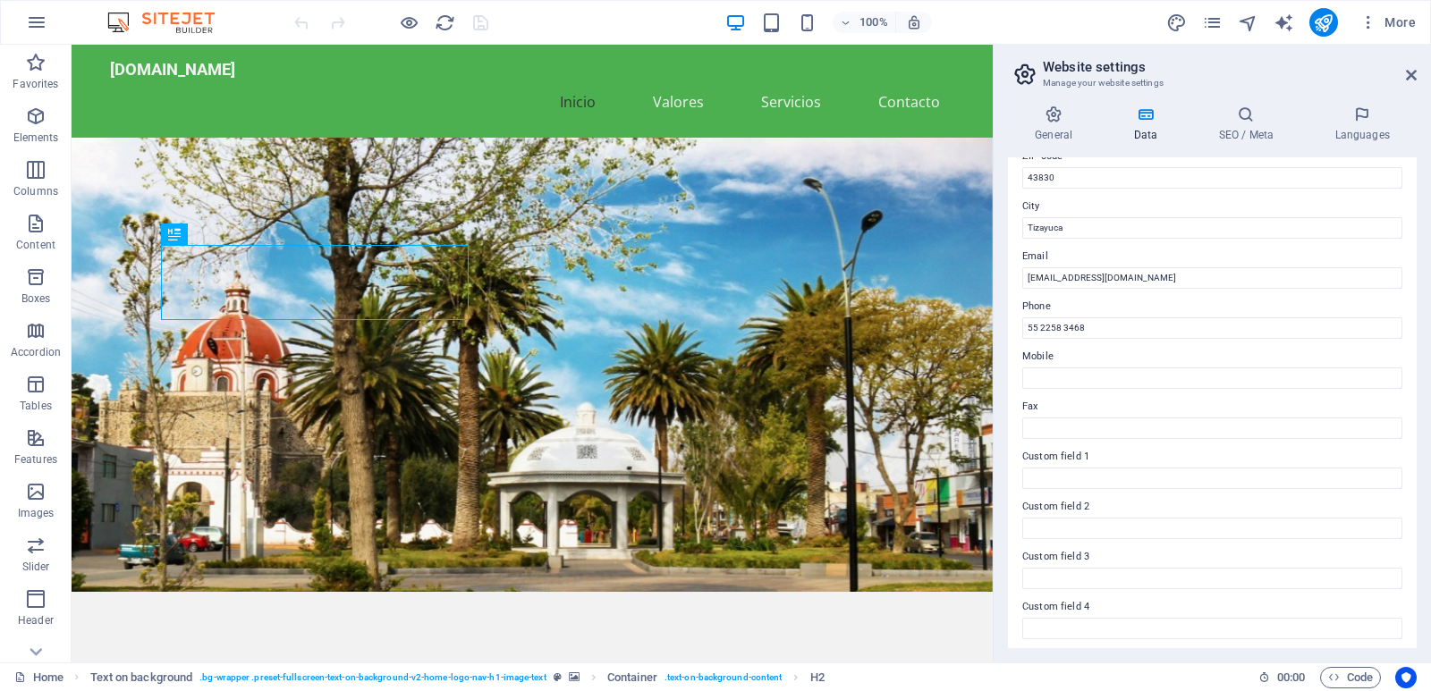
scroll to position [295, 0]
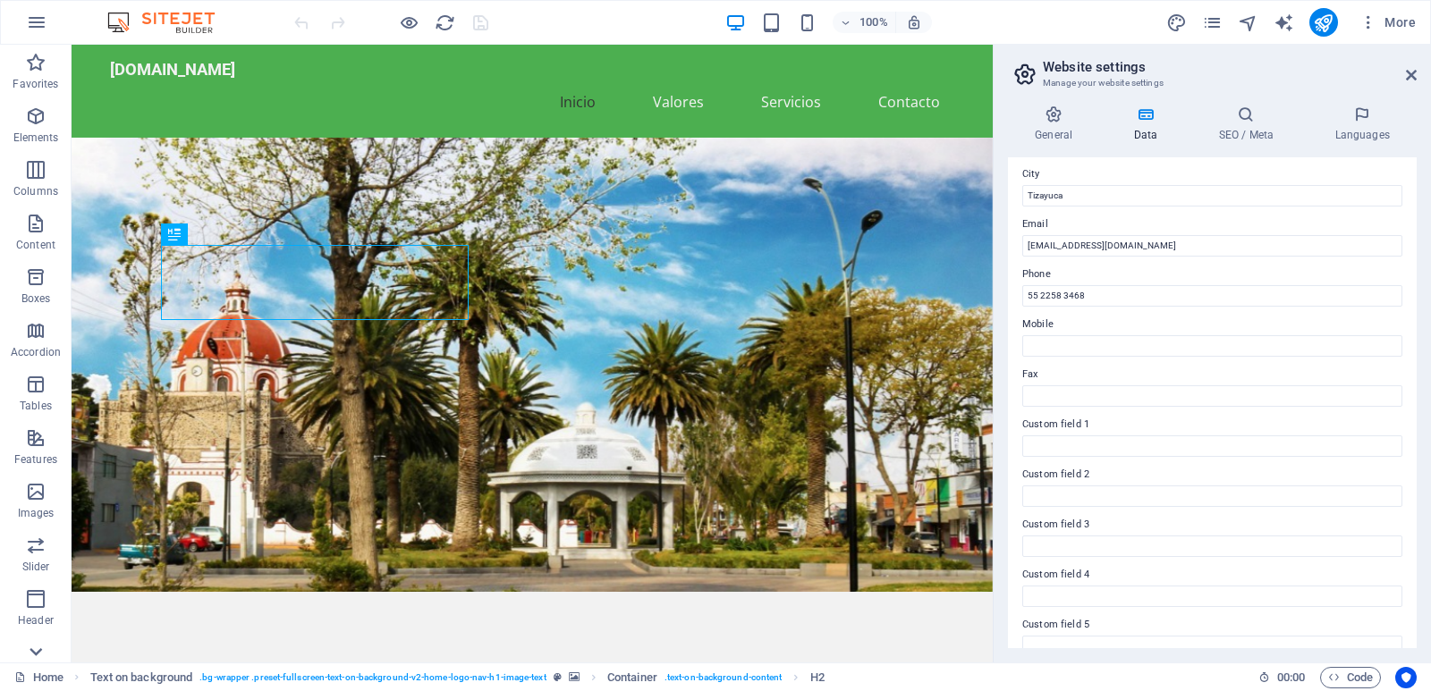
click at [39, 655] on icon at bounding box center [35, 651] width 25 height 25
click at [35, 578] on icon "button" at bounding box center [35, 572] width 21 height 21
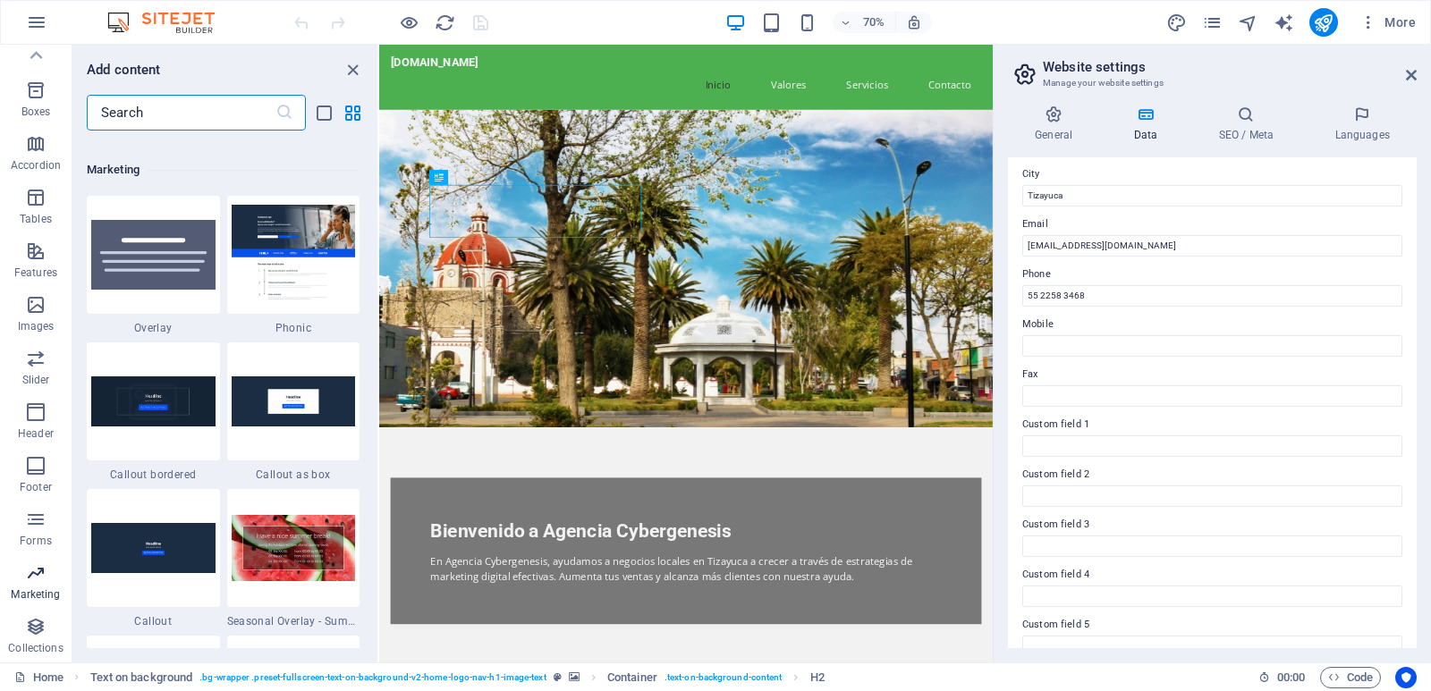
scroll to position [14566, 0]
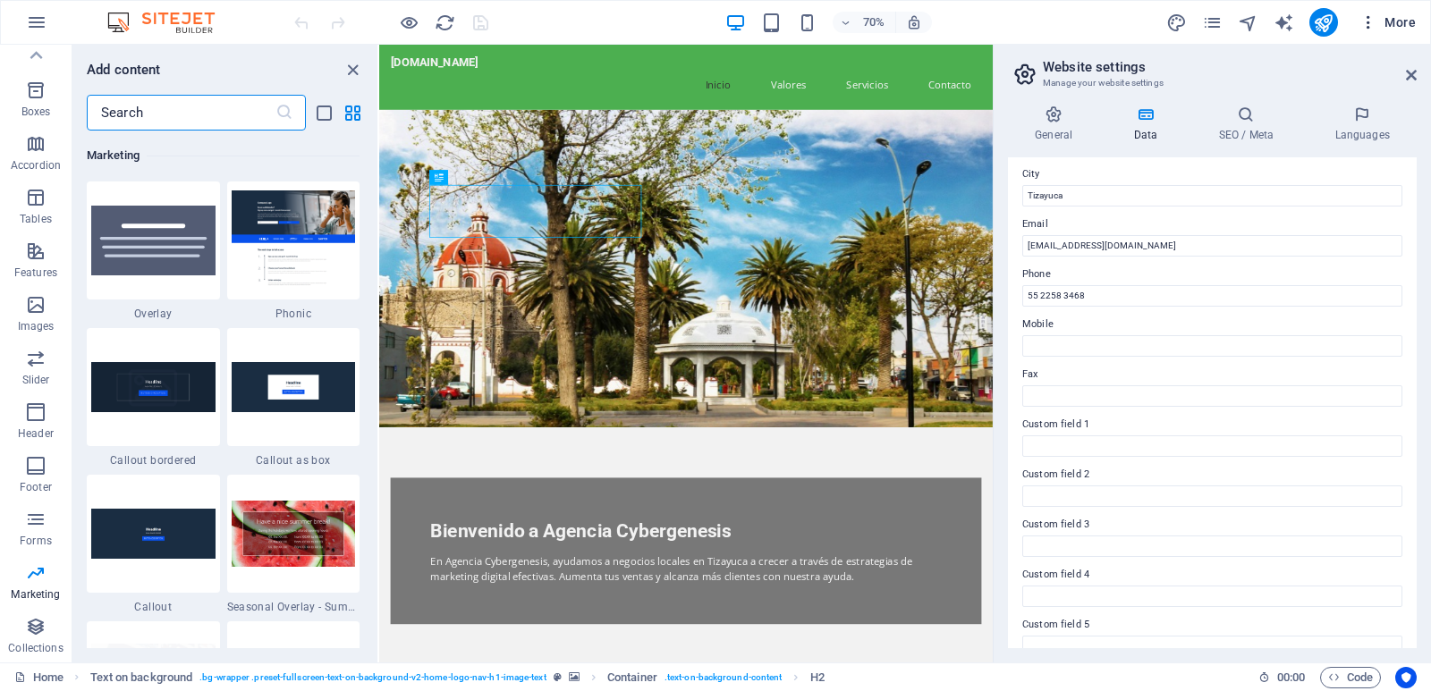
click at [1409, 21] on span "More" at bounding box center [1387, 22] width 56 height 18
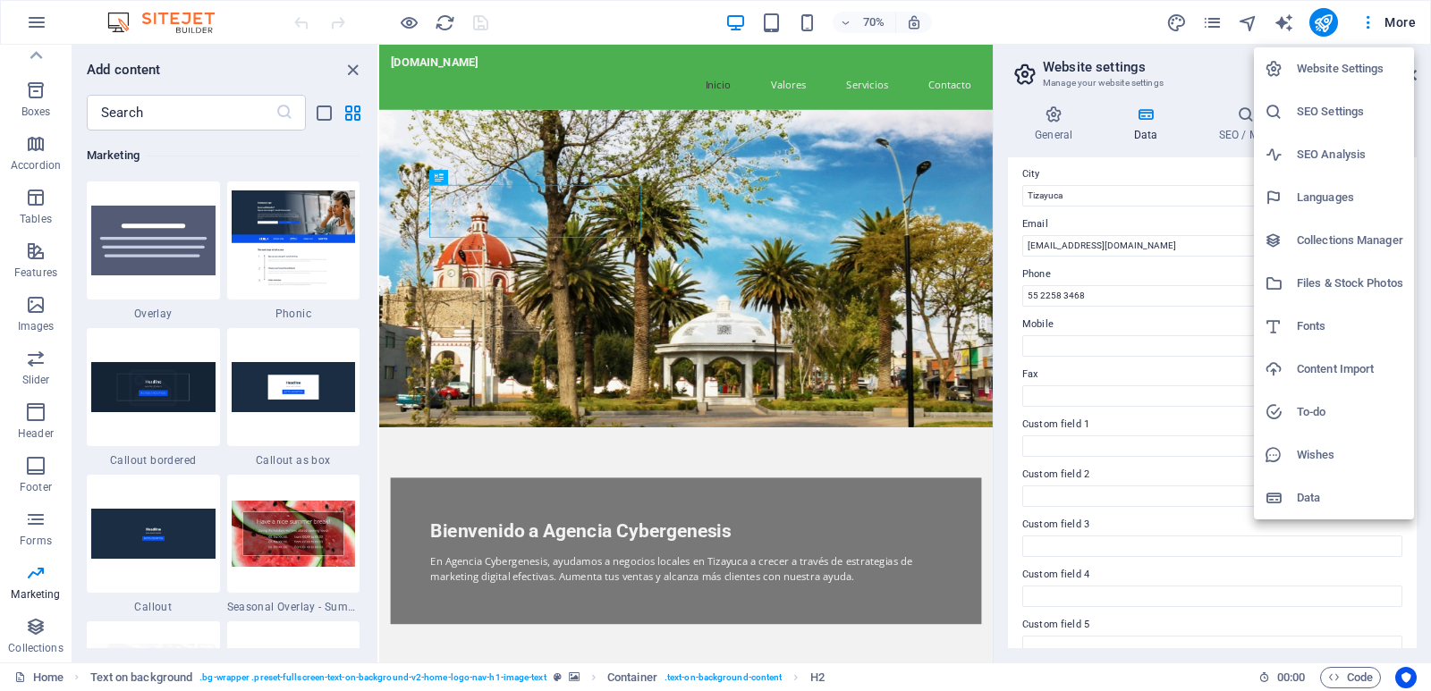
click at [1356, 153] on h6 "SEO Analysis" at bounding box center [1350, 154] width 106 height 21
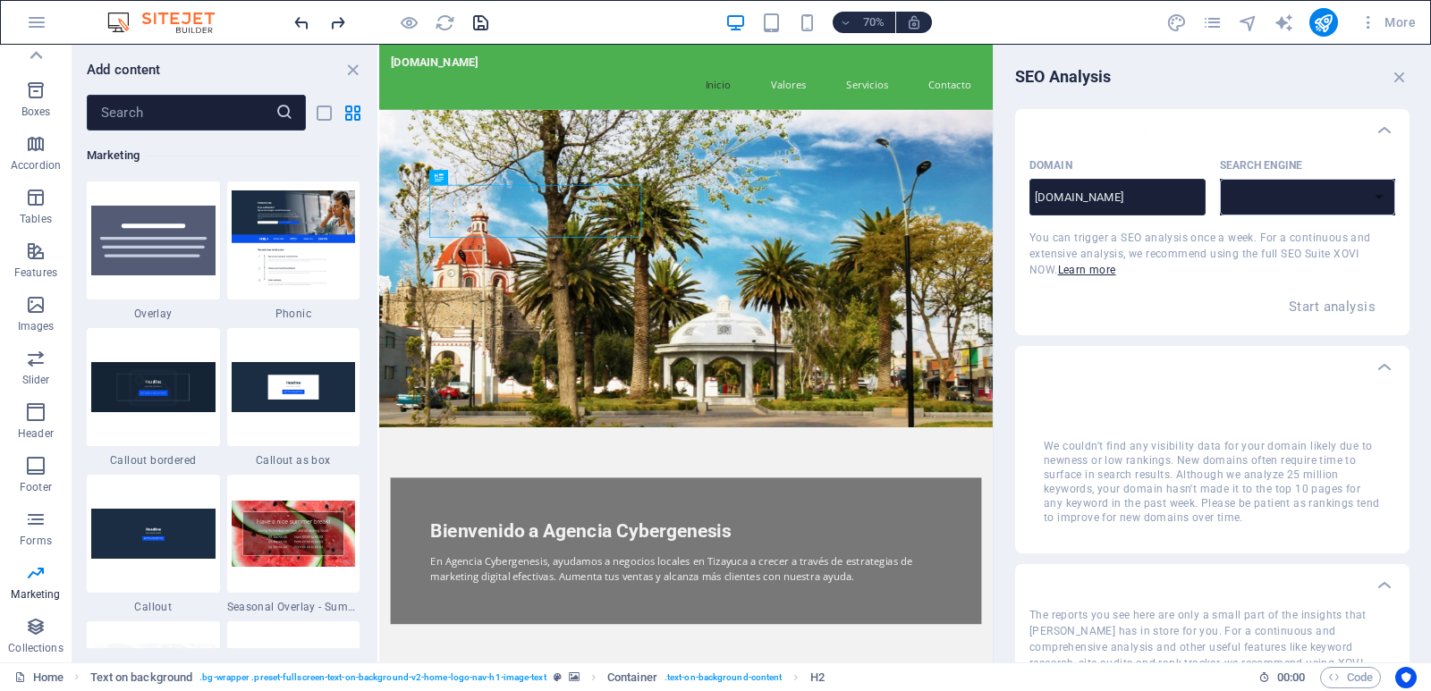
select select "google.com"
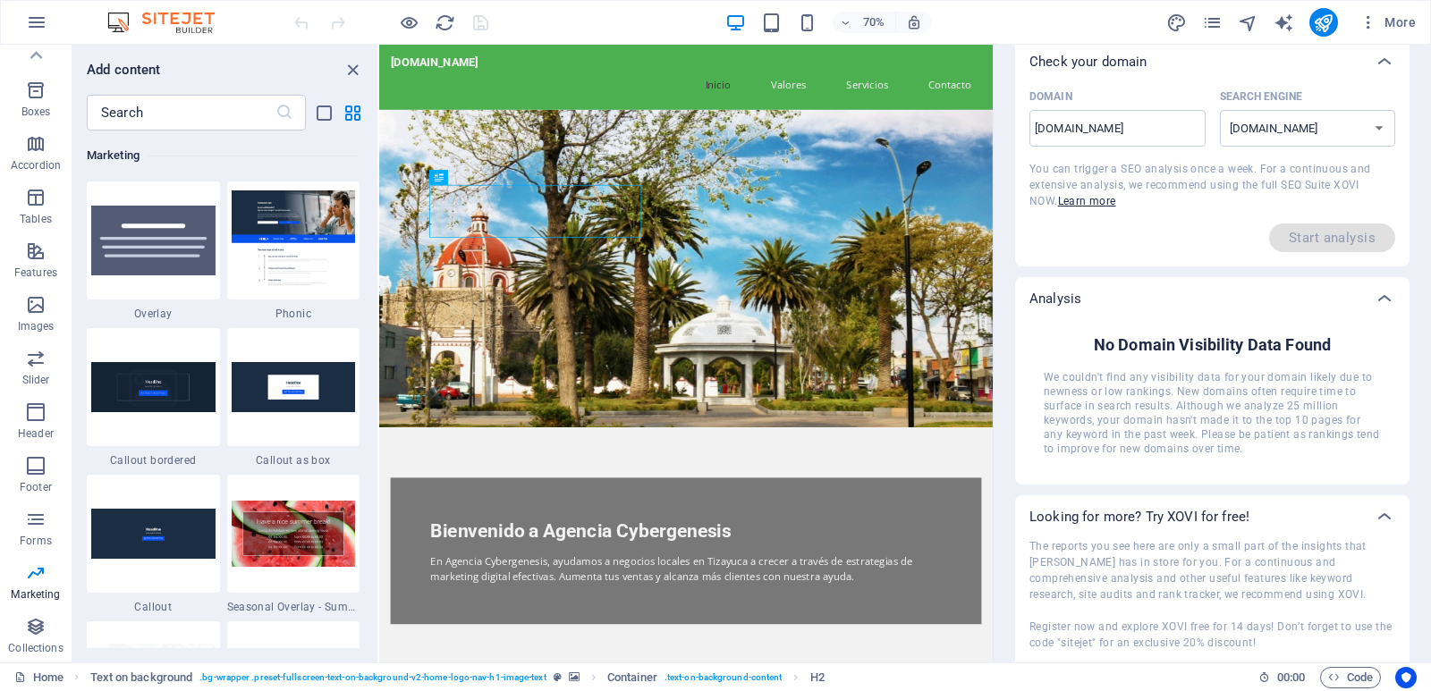
scroll to position [72, 0]
drag, startPoint x: 1417, startPoint y: 322, endPoint x: 1408, endPoint y: 450, distance: 128.3
click at [1408, 450] on div "SEO Analysis Check your domain Domain agenciacybergenesis.com ​ Search Engine g…" at bounding box center [1212, 281] width 437 height 618
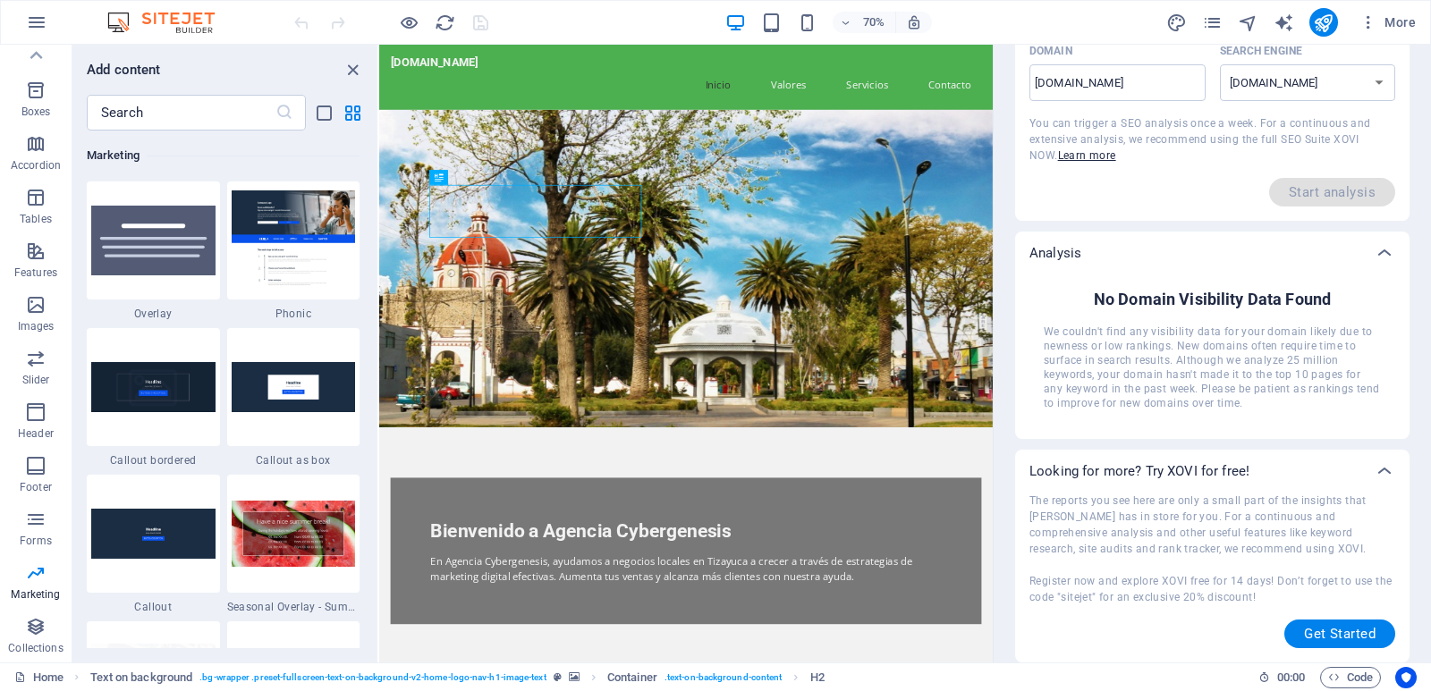
scroll to position [0, 0]
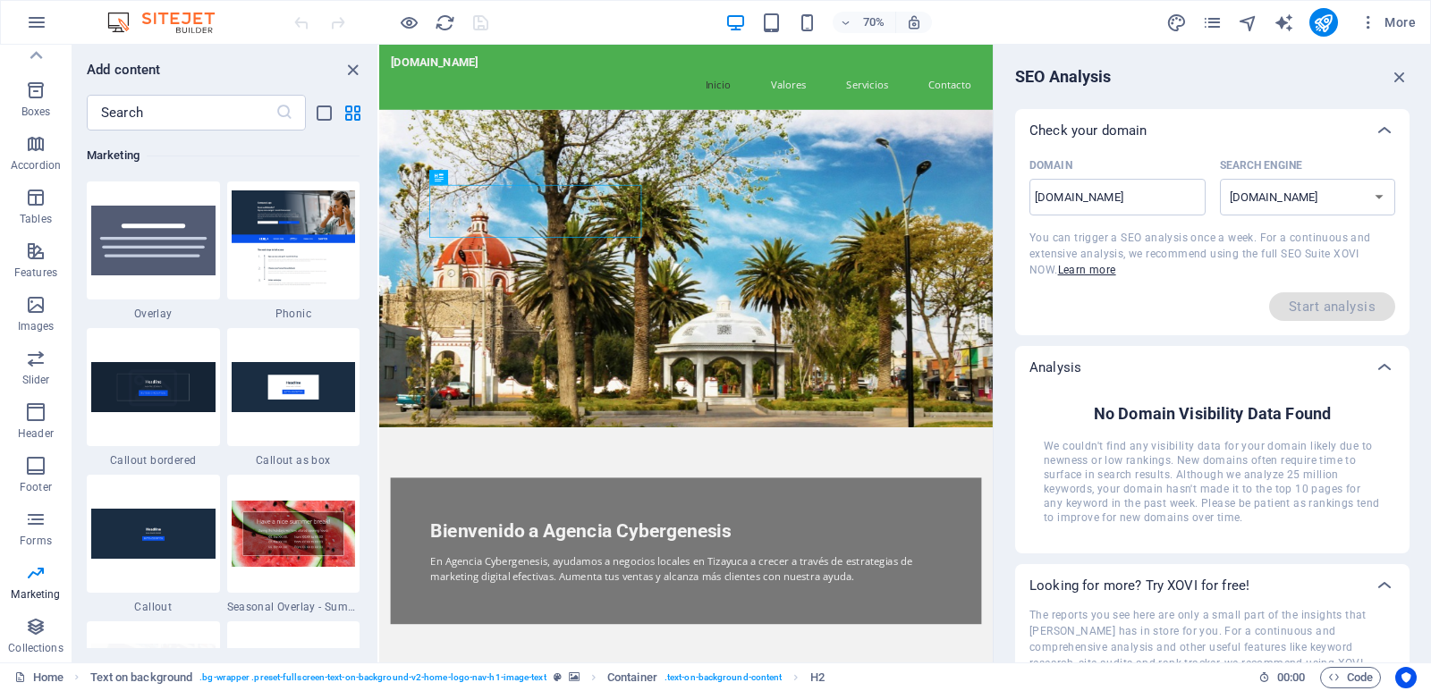
click at [631, 24] on div "70% More" at bounding box center [857, 22] width 1132 height 29
click at [350, 63] on icon "close panel" at bounding box center [352, 70] width 21 height 21
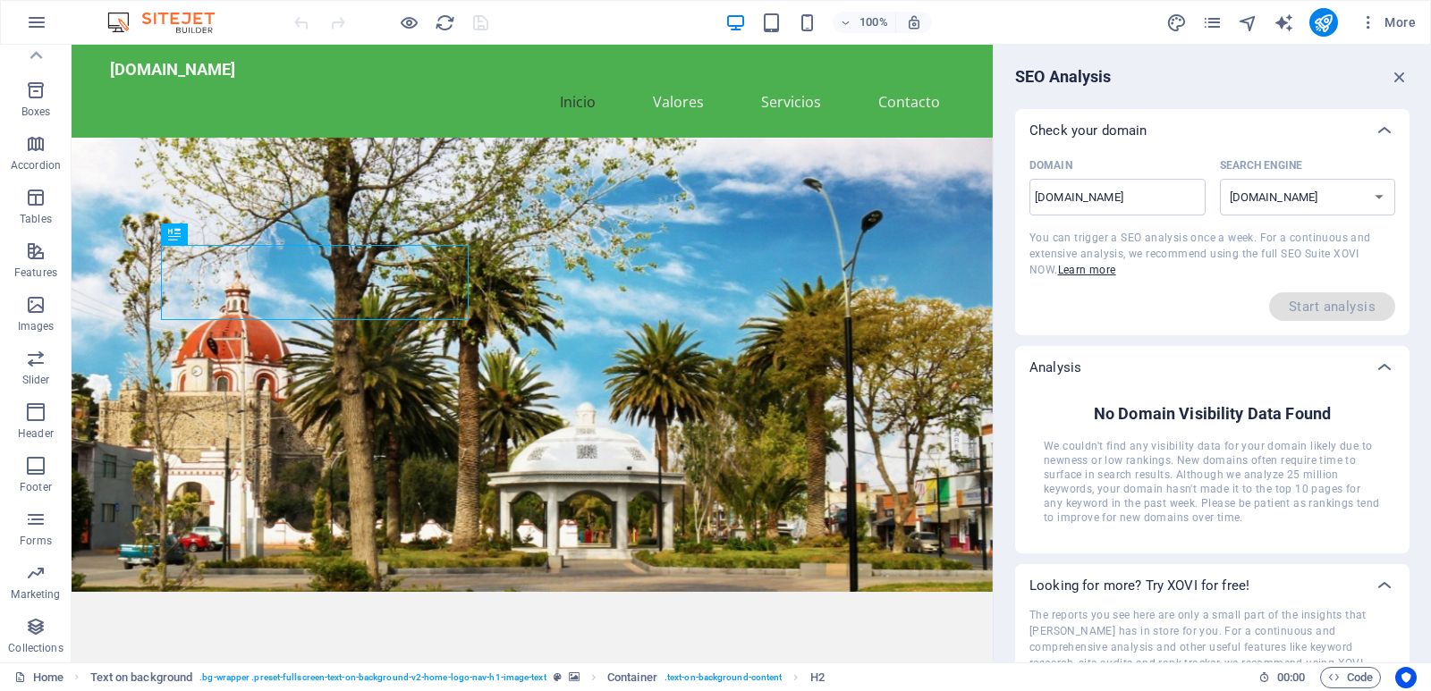
click at [904, 81] on nav "Inicio Valores Servicios Contacto" at bounding box center [532, 101] width 844 height 43
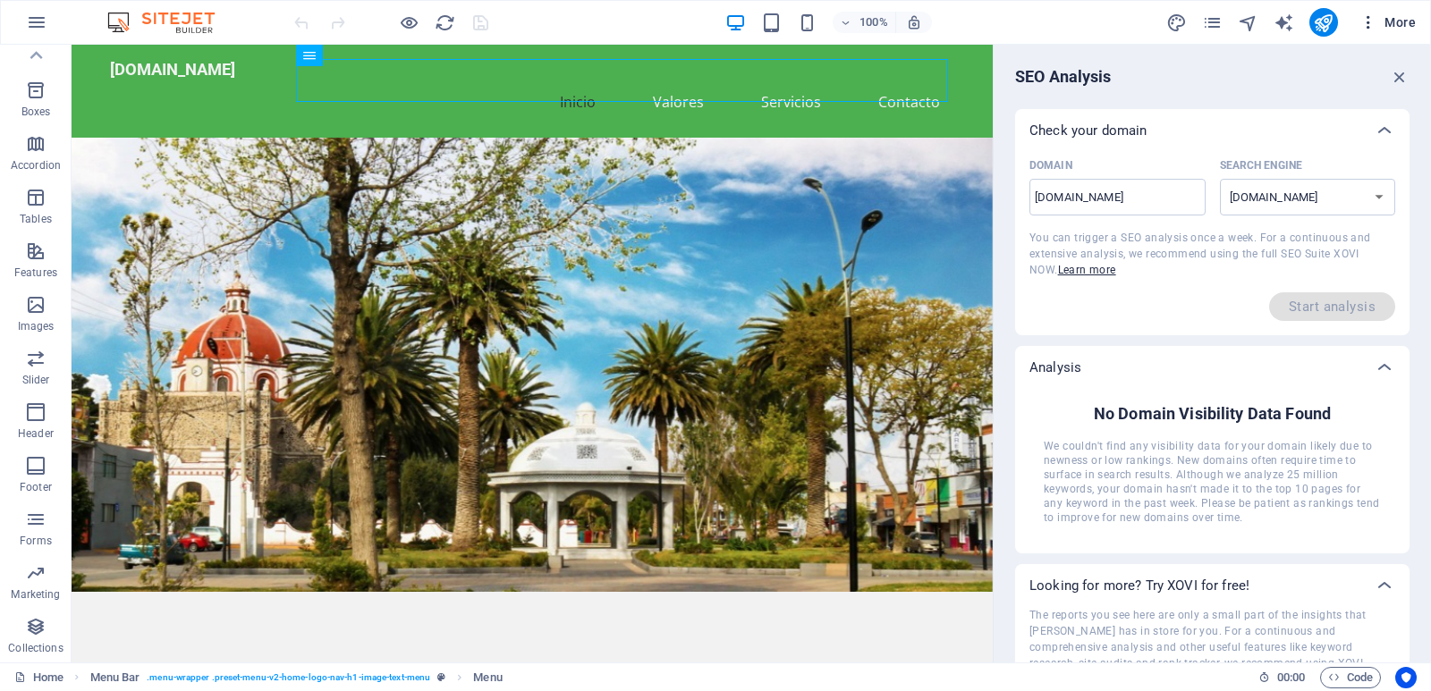
click at [1366, 23] on icon "button" at bounding box center [1368, 22] width 18 height 18
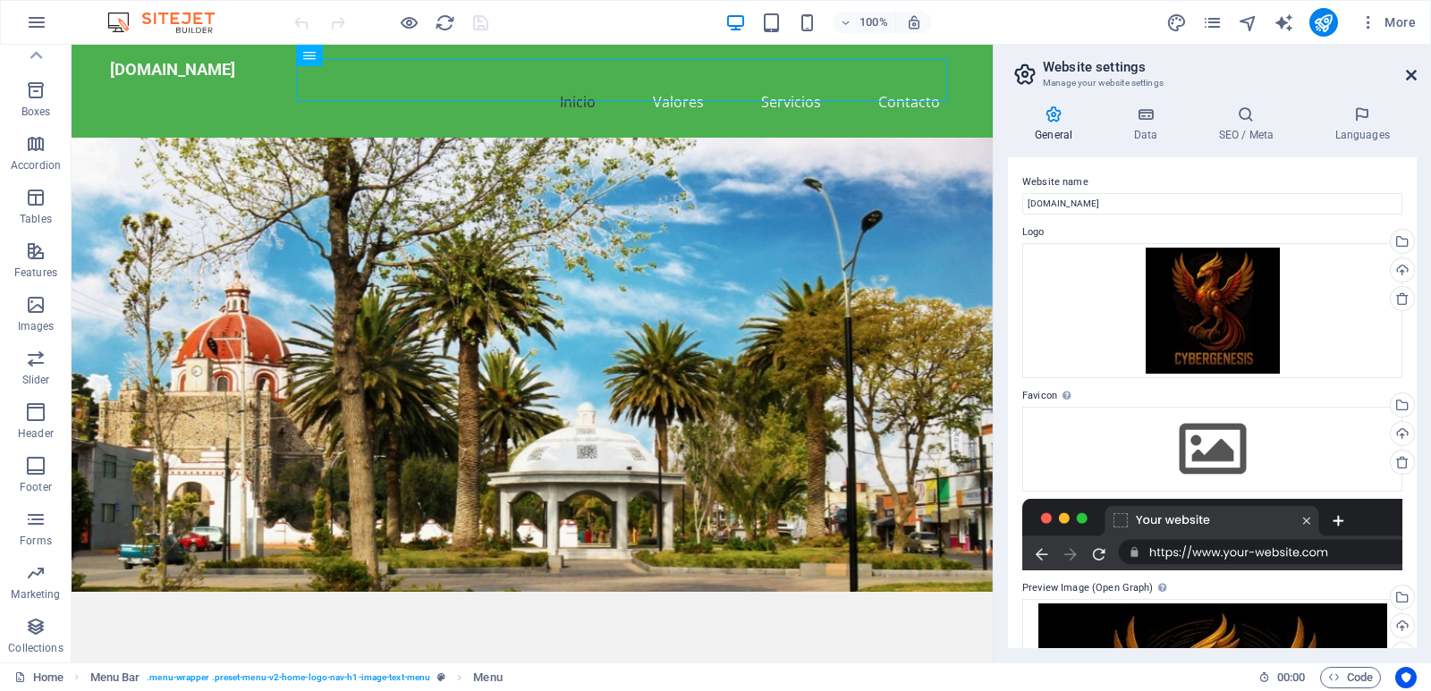
click at [1406, 73] on icon at bounding box center [1411, 75] width 11 height 14
